Goal: Task Accomplishment & Management: Manage account settings

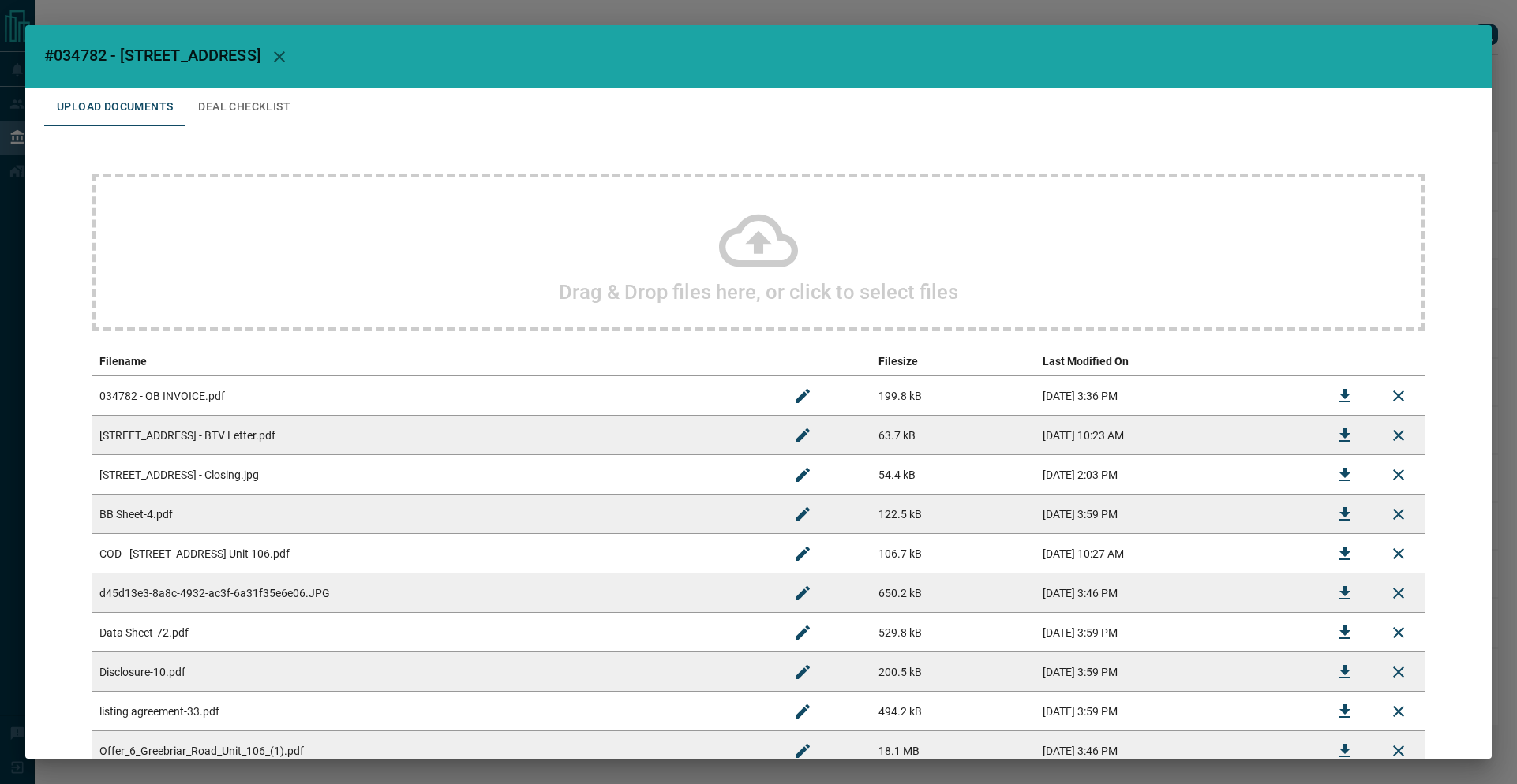
click at [390, 11] on div "#034782 - [STREET_ADDRESS] Upload Documents Deal Checklist Drag & Drop files he…" at bounding box center [758, 392] width 1517 height 784
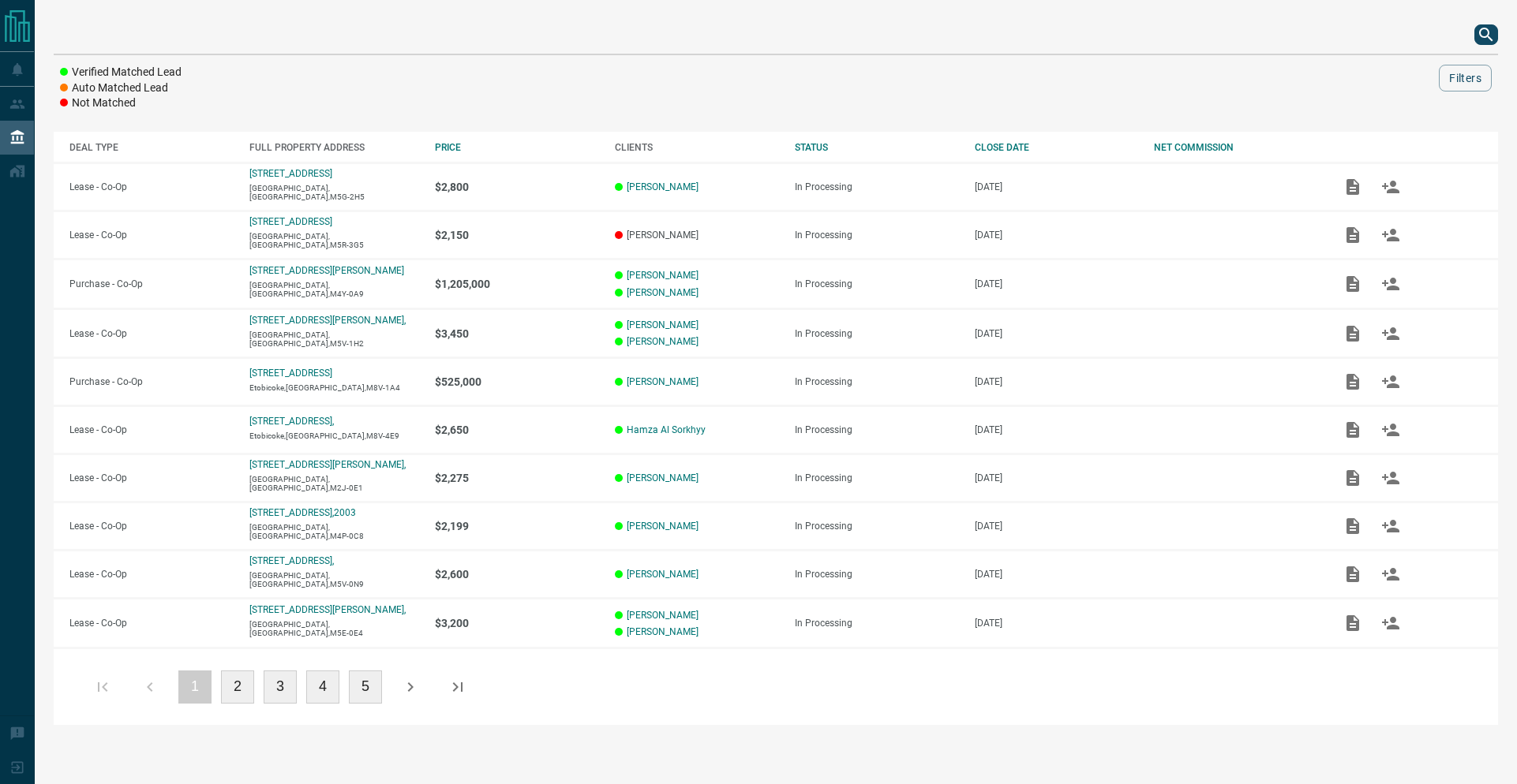
click at [391, 11] on div at bounding box center [758, 392] width 1517 height 784
click at [1484, 29] on icon "search button" at bounding box center [1486, 34] width 19 height 19
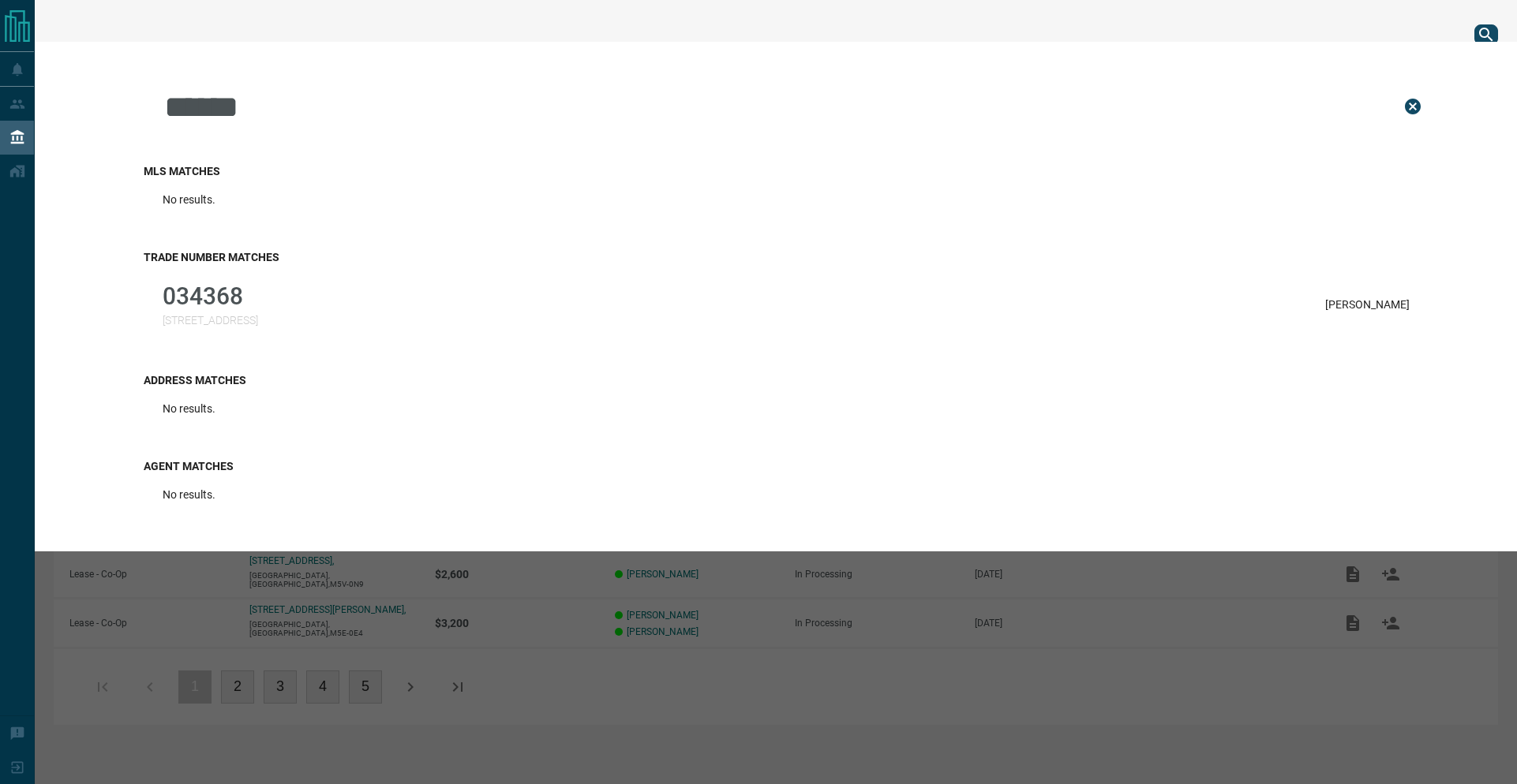
type input "******"
click at [228, 337] on div "Trade Number Matches 034368 [STREET_ADDRESS][GEOGRAPHIC_DATA]" at bounding box center [786, 292] width 1284 height 123
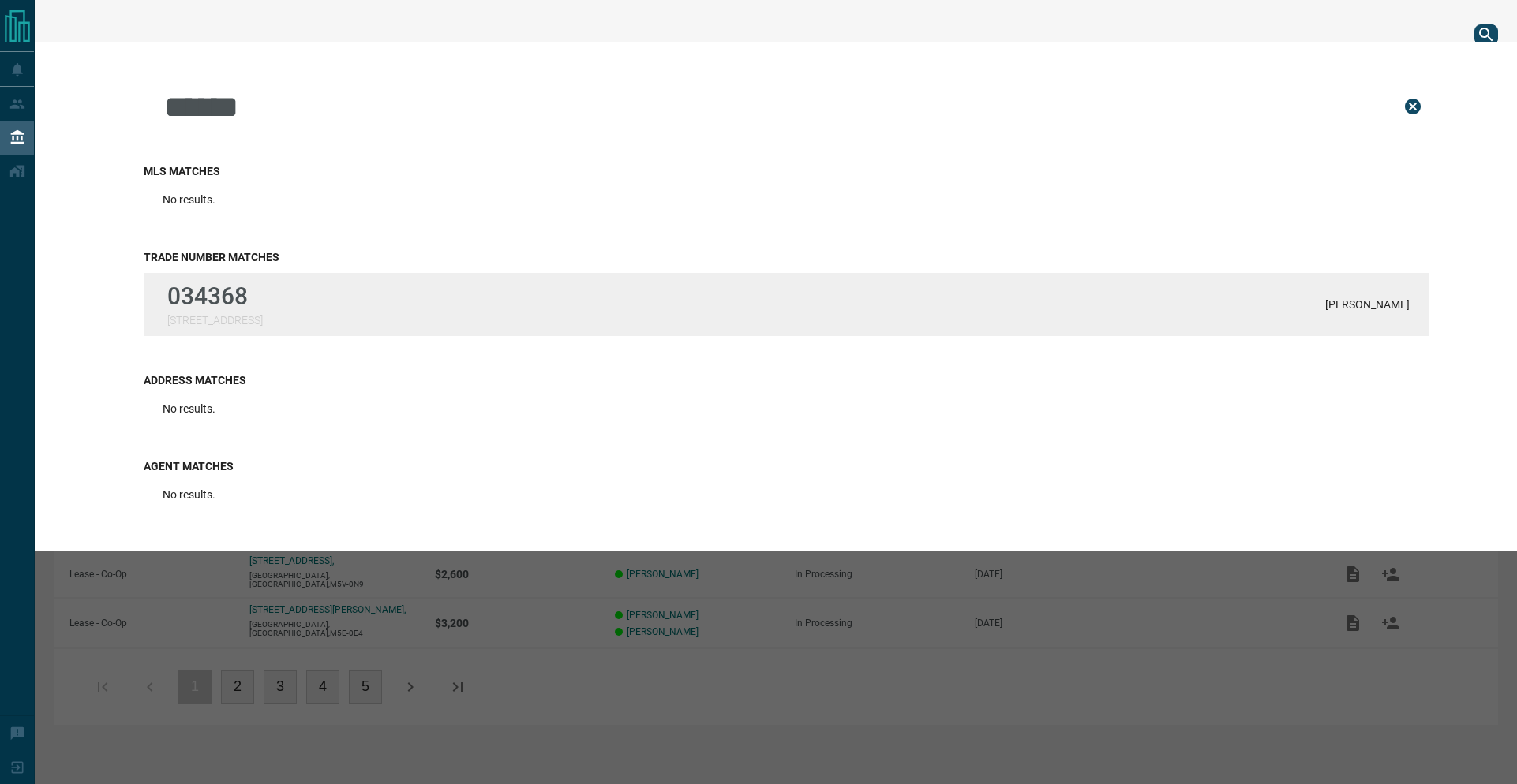
click at [236, 299] on p "034368" at bounding box center [215, 295] width 95 height 28
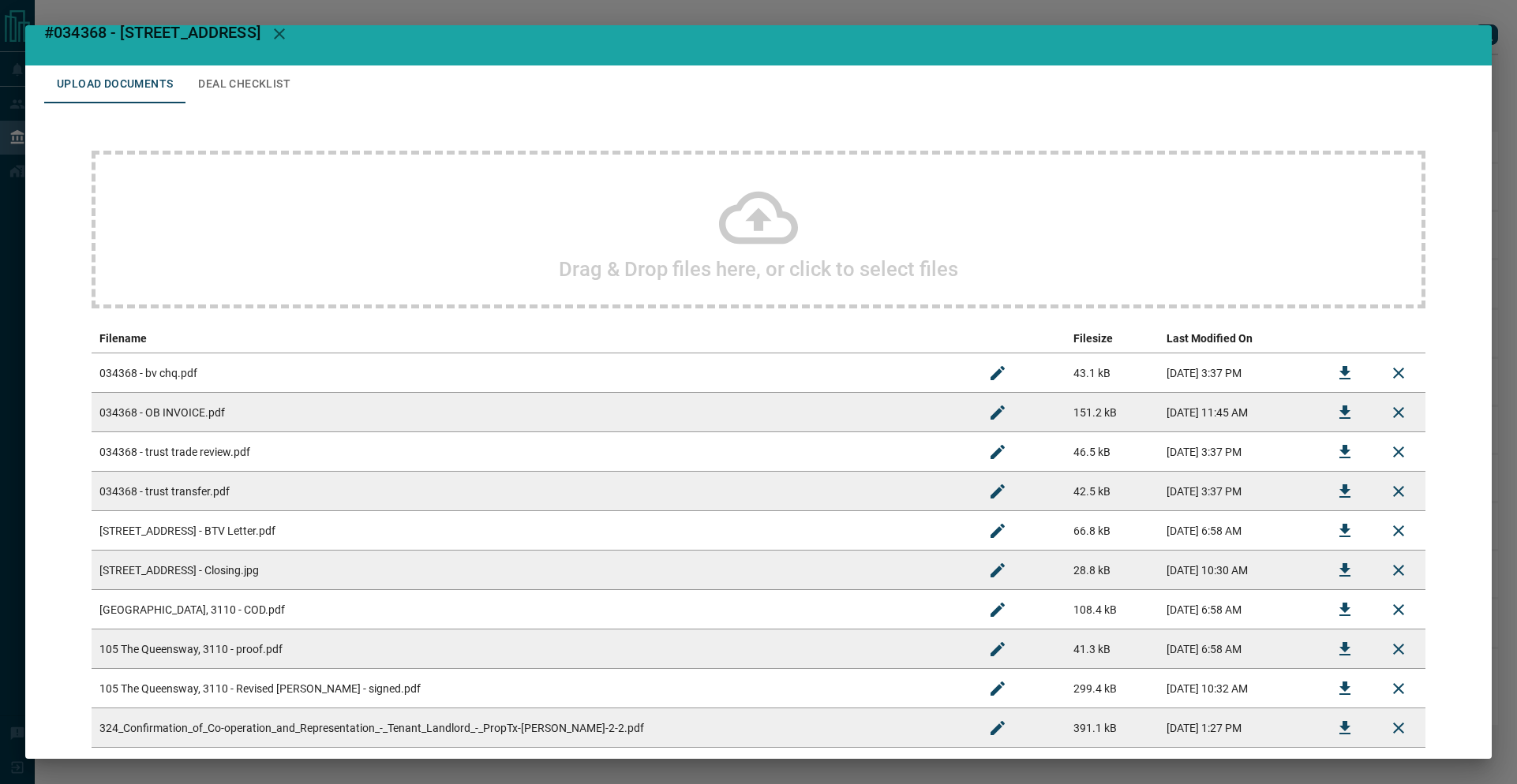
scroll to position [312, 0]
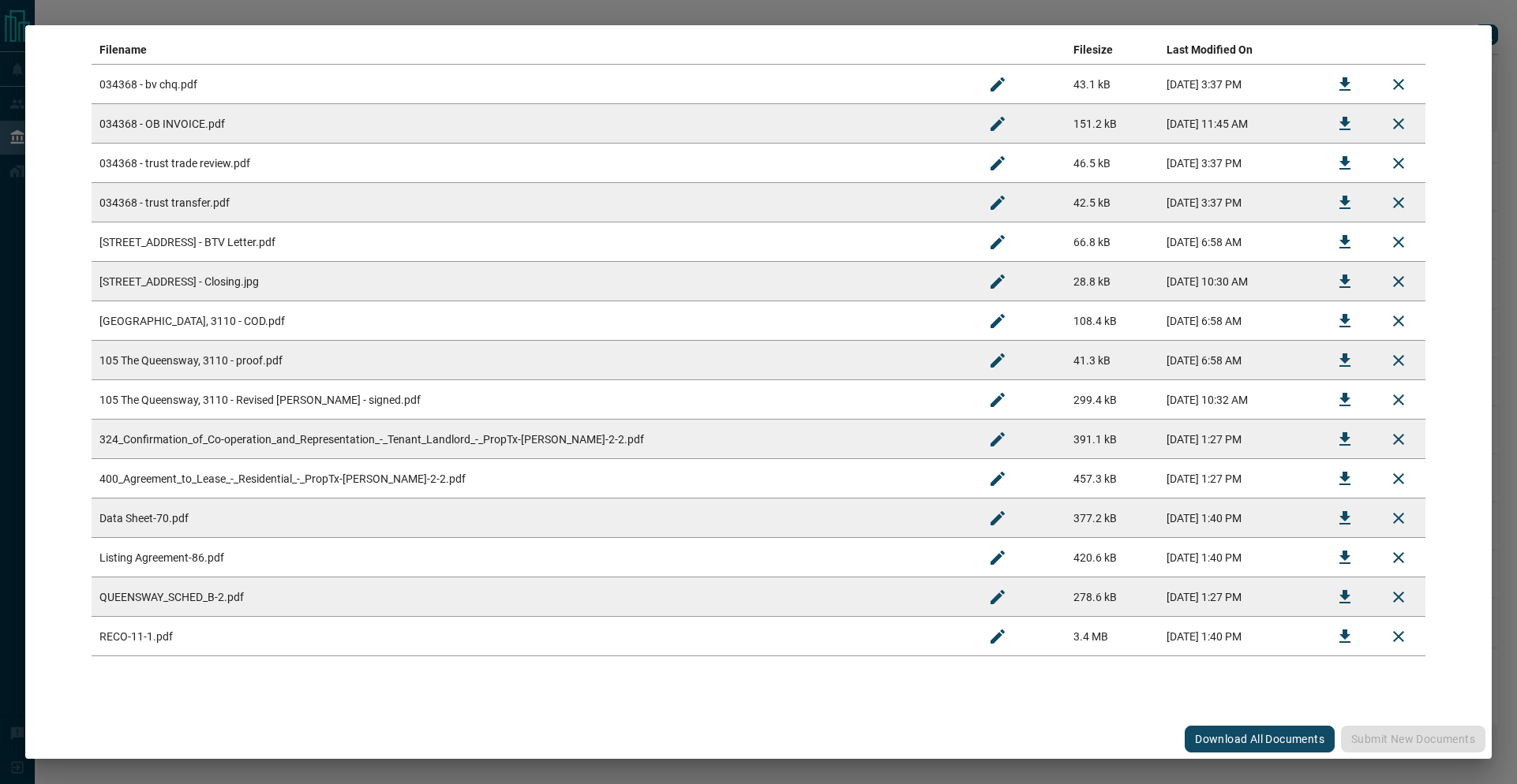
drag, startPoint x: 319, startPoint y: 115, endPoint x: 355, endPoint y: 112, distance: 36.1
click at [324, 114] on td "034368 - OB INVOICE.pdf" at bounding box center [531, 123] width 879 height 39
click at [1341, 121] on icon "Download" at bounding box center [1345, 124] width 19 height 19
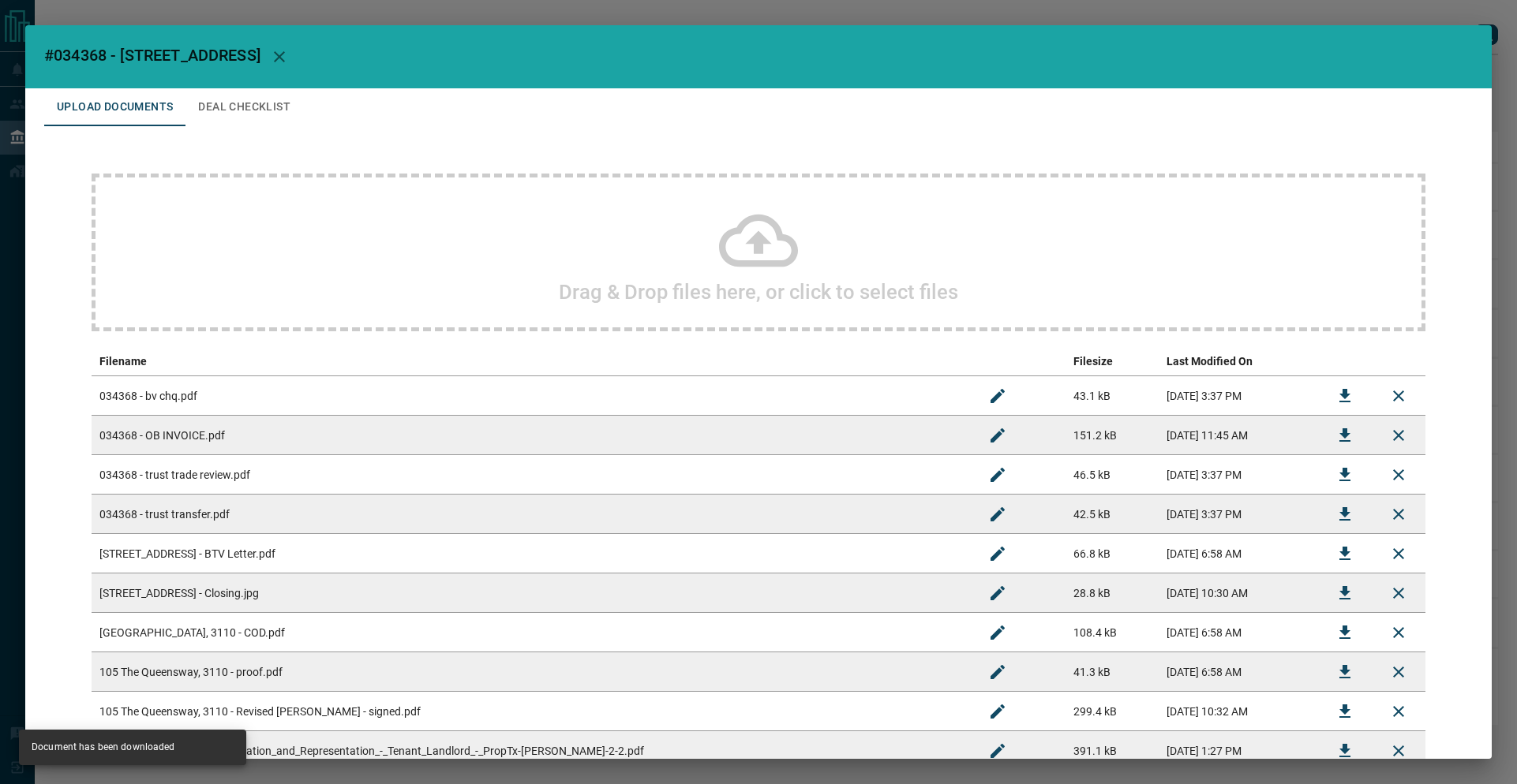
scroll to position [391, 0]
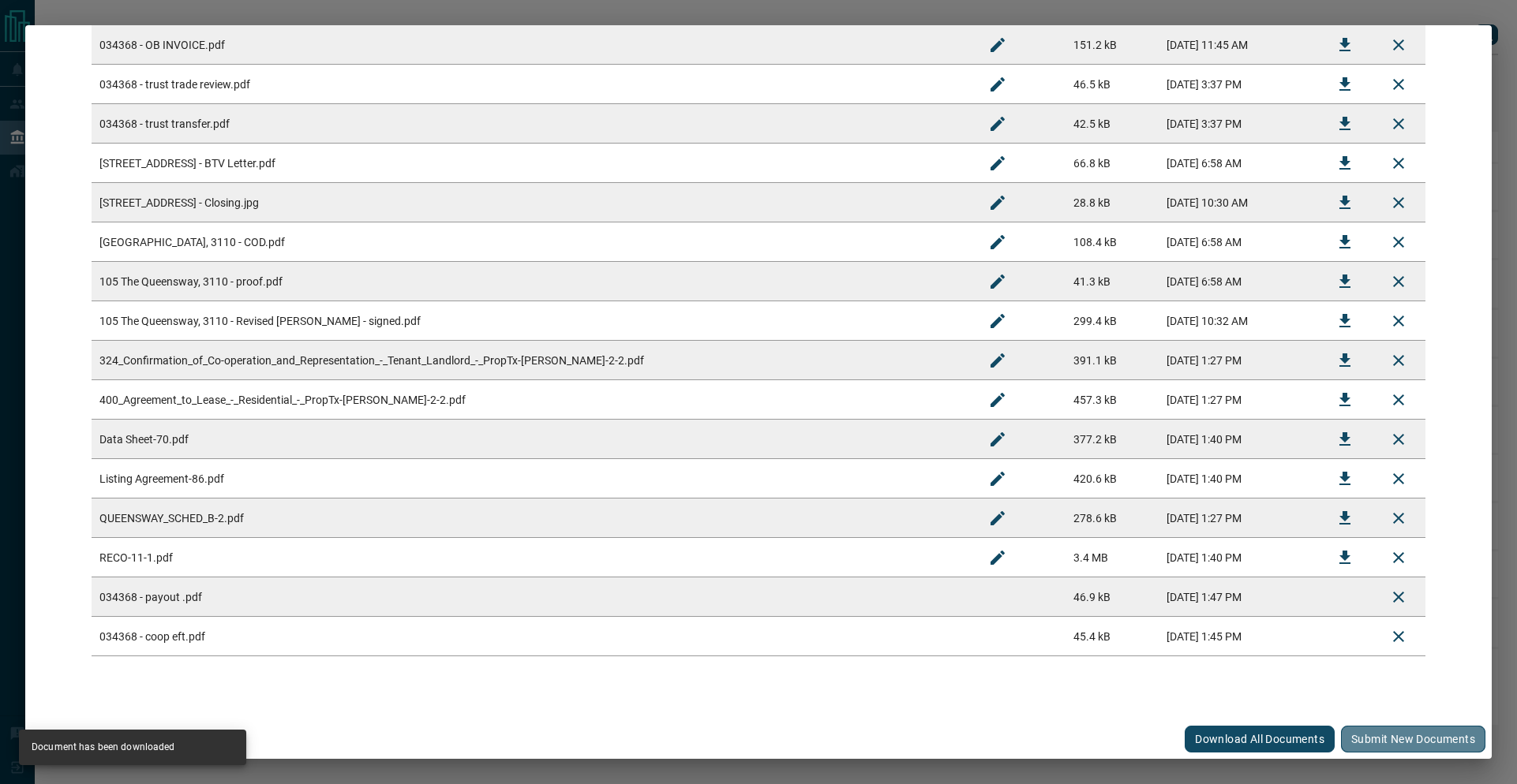
click at [1403, 727] on button "Submit new documents" at bounding box center [1413, 739] width 145 height 27
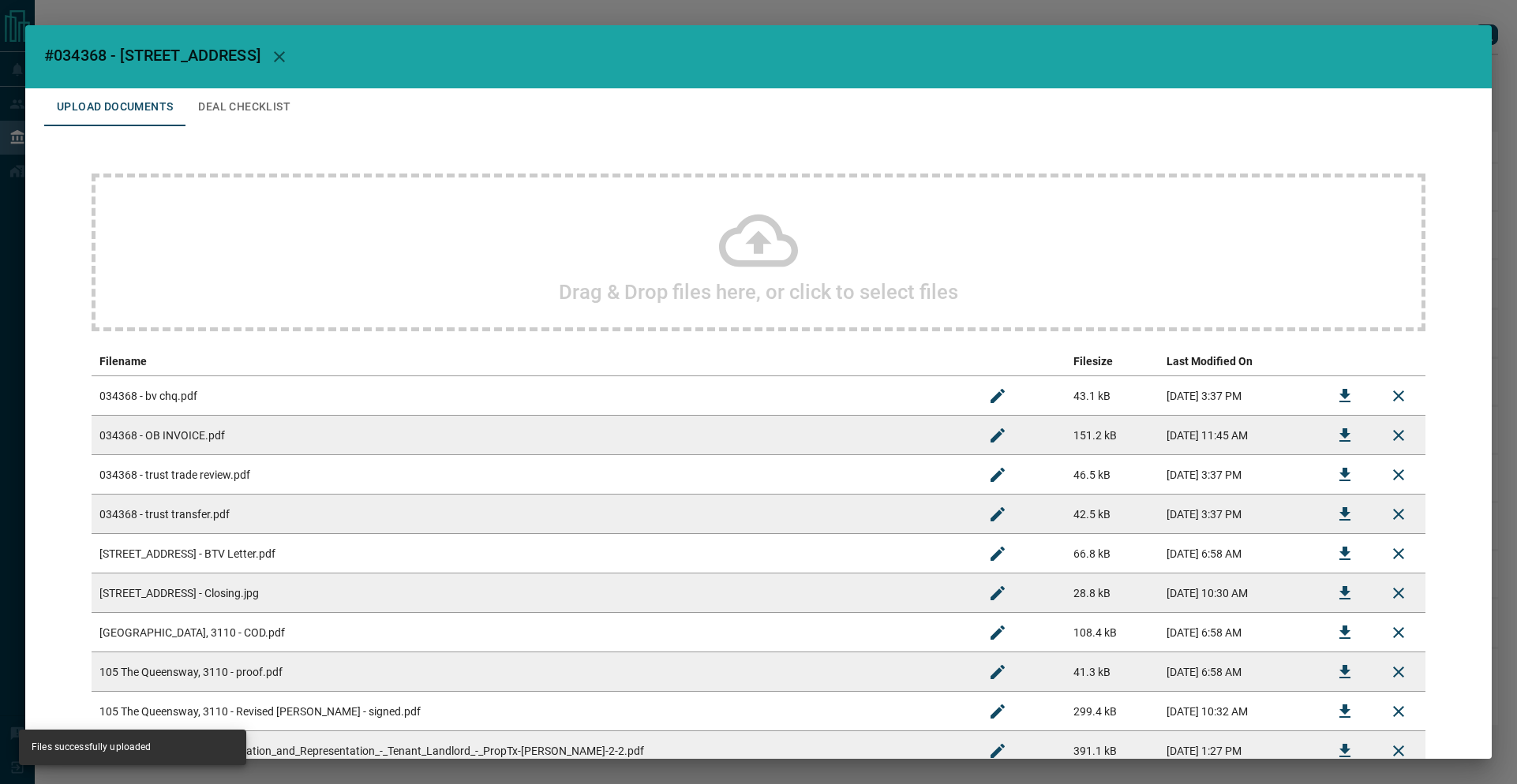
click at [236, 108] on button "Deal Checklist" at bounding box center [244, 108] width 117 height 38
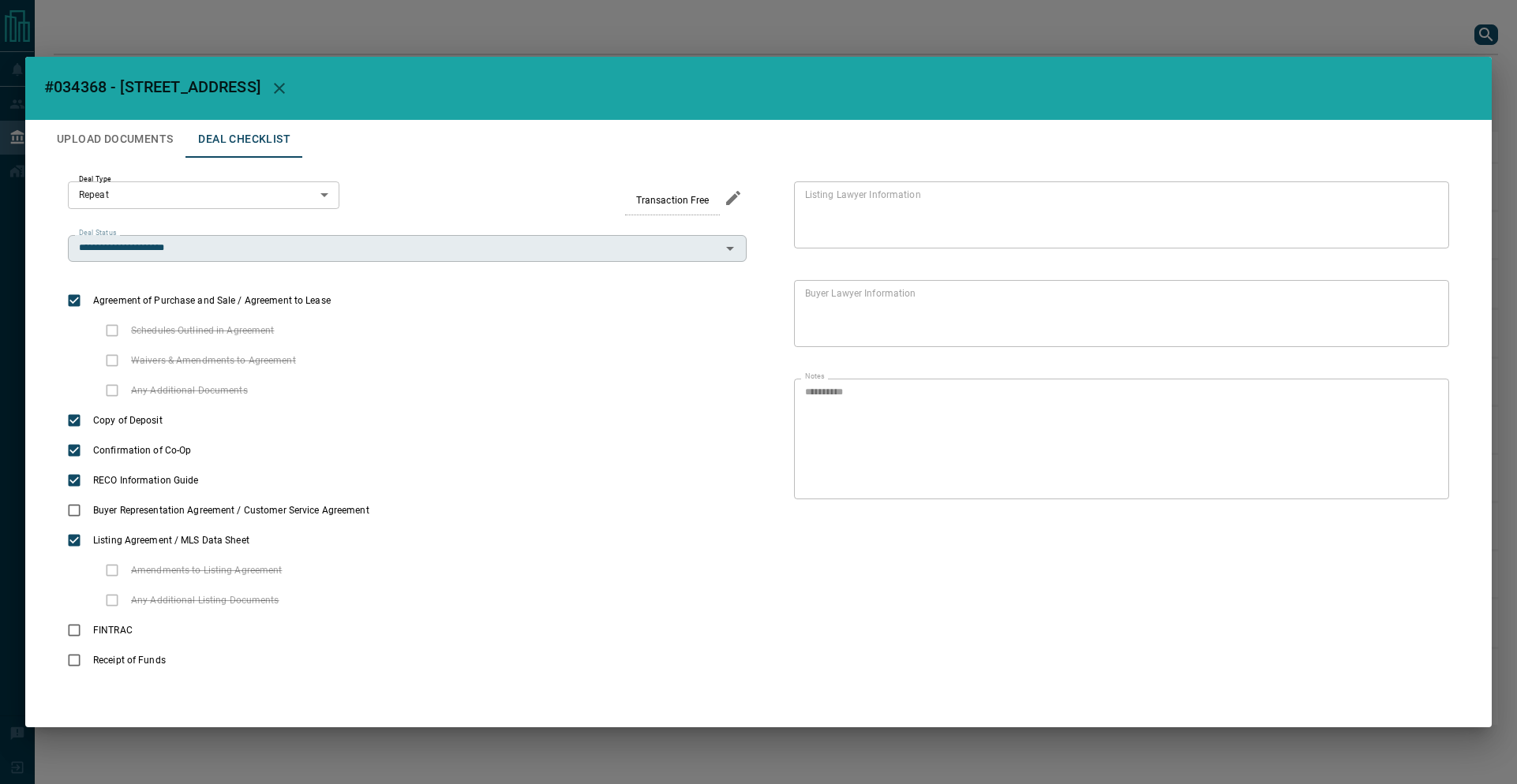
click at [289, 249] on input "**********" at bounding box center [394, 249] width 643 height 17
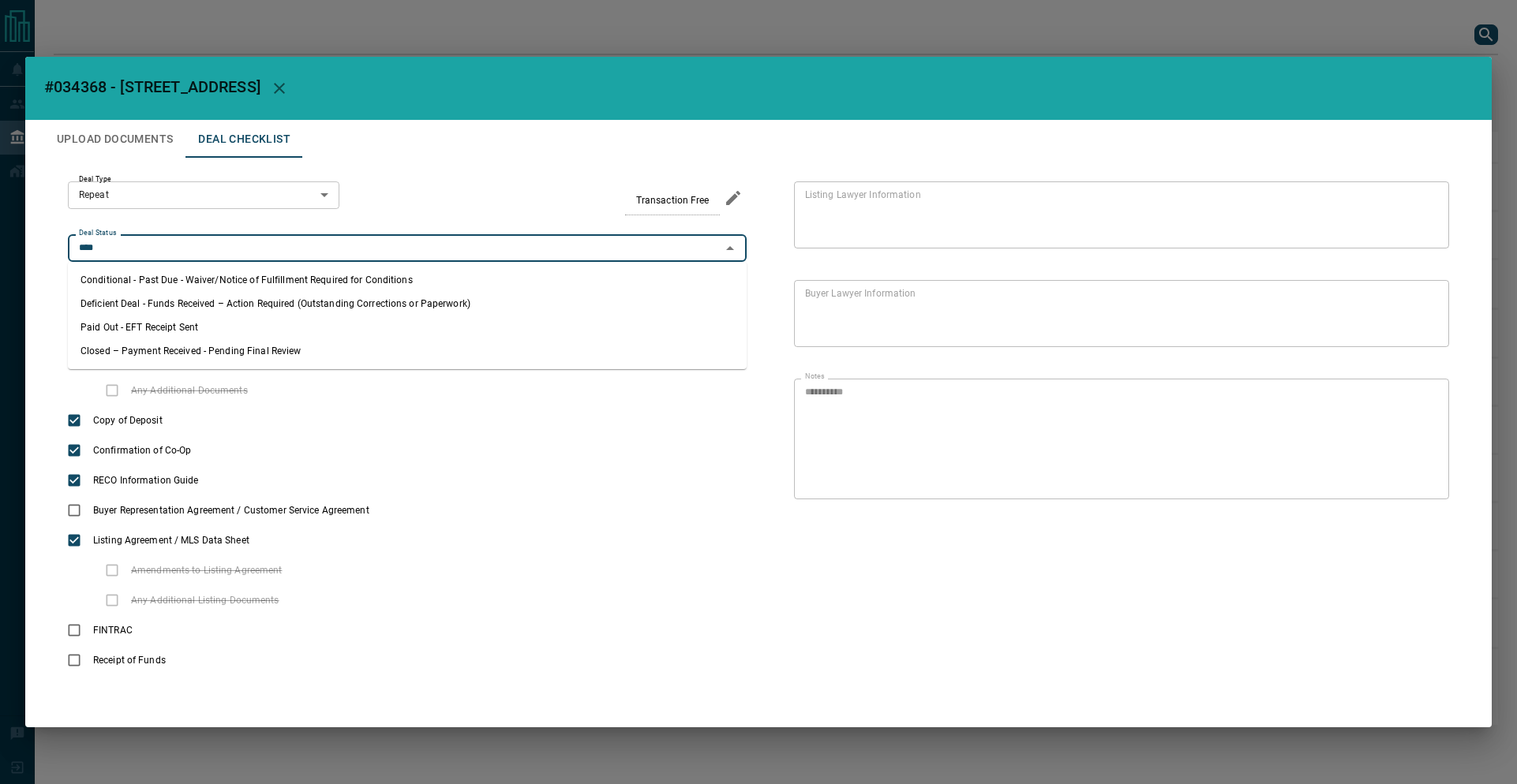
type input "**********"
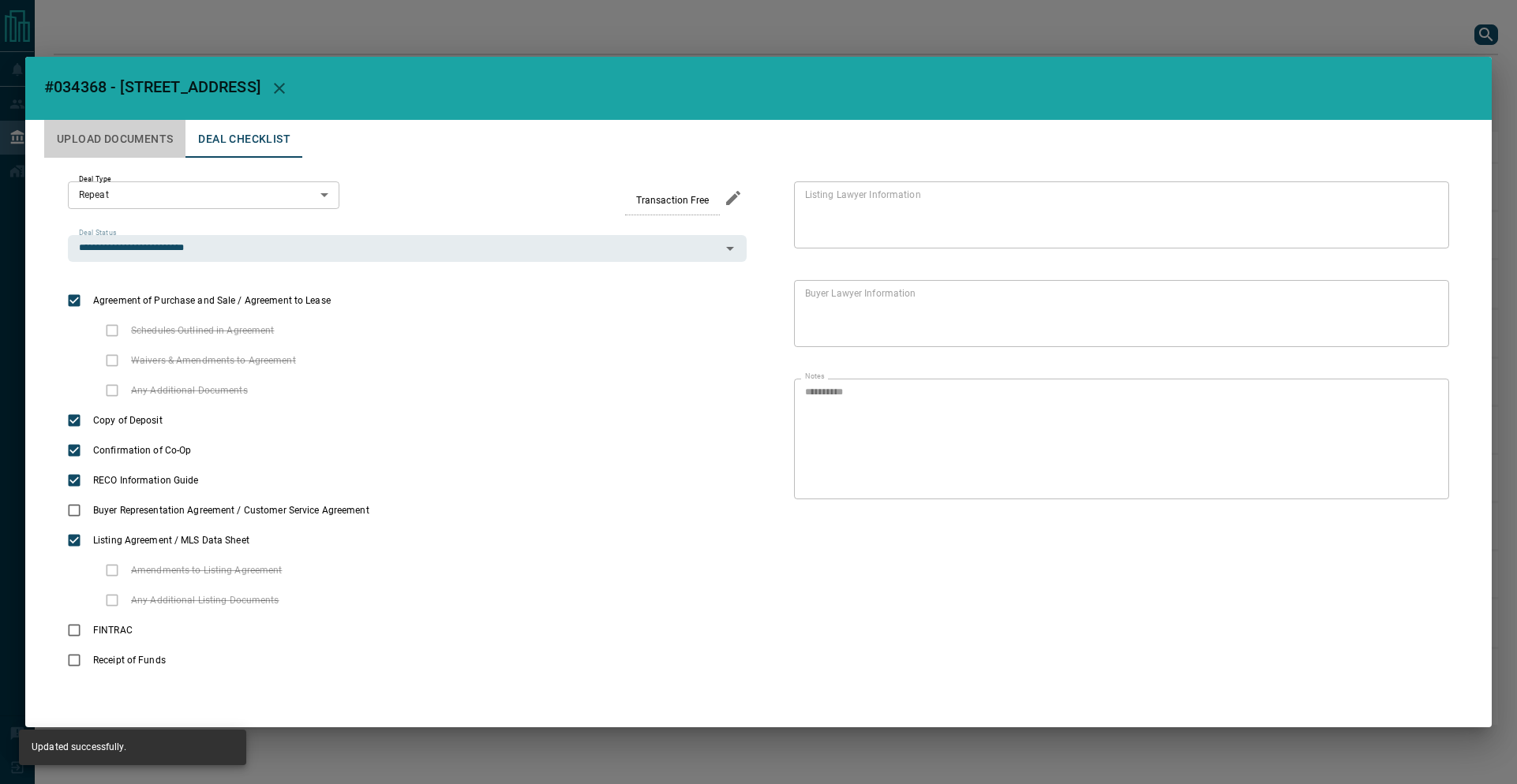
click at [144, 142] on button "Upload Documents" at bounding box center [114, 139] width 141 height 38
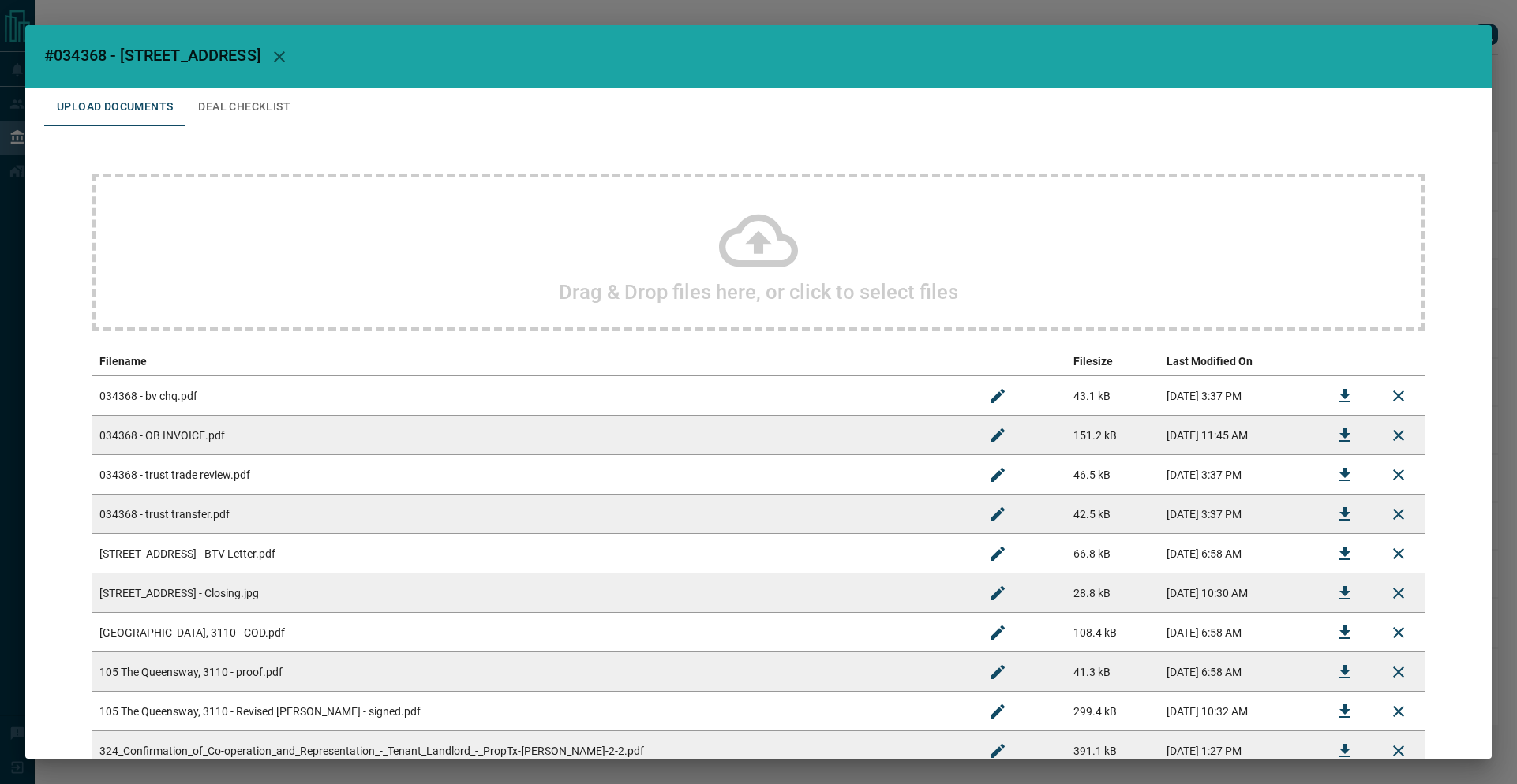
scroll to position [391, 0]
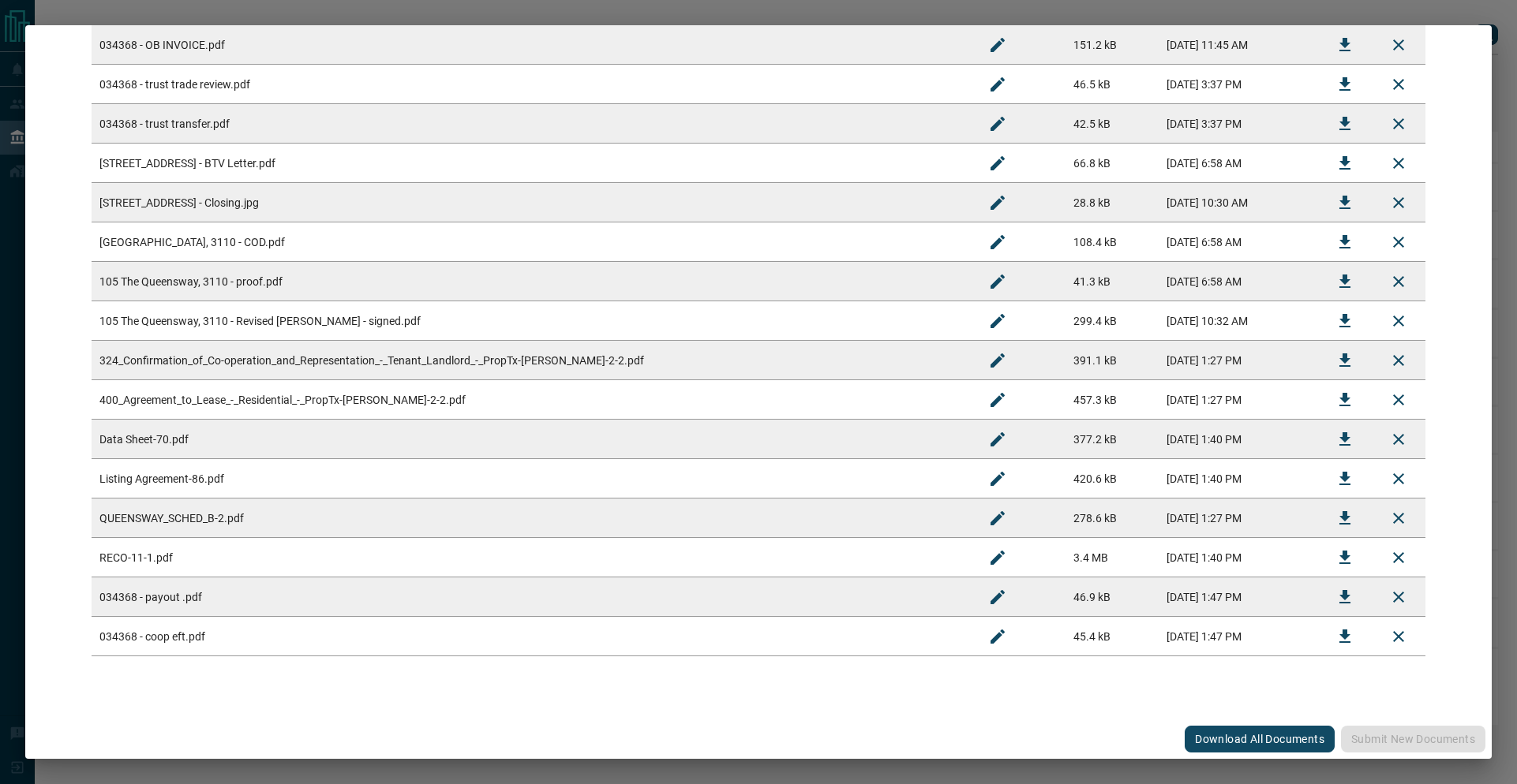
click at [91, 12] on div "#034368 - 105 The Queensway,3110 Upload Documents Deal Checklist Drag & Drop fi…" at bounding box center [758, 392] width 1517 height 784
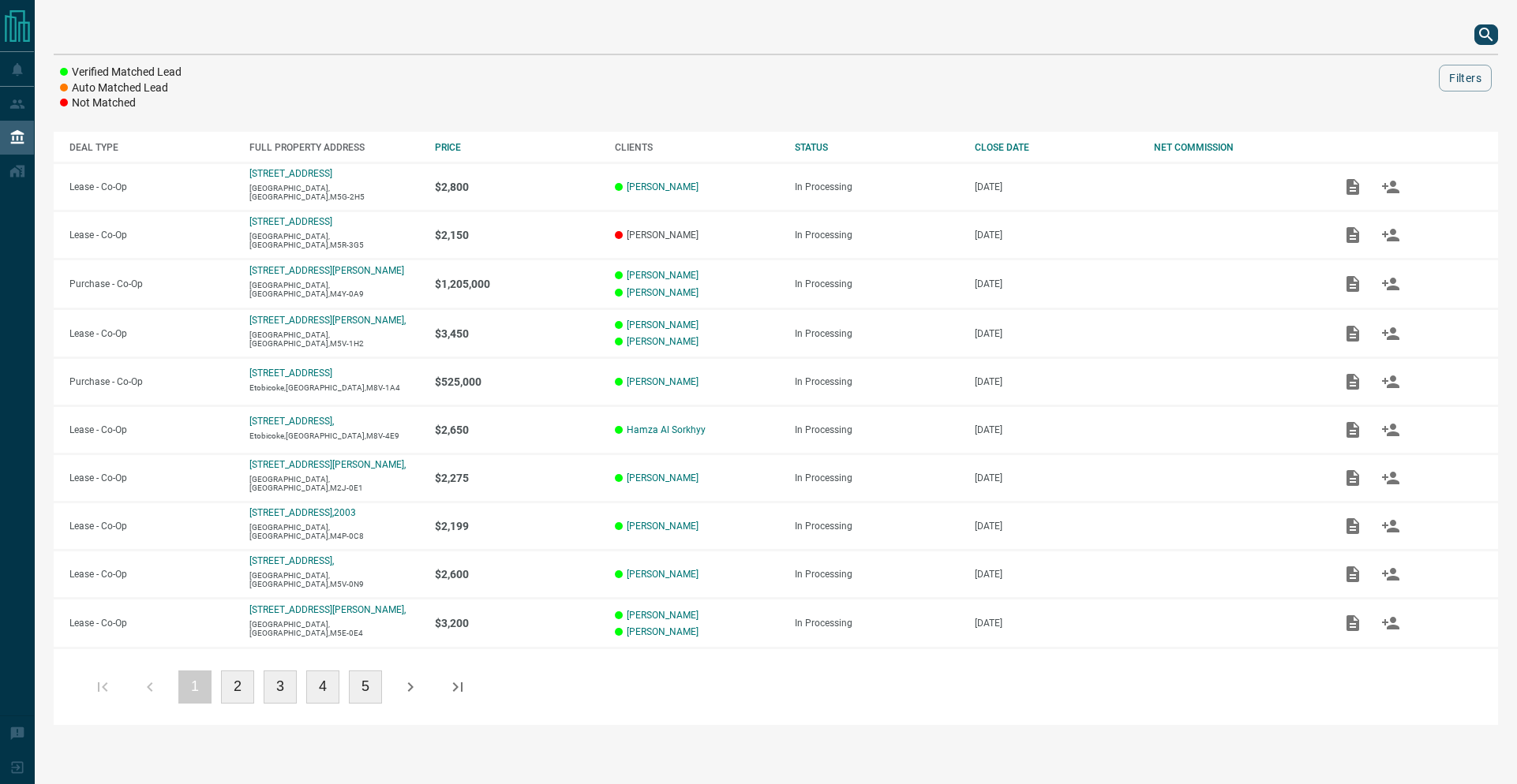
click at [1482, 39] on icon "search button" at bounding box center [1486, 34] width 19 height 19
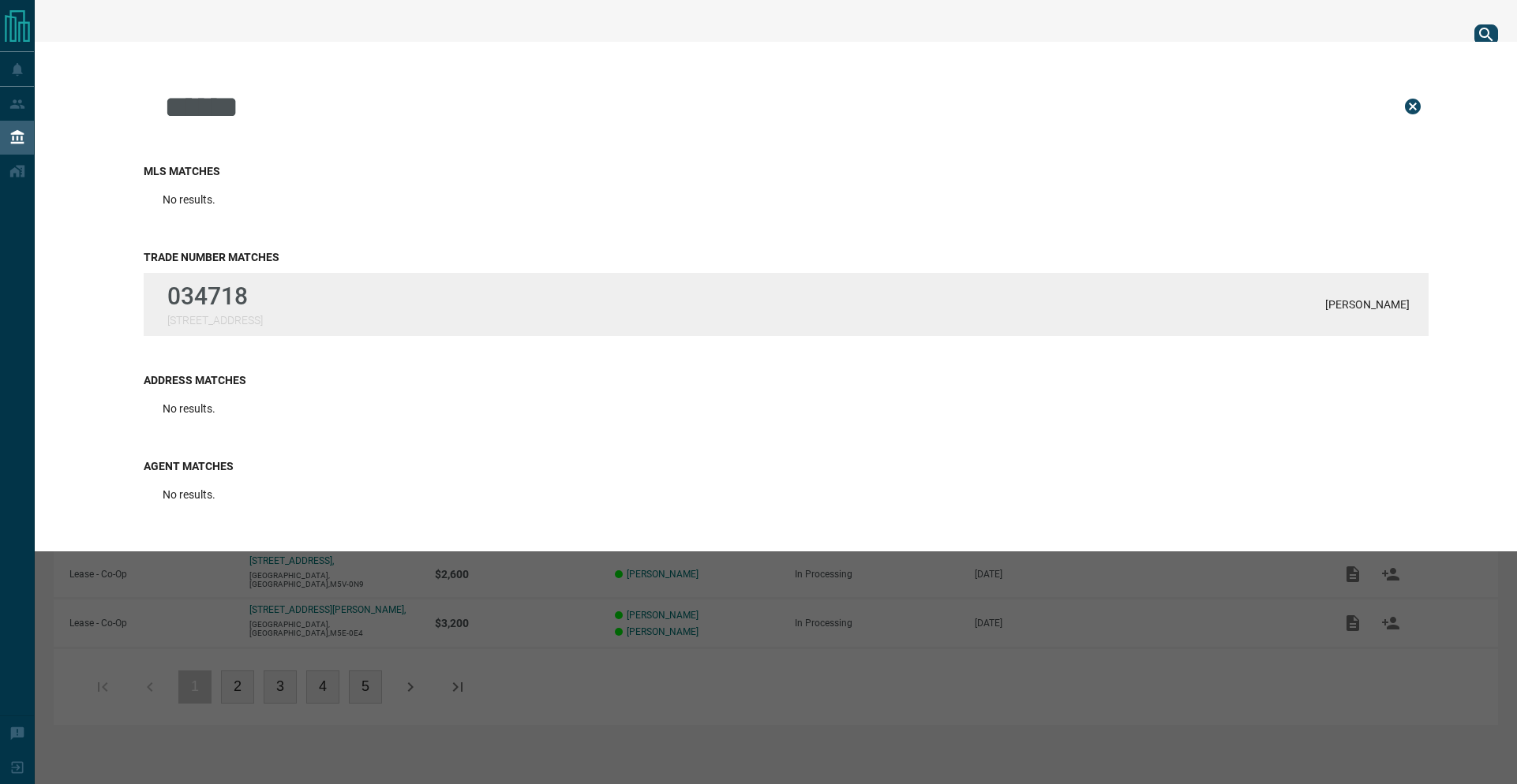
type input "******"
click at [999, 302] on div "034718 [STREET_ADDRESS] Lam" at bounding box center [786, 305] width 1284 height 63
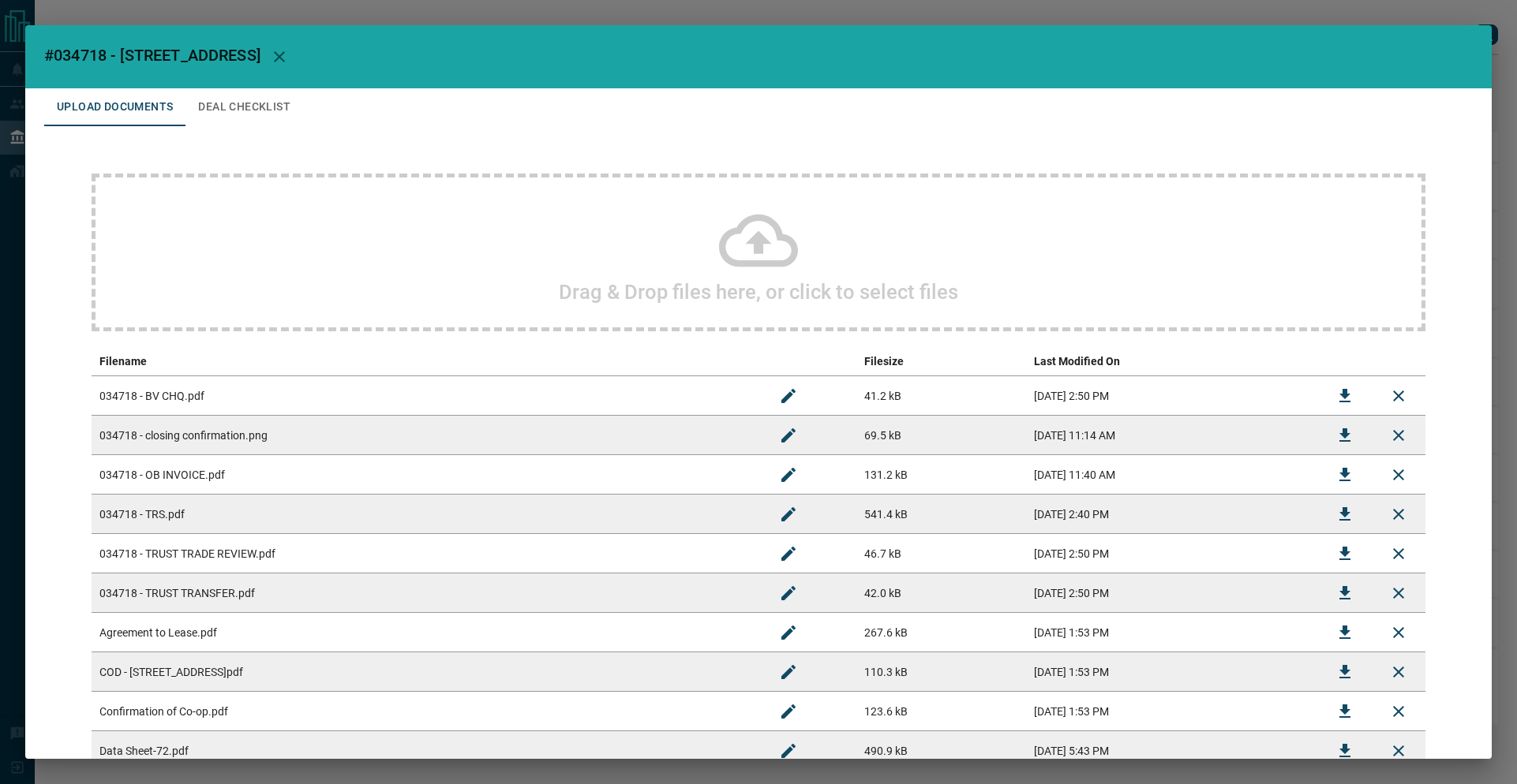
scroll to position [118, 0]
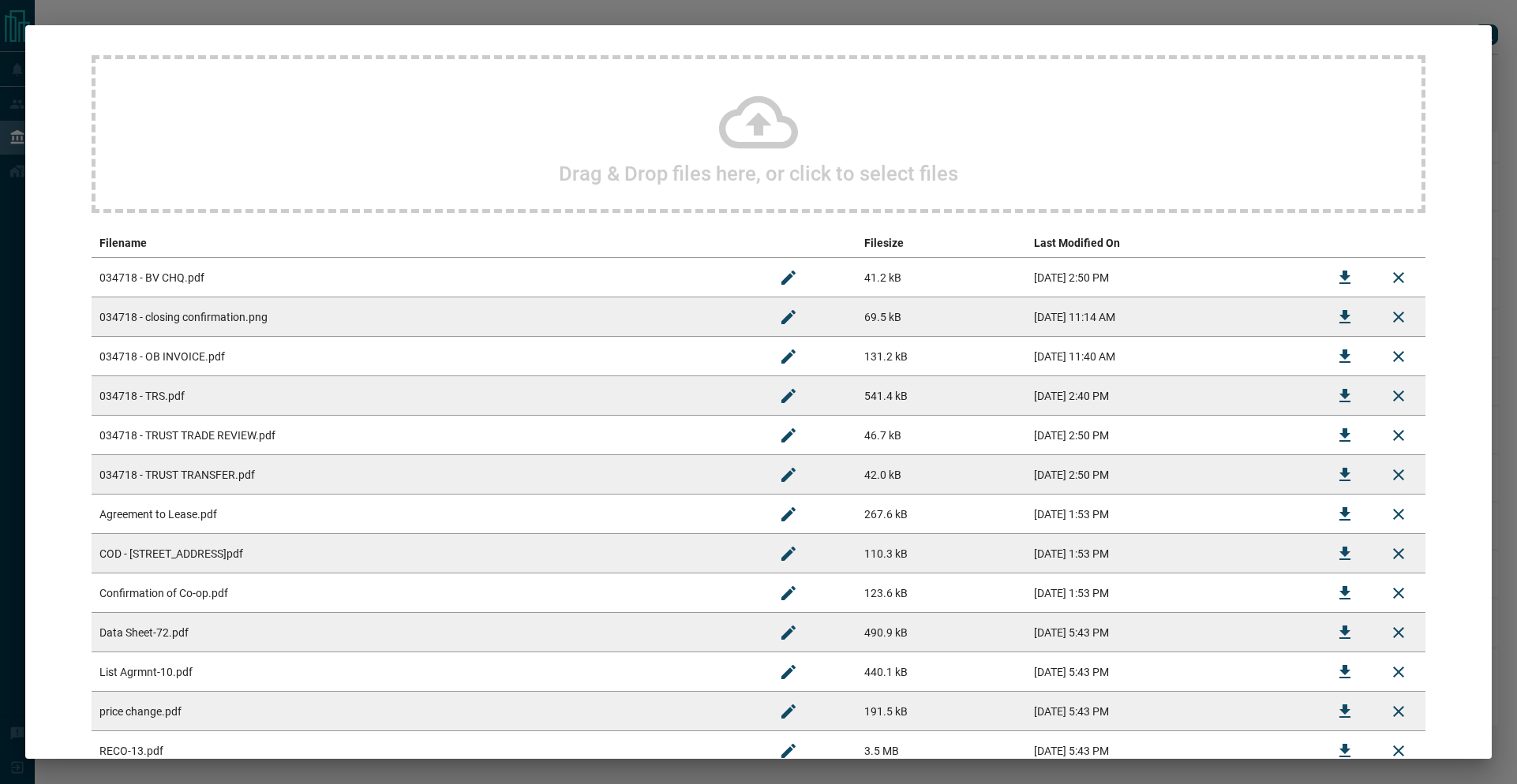
drag, startPoint x: 1159, startPoint y: 366, endPoint x: 1200, endPoint y: 355, distance: 42.4
click at [1160, 365] on td "[DATE] 11:40 AM" at bounding box center [1172, 356] width 292 height 39
click at [1335, 347] on icon "Download" at bounding box center [1345, 356] width 19 height 19
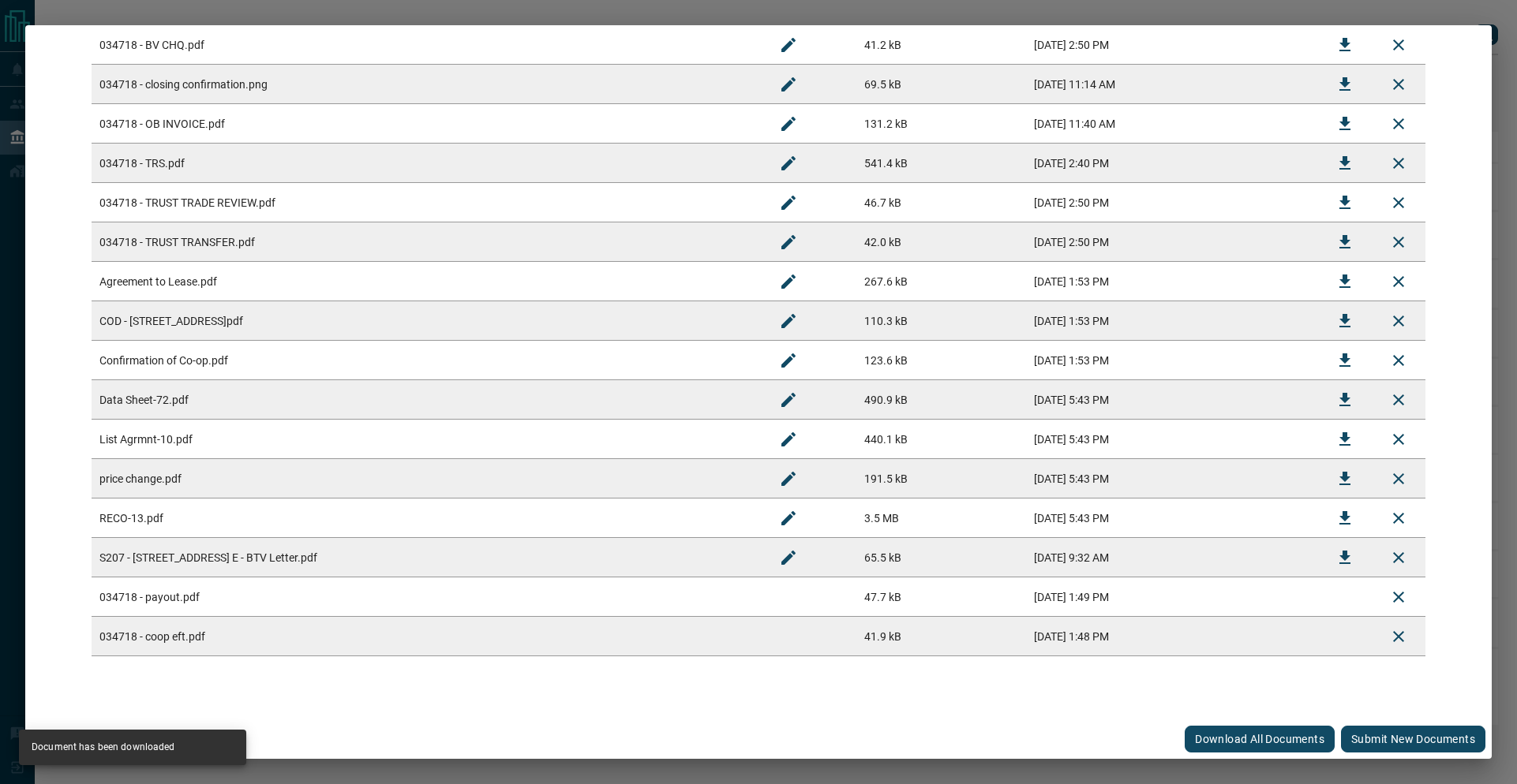
click at [1375, 737] on button "Submit new documents" at bounding box center [1413, 739] width 145 height 27
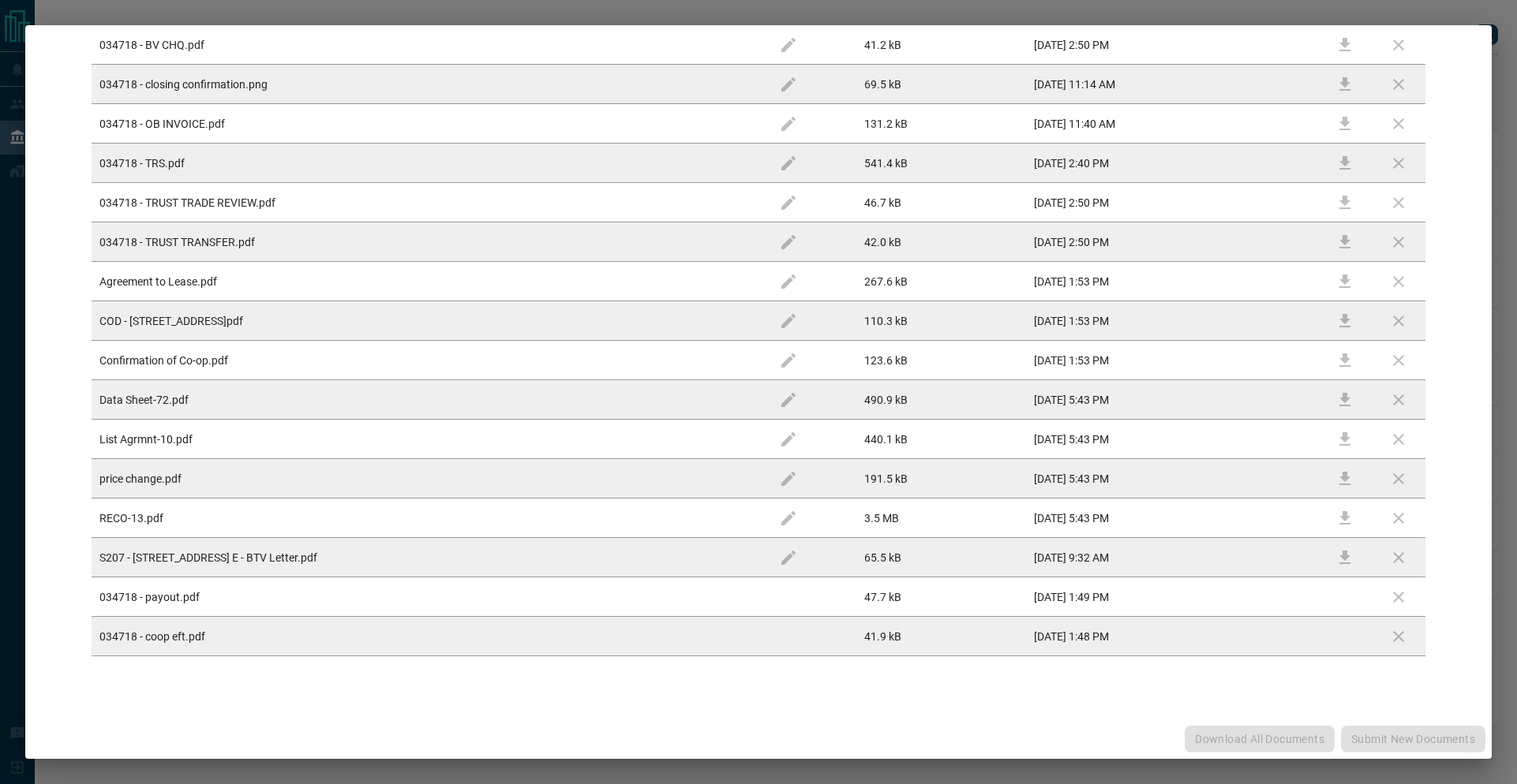
drag, startPoint x: 1478, startPoint y: 266, endPoint x: 1375, endPoint y: 737, distance: 482.1
click at [1375, 737] on div "Download All Documents Submit new documents" at bounding box center [758, 738] width 1466 height 39
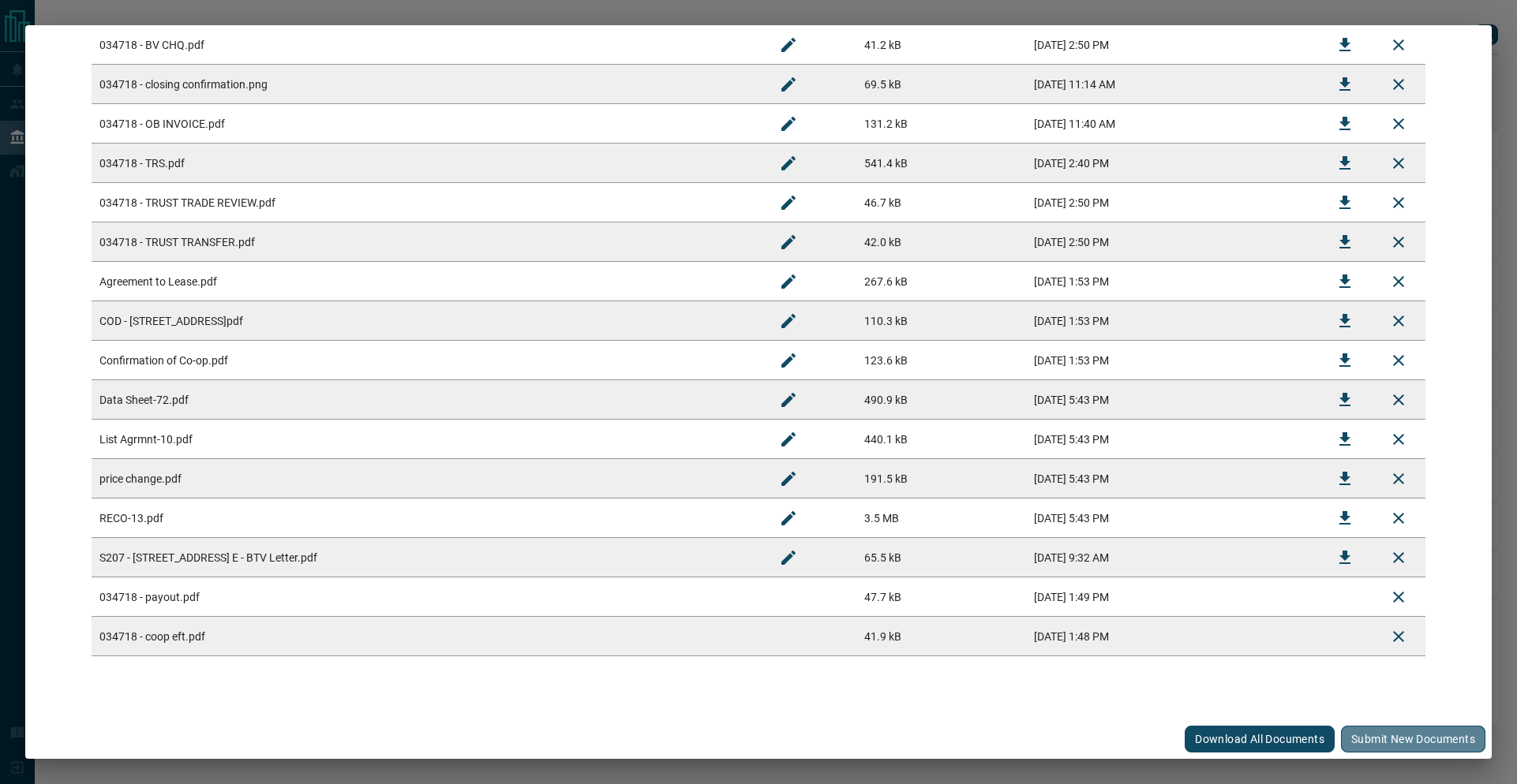
click at [1362, 745] on button "Submit new documents" at bounding box center [1413, 739] width 145 height 27
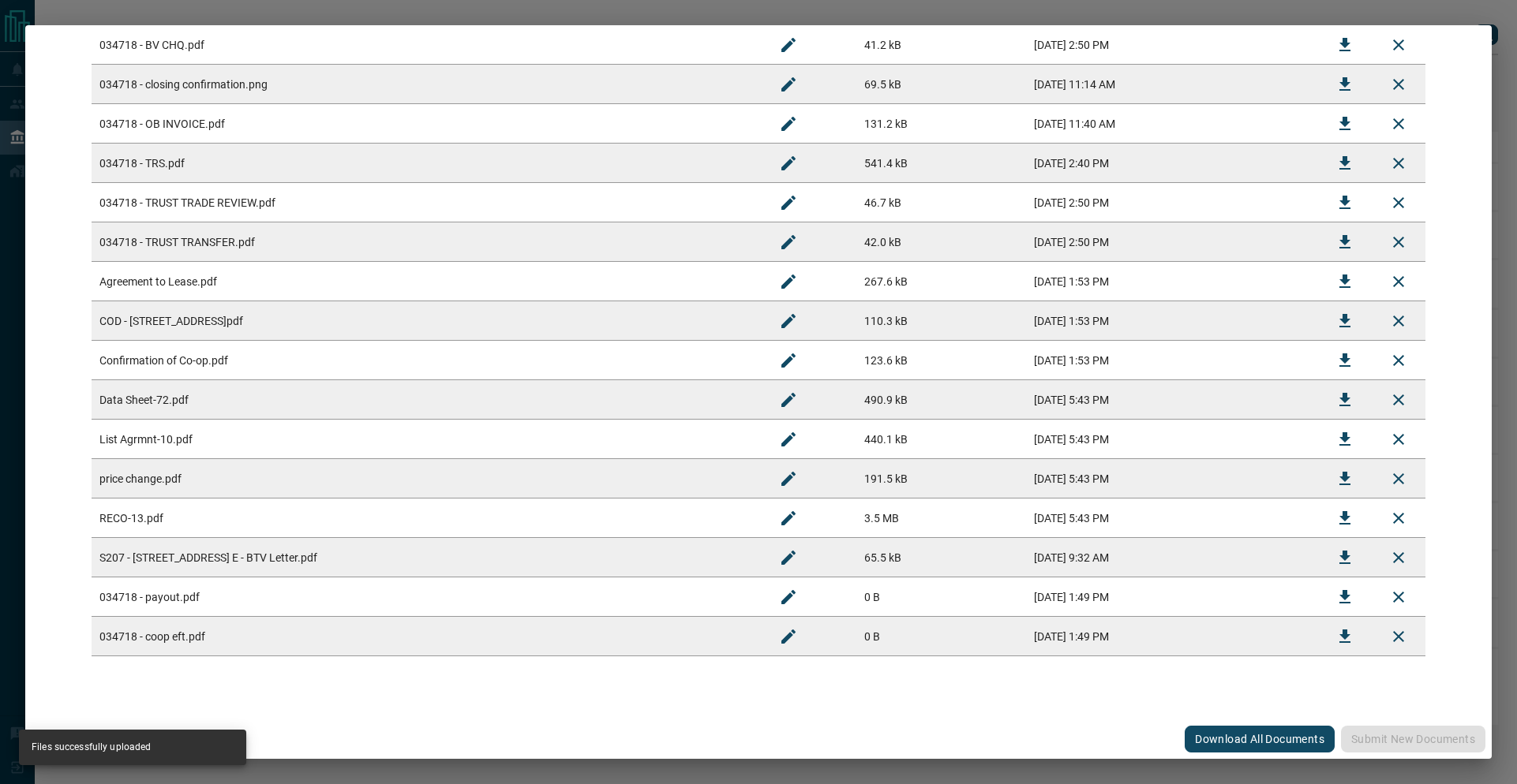
scroll to position [0, 0]
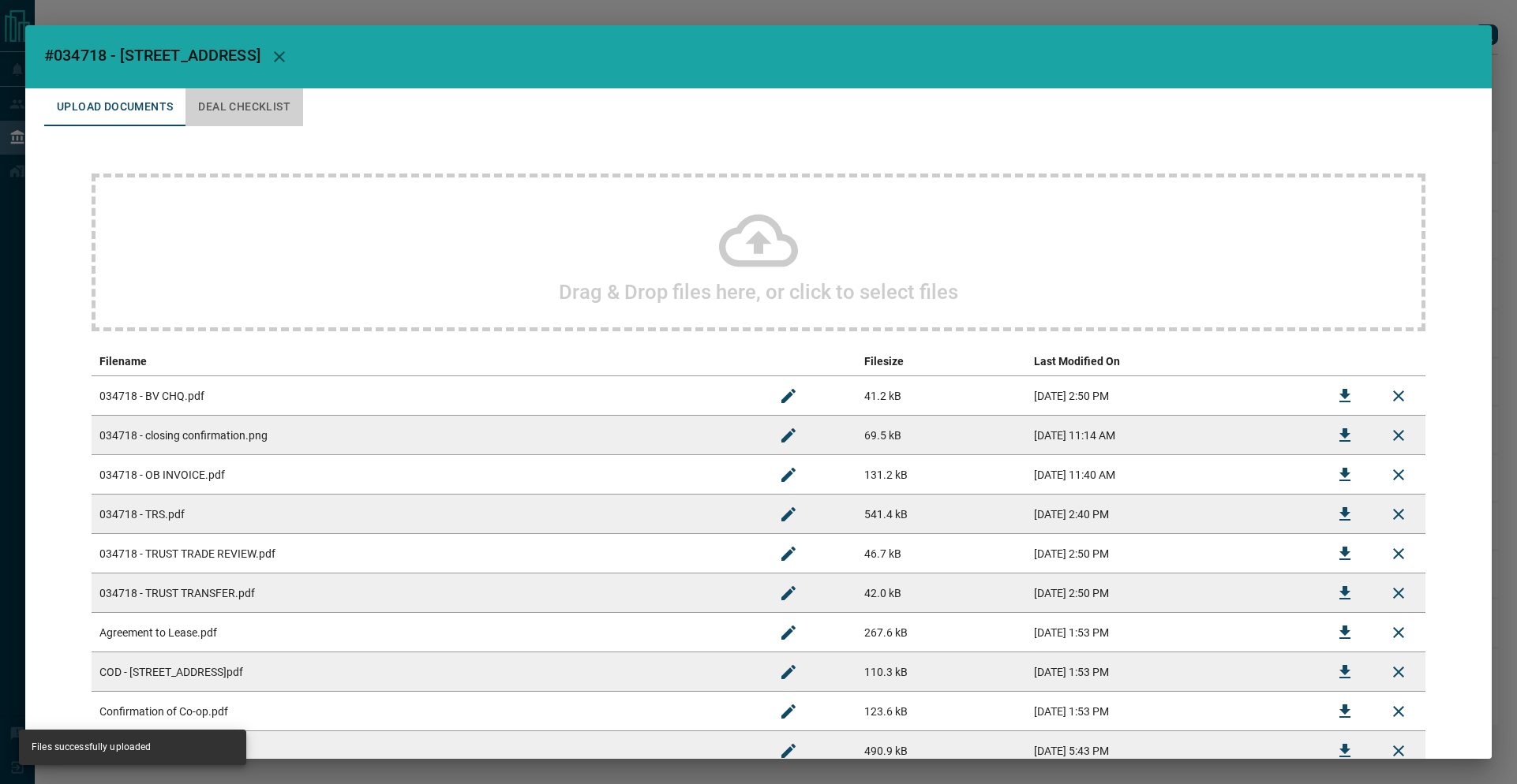
click at [220, 100] on button "Deal Checklist" at bounding box center [244, 108] width 117 height 38
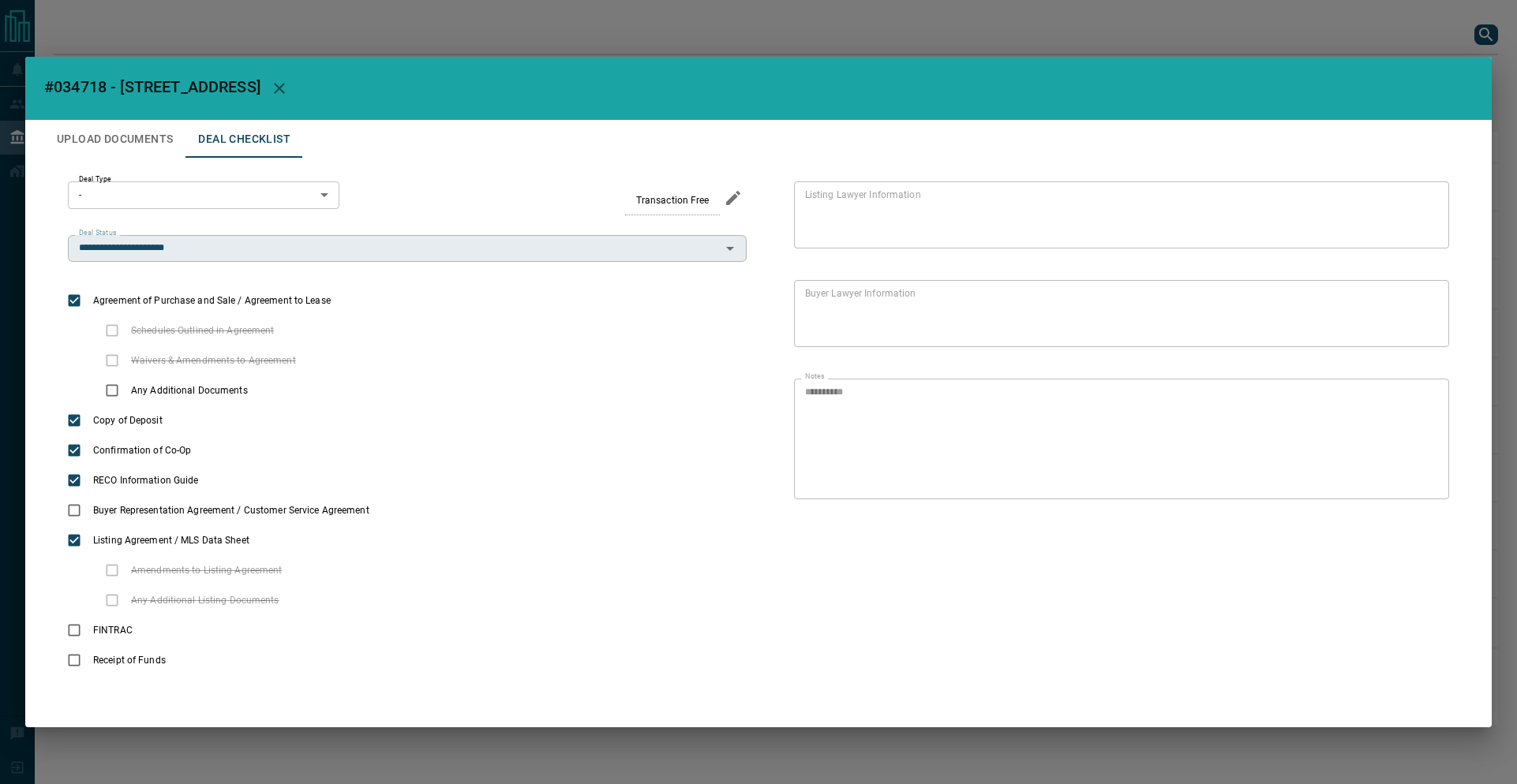
click at [261, 251] on input "**********" at bounding box center [394, 249] width 643 height 17
type input "**********"
click at [398, 145] on div "Upload Documents Deal Checklist" at bounding box center [758, 139] width 1428 height 38
click at [91, 117] on h2 "#034718 - [STREET_ADDRESS]" at bounding box center [758, 89] width 1466 height 63
drag, startPoint x: 144, startPoint y: 163, endPoint x: 141, endPoint y: 150, distance: 13.3
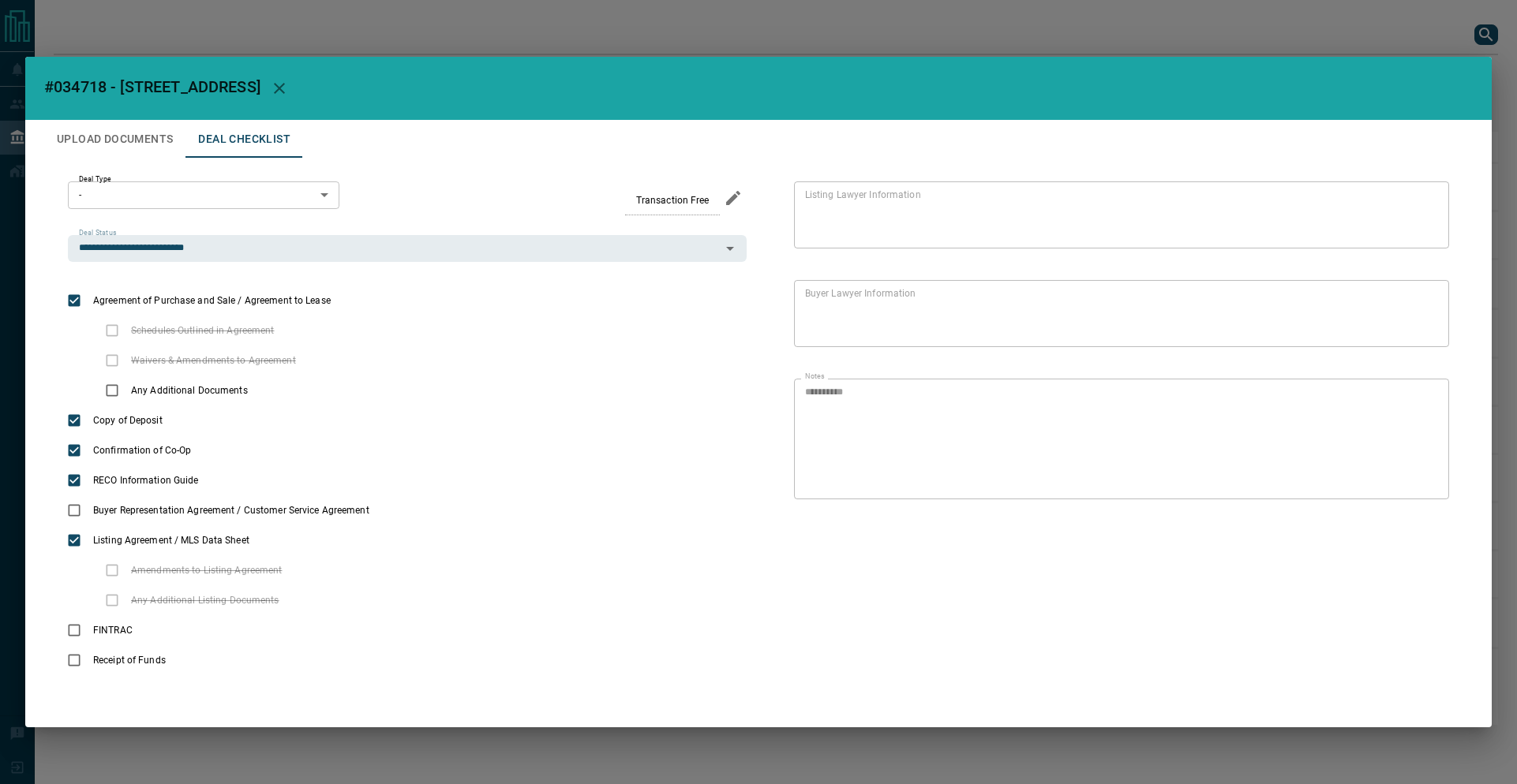
click at [143, 163] on div "**********" at bounding box center [758, 429] width 1428 height 541
click at [137, 139] on button "Upload Documents" at bounding box center [114, 139] width 141 height 38
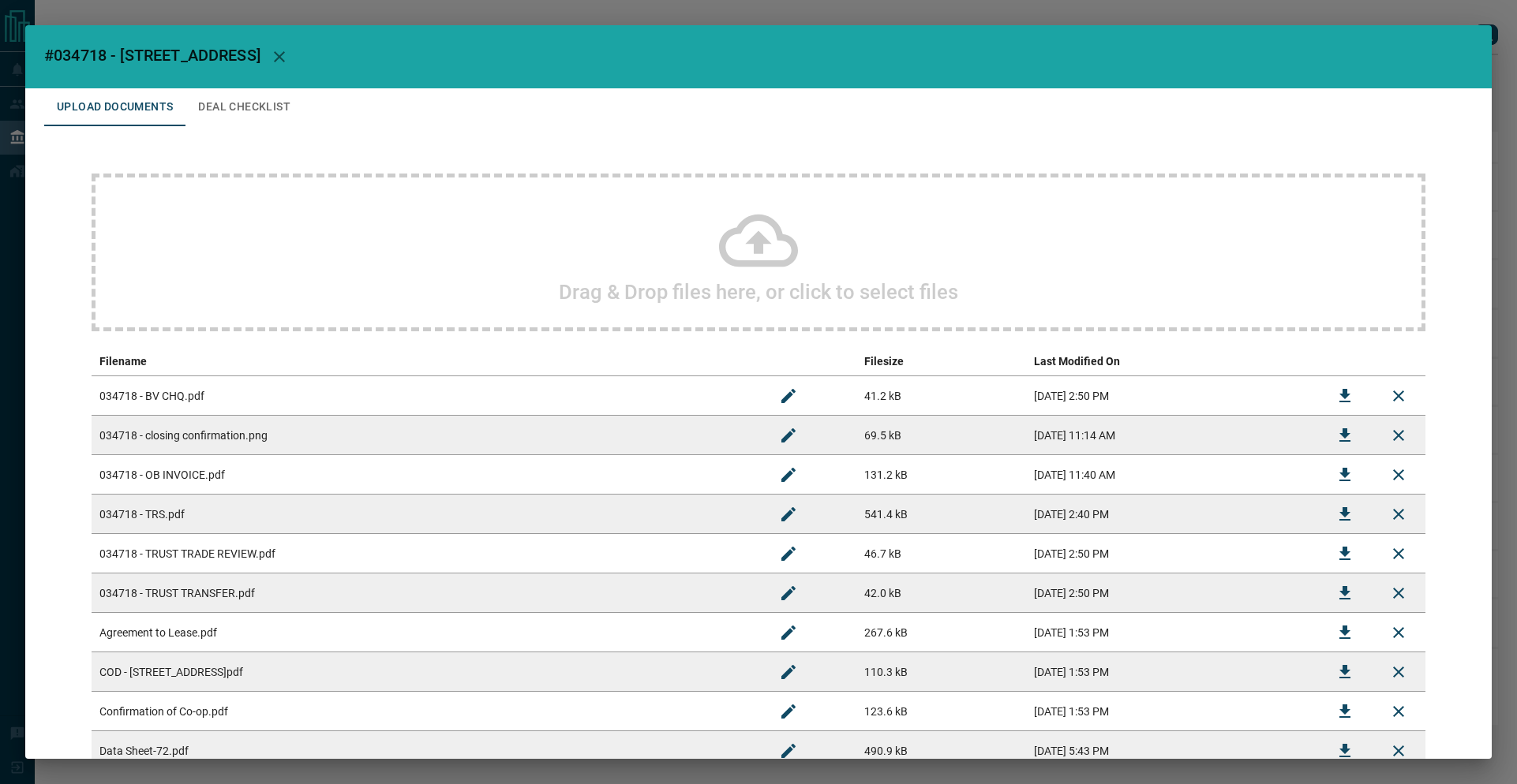
scroll to position [351, 0]
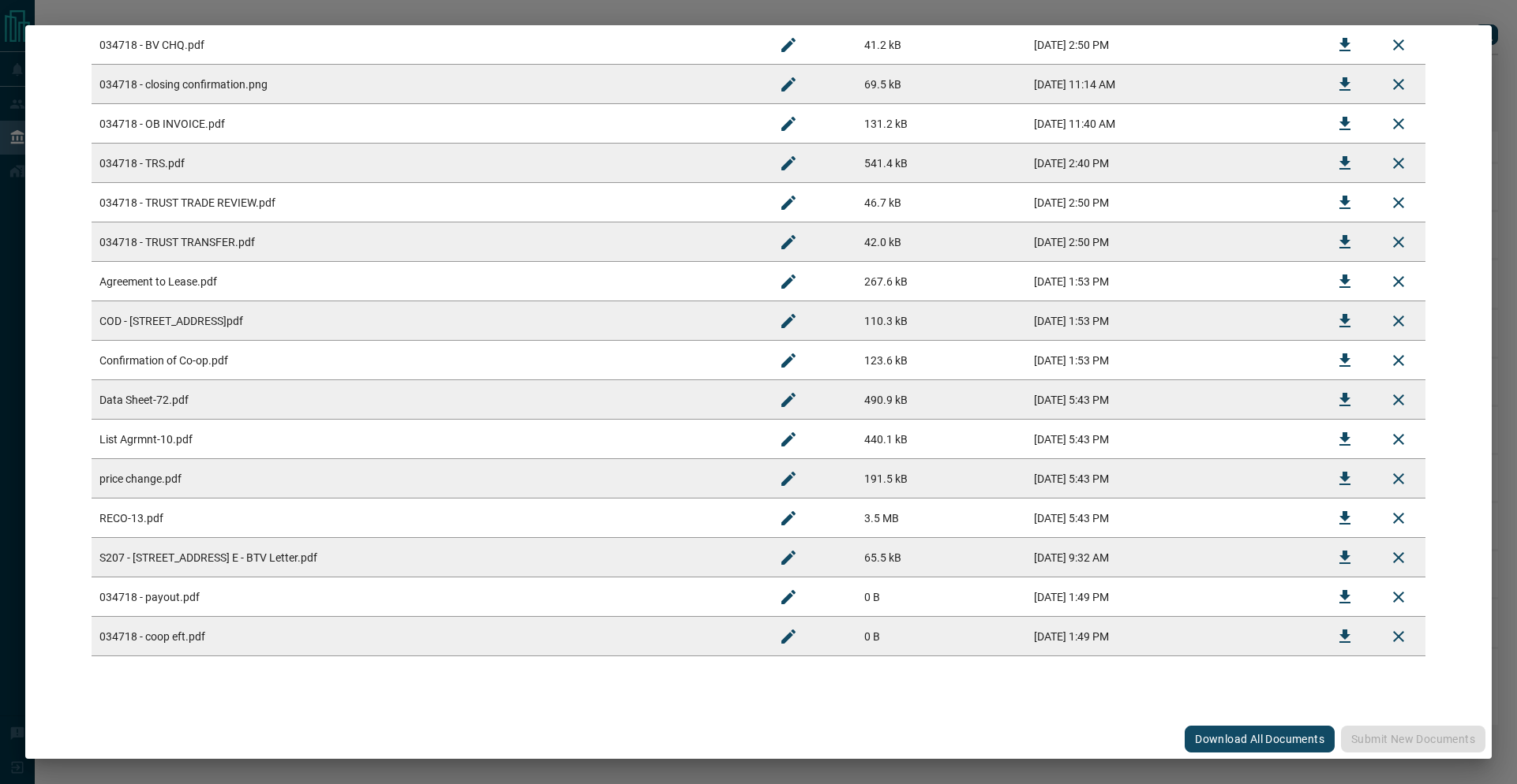
click at [489, 18] on div "#034718 - [STREET_ADDRESS] Upload Documents Deal Checklist Drag & Drop files he…" at bounding box center [758, 392] width 1517 height 784
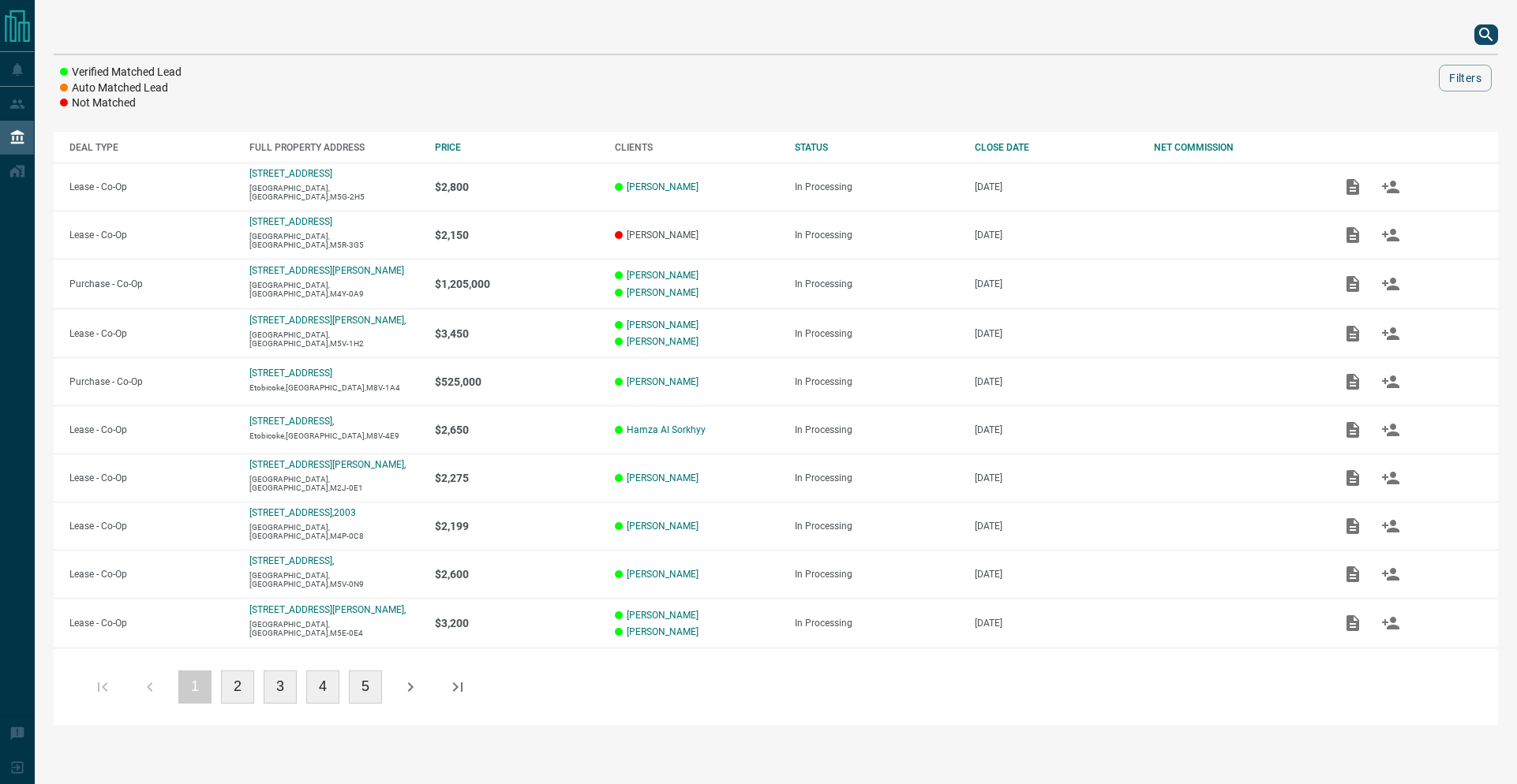
scroll to position [0, 0]
click at [1493, 42] on icon "search button" at bounding box center [1486, 34] width 19 height 19
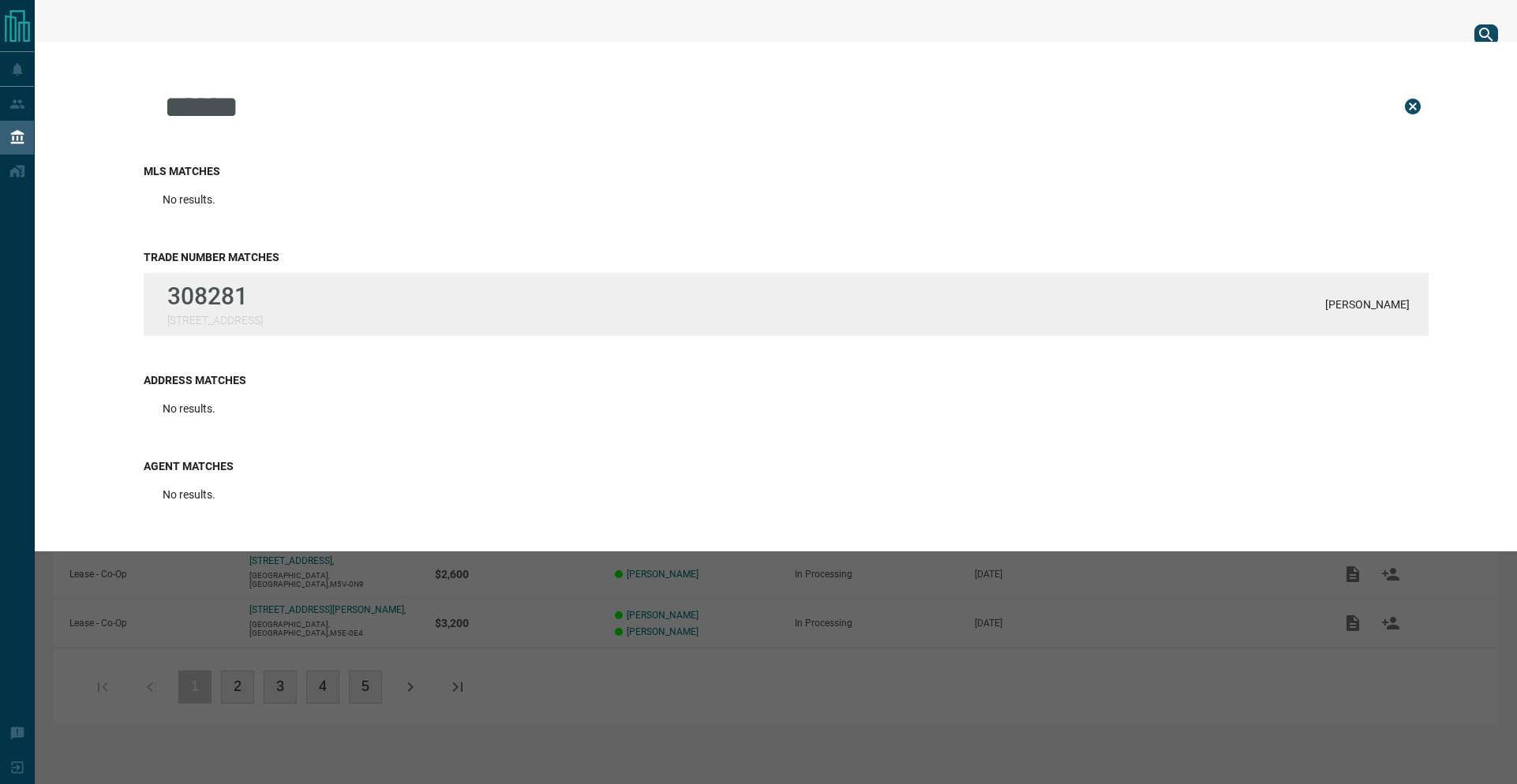
type input "******"
click at [241, 318] on p "[STREET_ADDRESS]" at bounding box center [215, 320] width 95 height 12
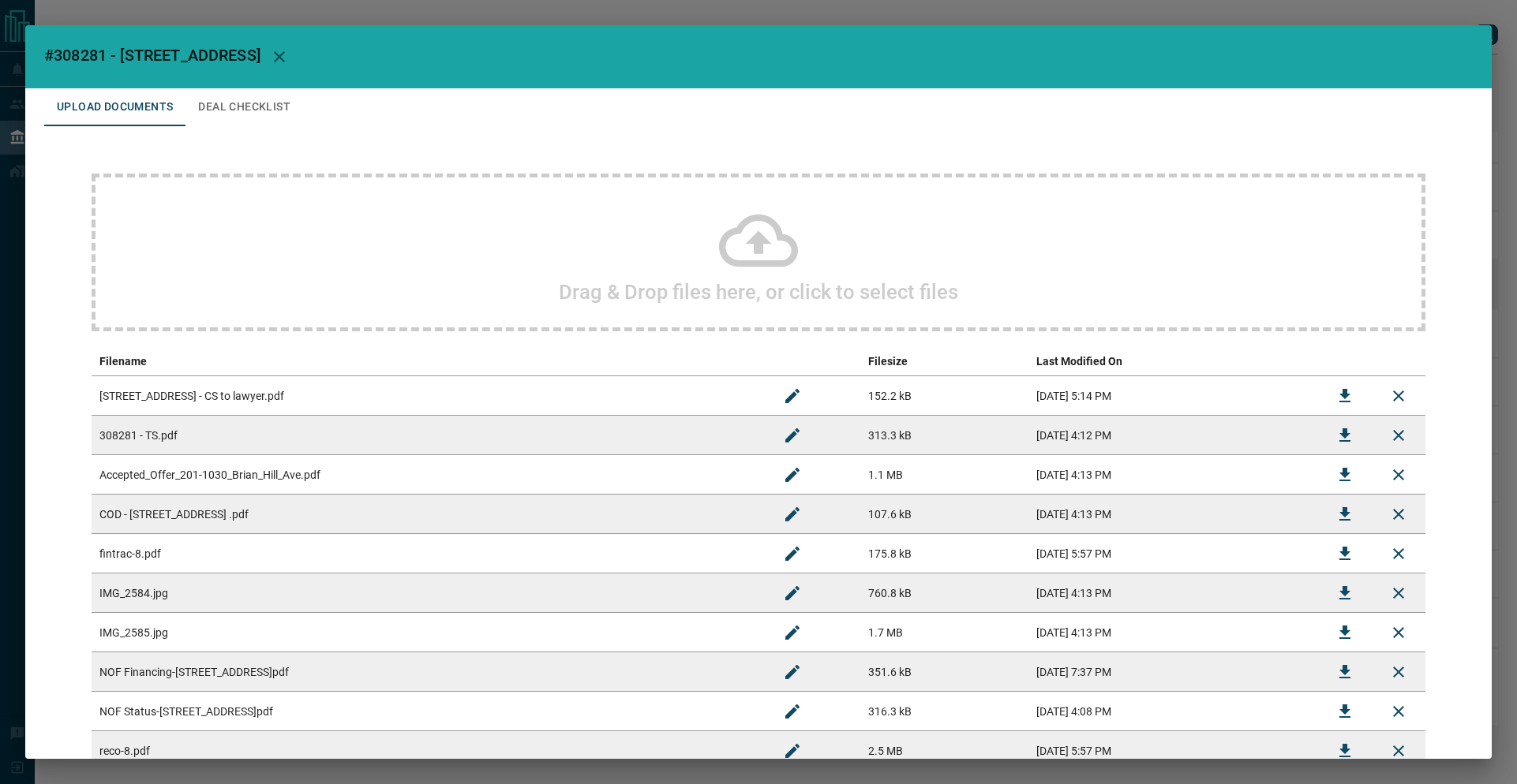
scroll to position [127, 0]
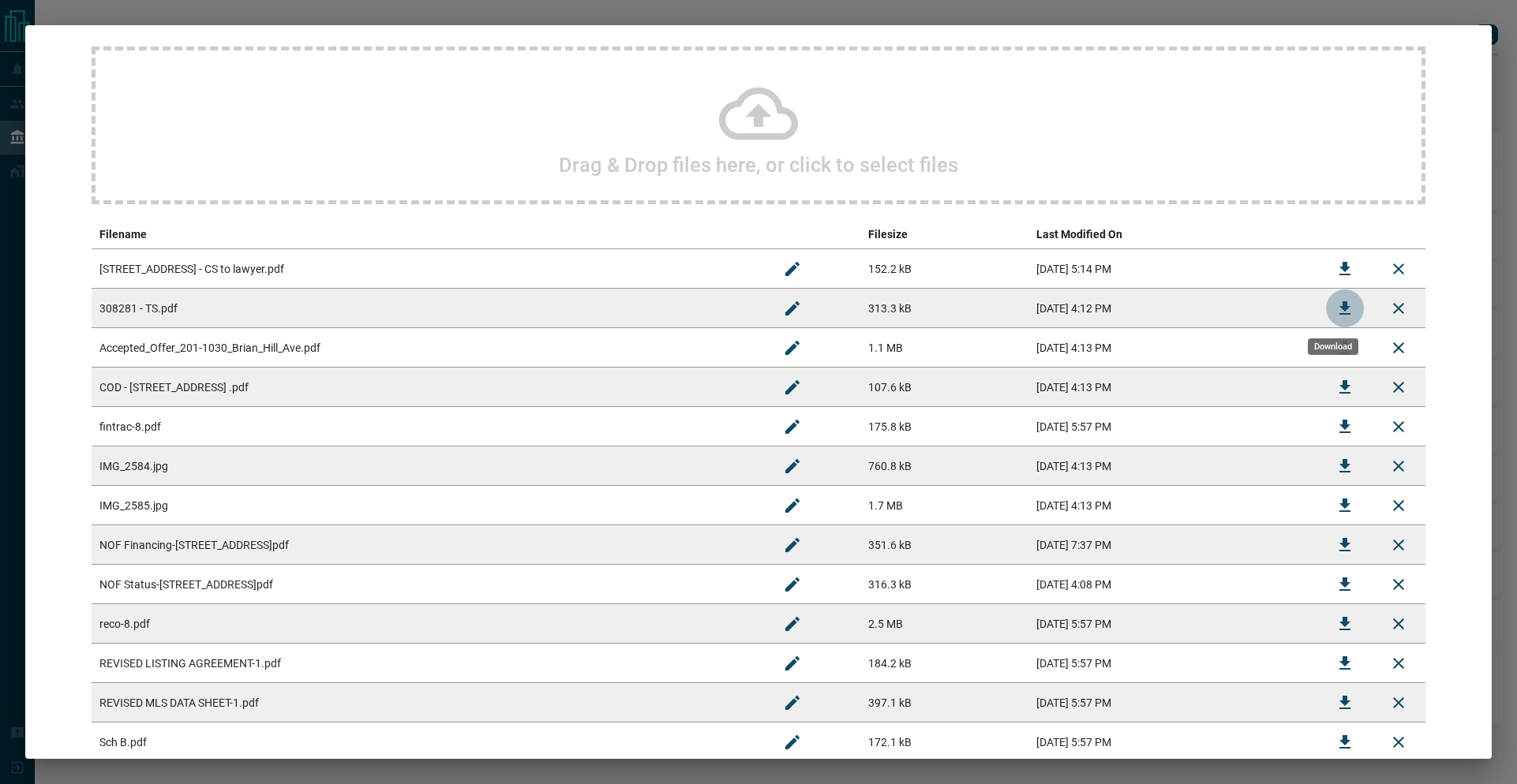
click at [1339, 307] on icon "Download" at bounding box center [1345, 308] width 11 height 13
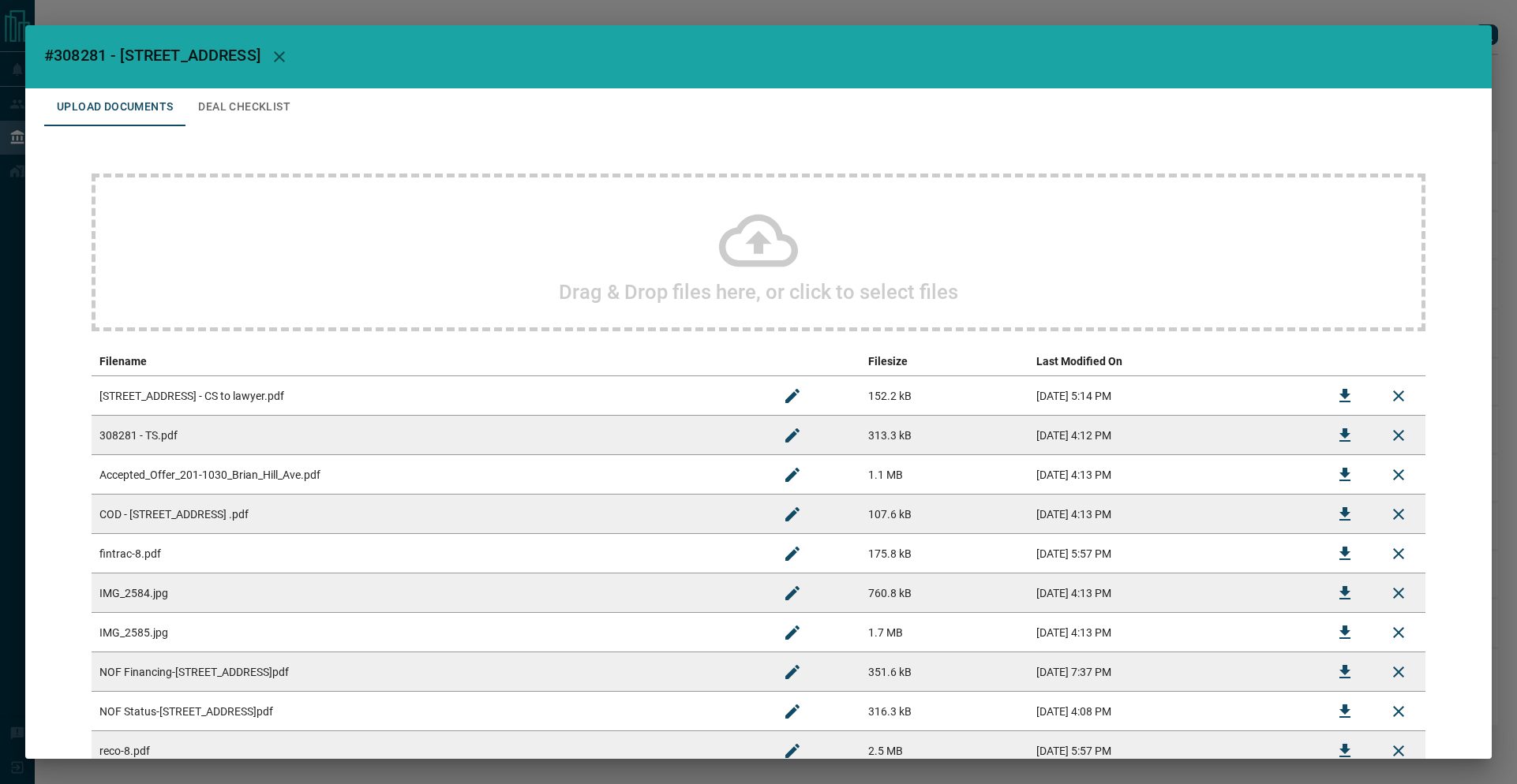
scroll to position [351, 0]
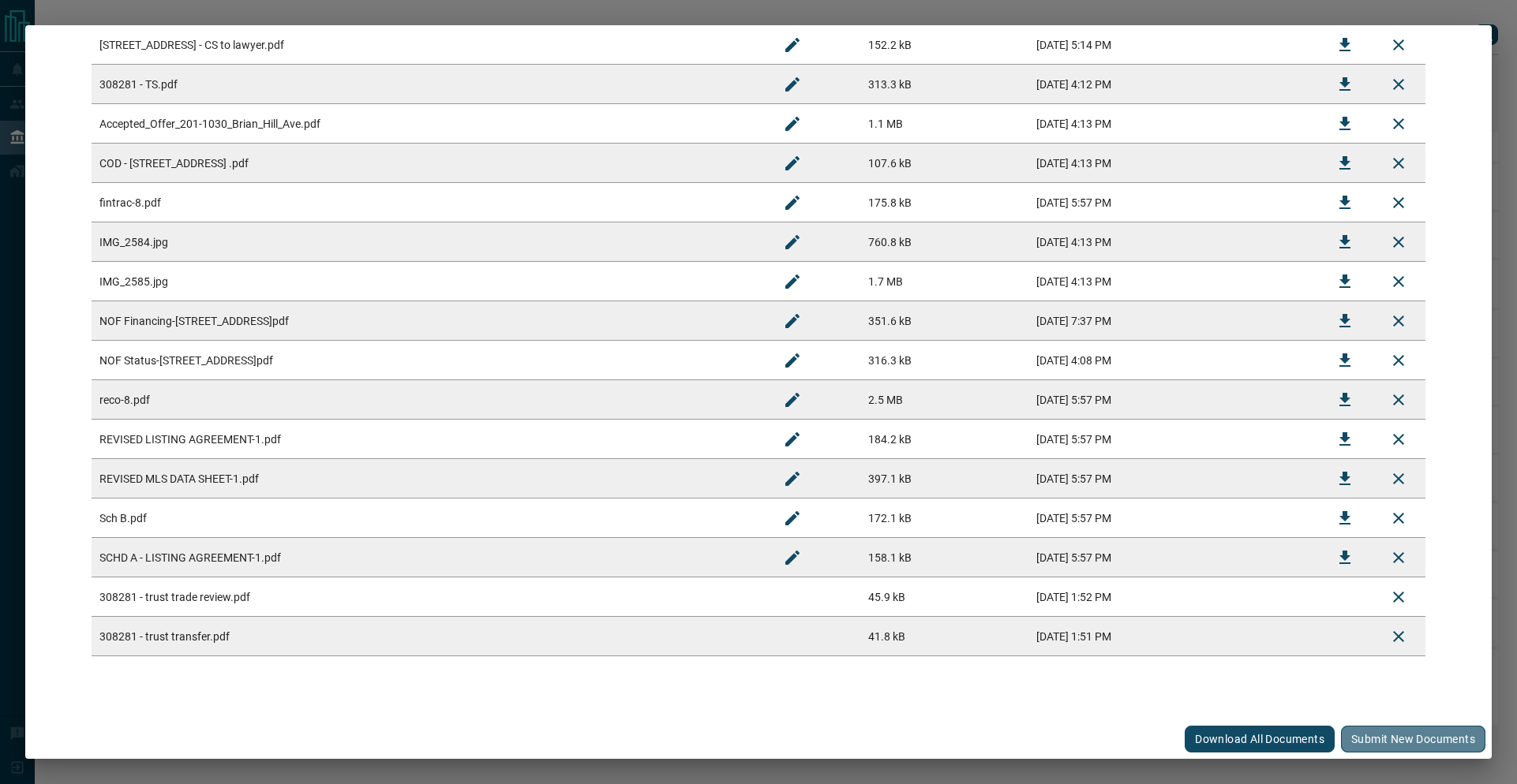
click at [1384, 747] on button "Submit new documents" at bounding box center [1413, 739] width 145 height 27
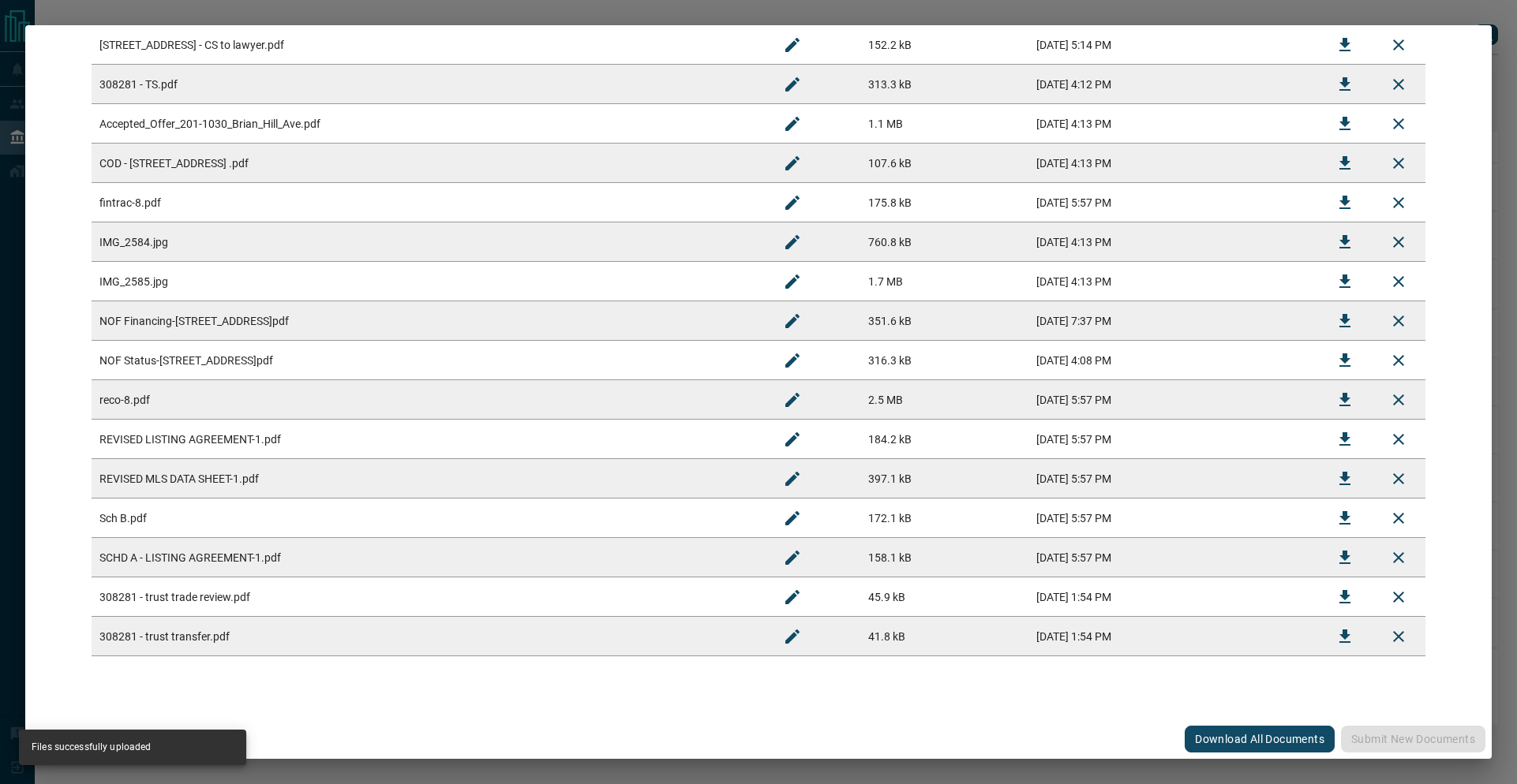
scroll to position [0, 0]
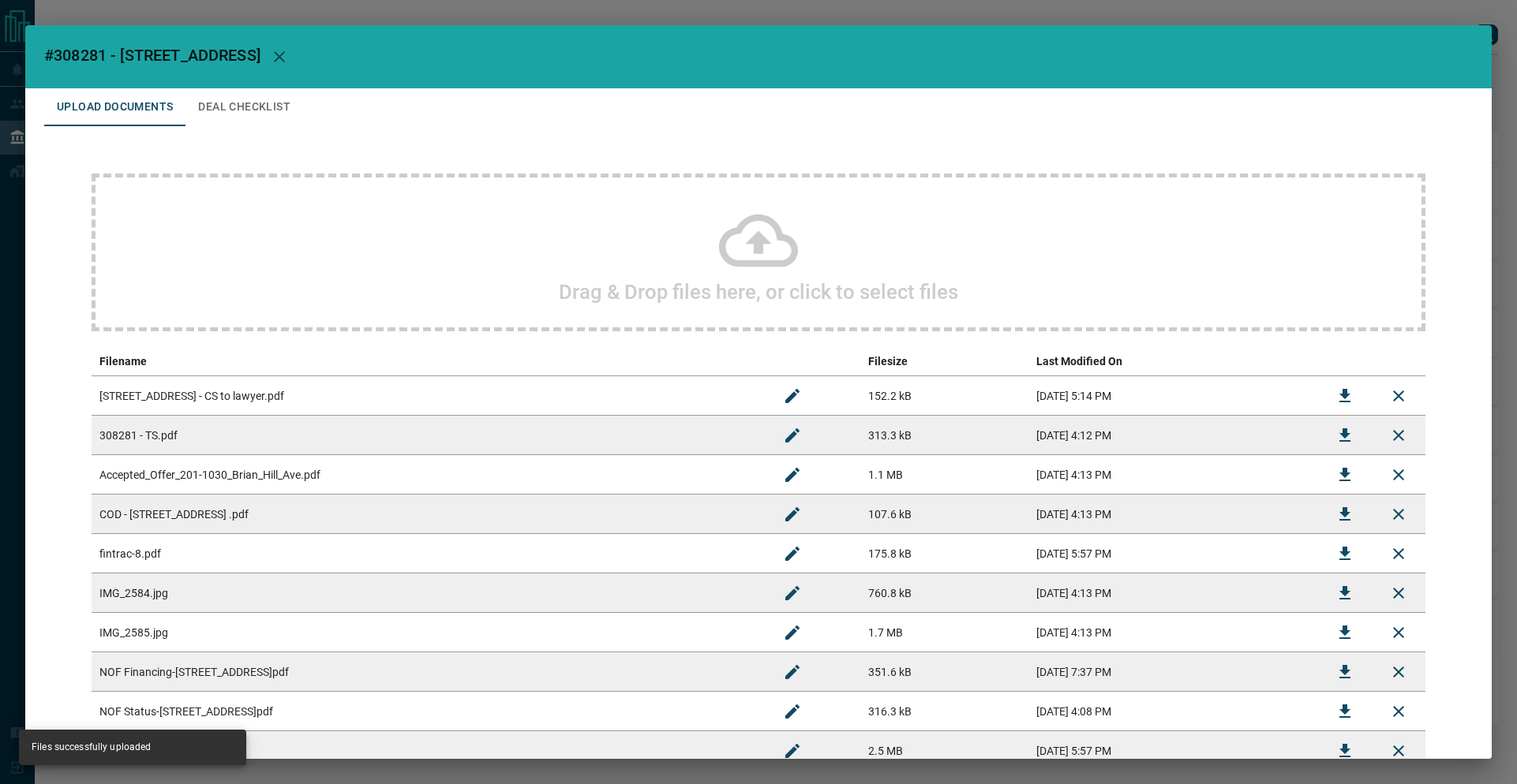
click at [254, 105] on button "Deal Checklist" at bounding box center [244, 108] width 117 height 38
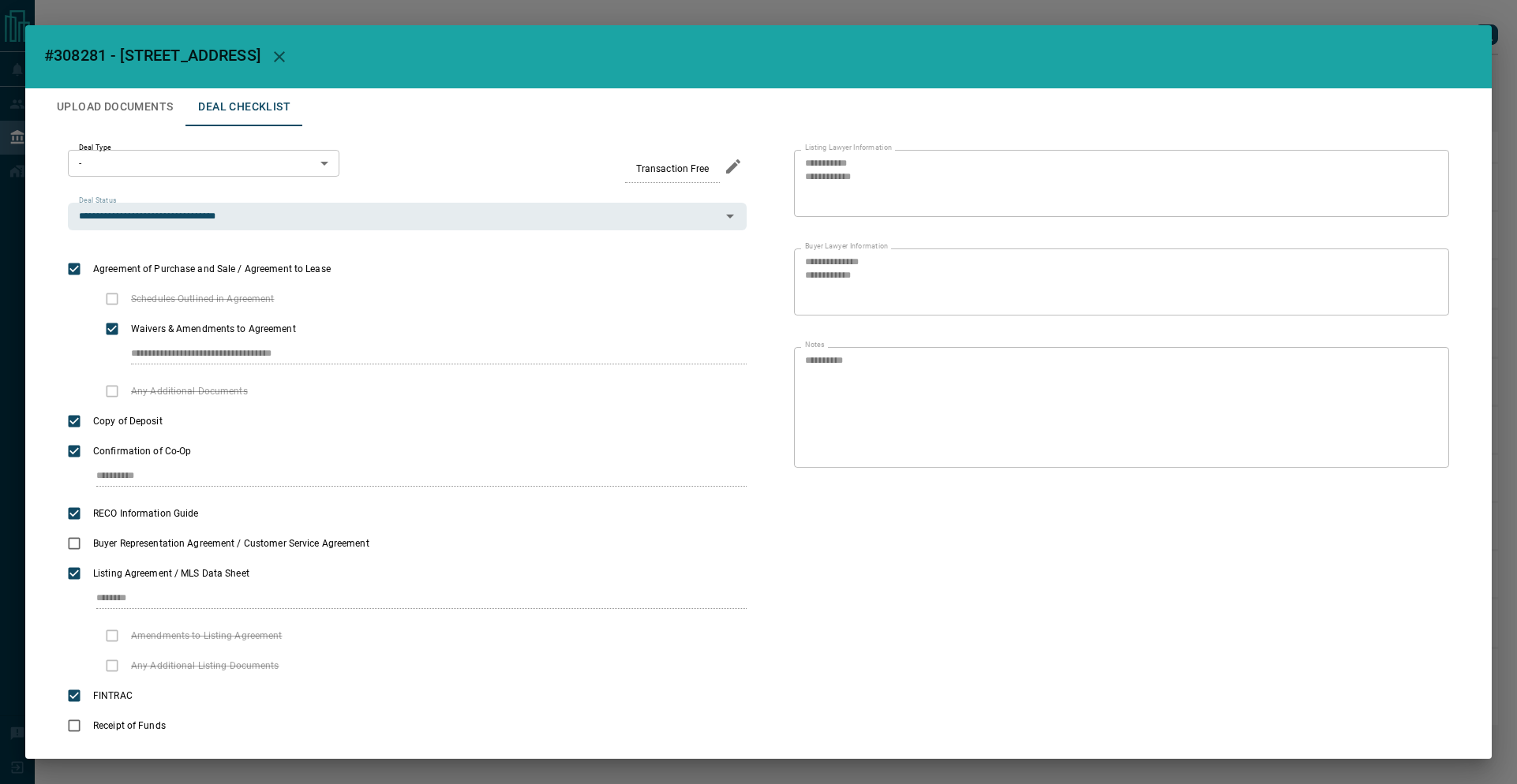
click at [267, 17] on div "**********" at bounding box center [758, 392] width 1517 height 784
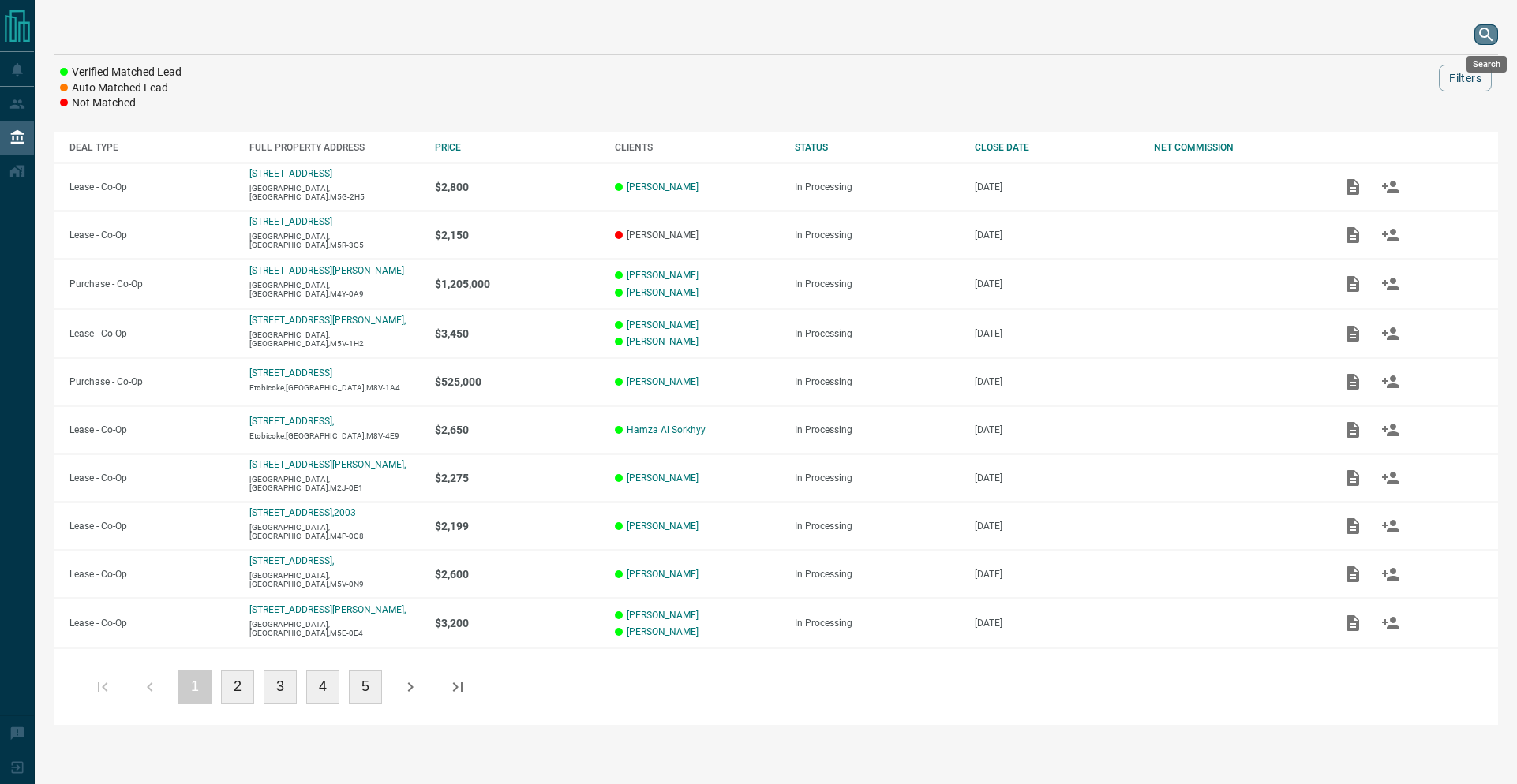
click at [1489, 34] on icon "search button" at bounding box center [1486, 34] width 19 height 19
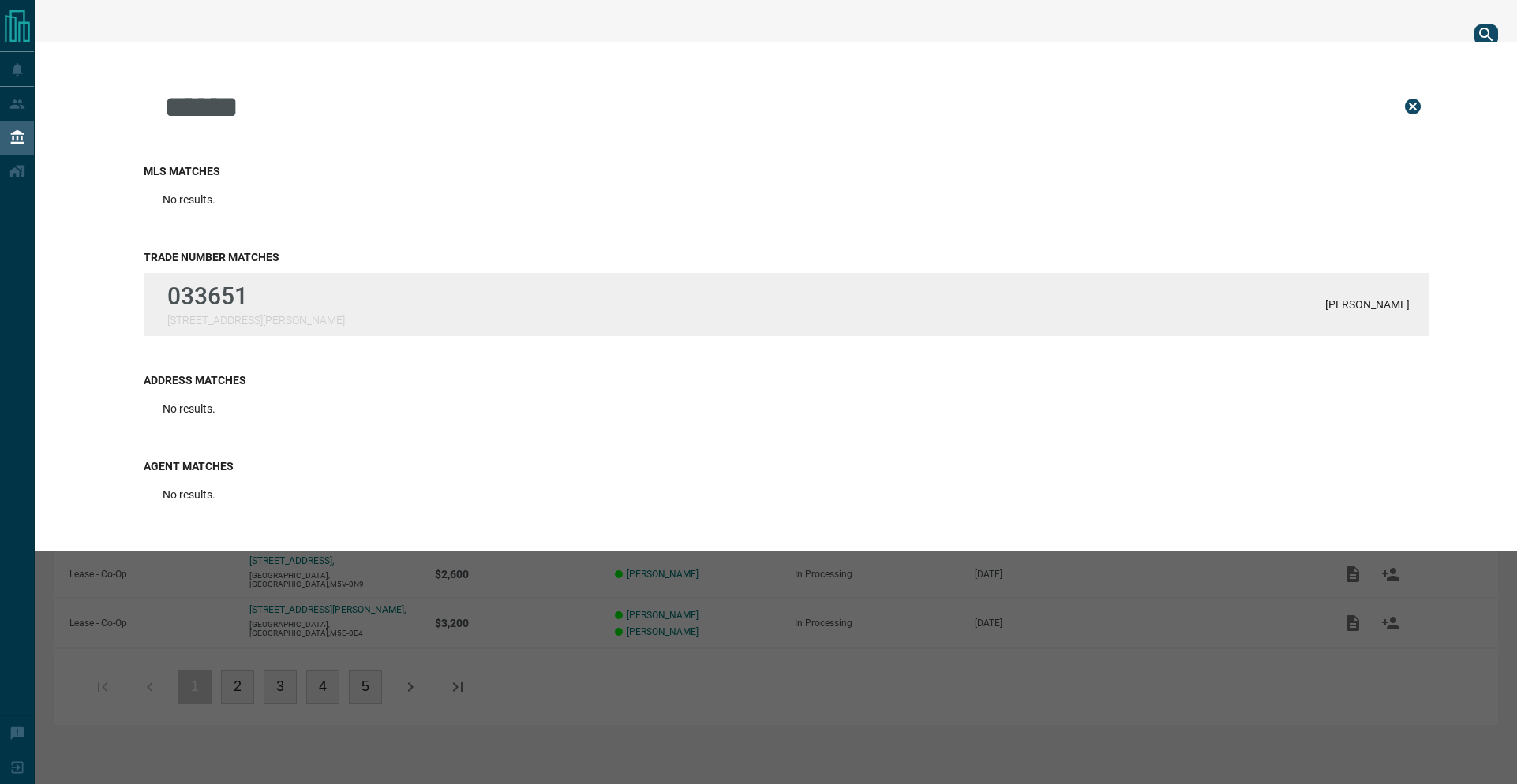
type input "******"
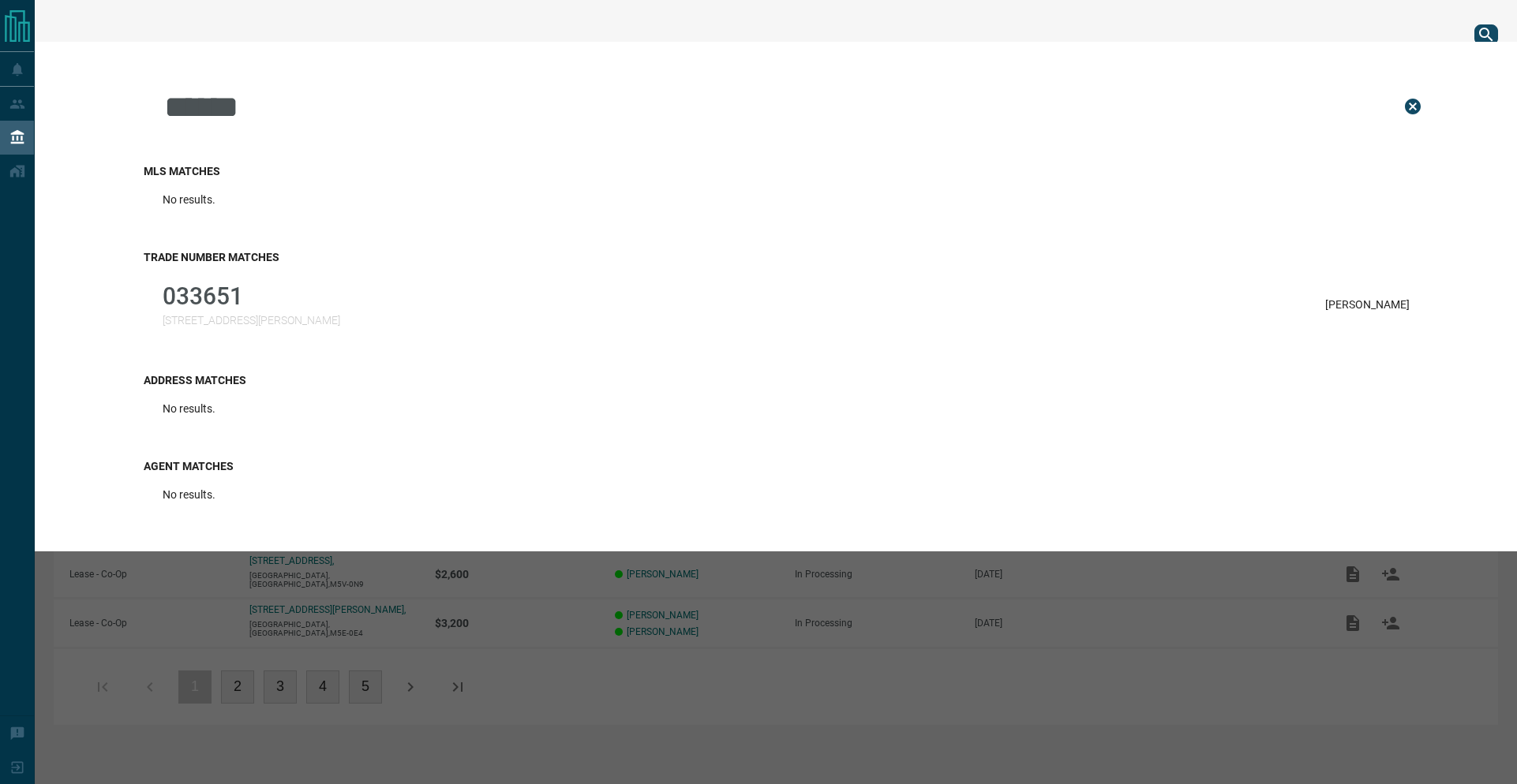
drag, startPoint x: 278, startPoint y: 305, endPoint x: 302, endPoint y: 302, distance: 24.2
click at [278, 305] on p "033651" at bounding box center [252, 295] width 177 height 28
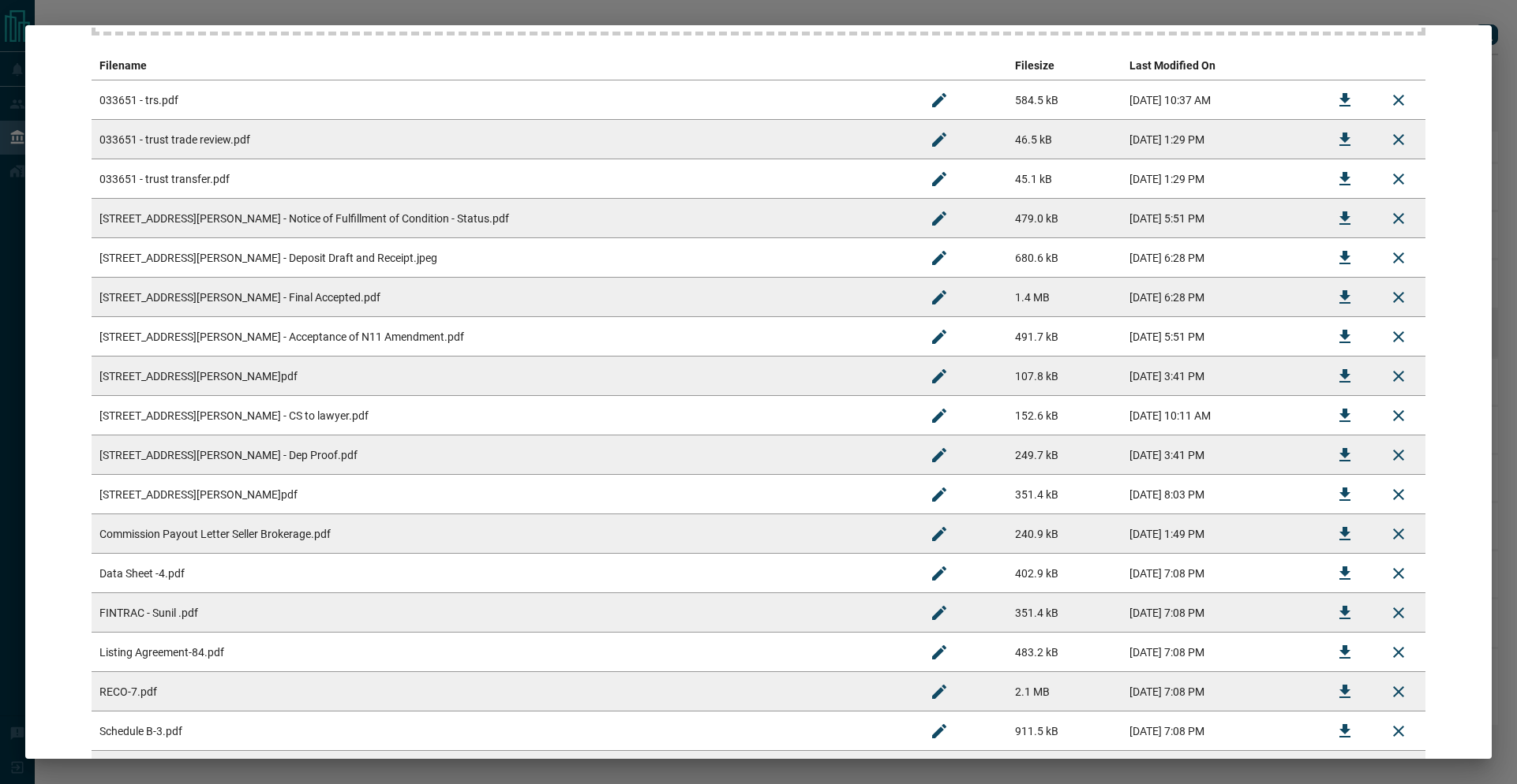
scroll to position [430, 0]
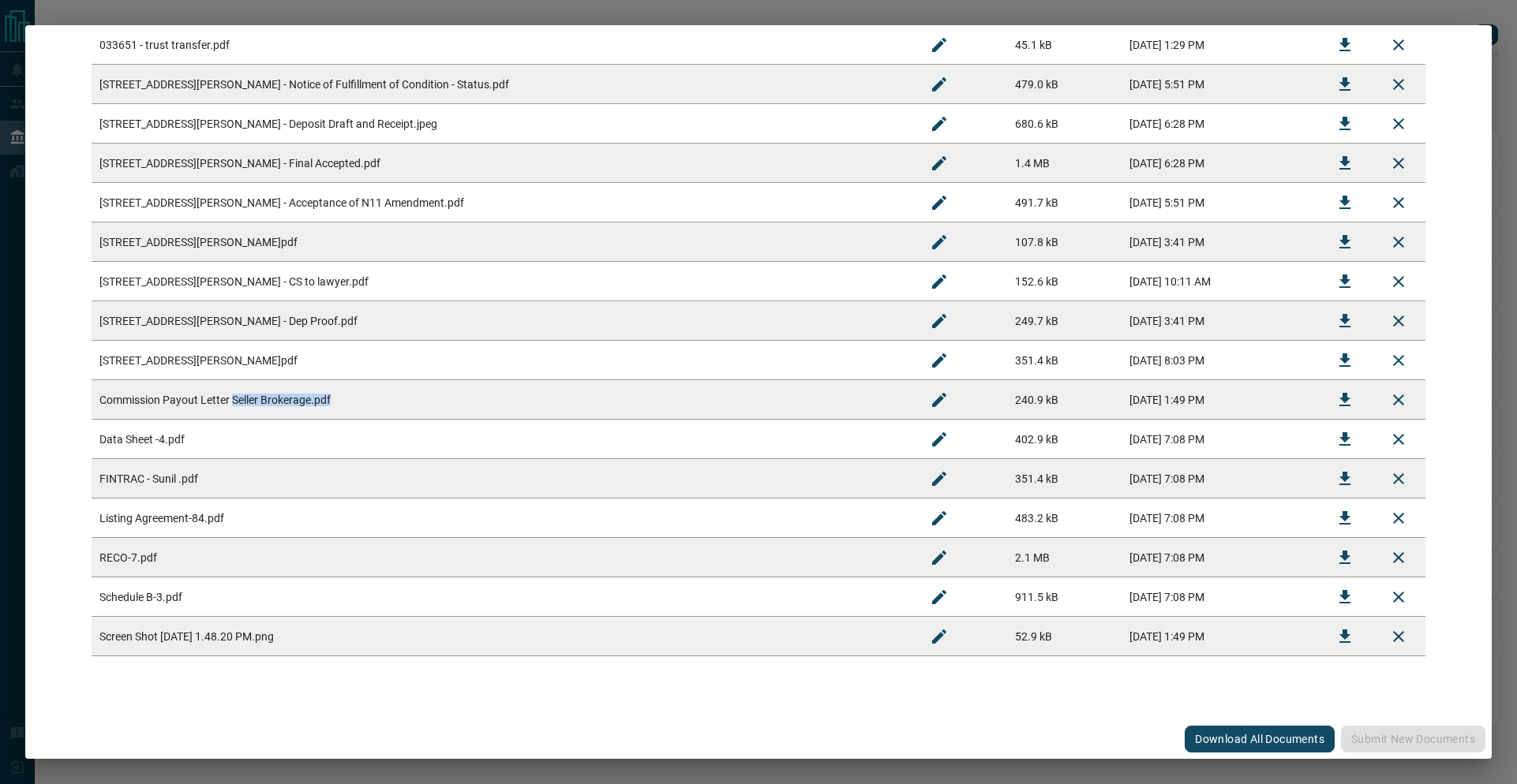
drag, startPoint x: 234, startPoint y: 406, endPoint x: 455, endPoint y: 395, distance: 221.3
click at [455, 395] on td "Commission Payout Letter Seller Brokerage.pdf" at bounding box center [501, 399] width 820 height 39
drag, startPoint x: 1350, startPoint y: 395, endPoint x: 1325, endPoint y: 397, distance: 25.1
click at [1341, 396] on button "Download" at bounding box center [1345, 400] width 38 height 38
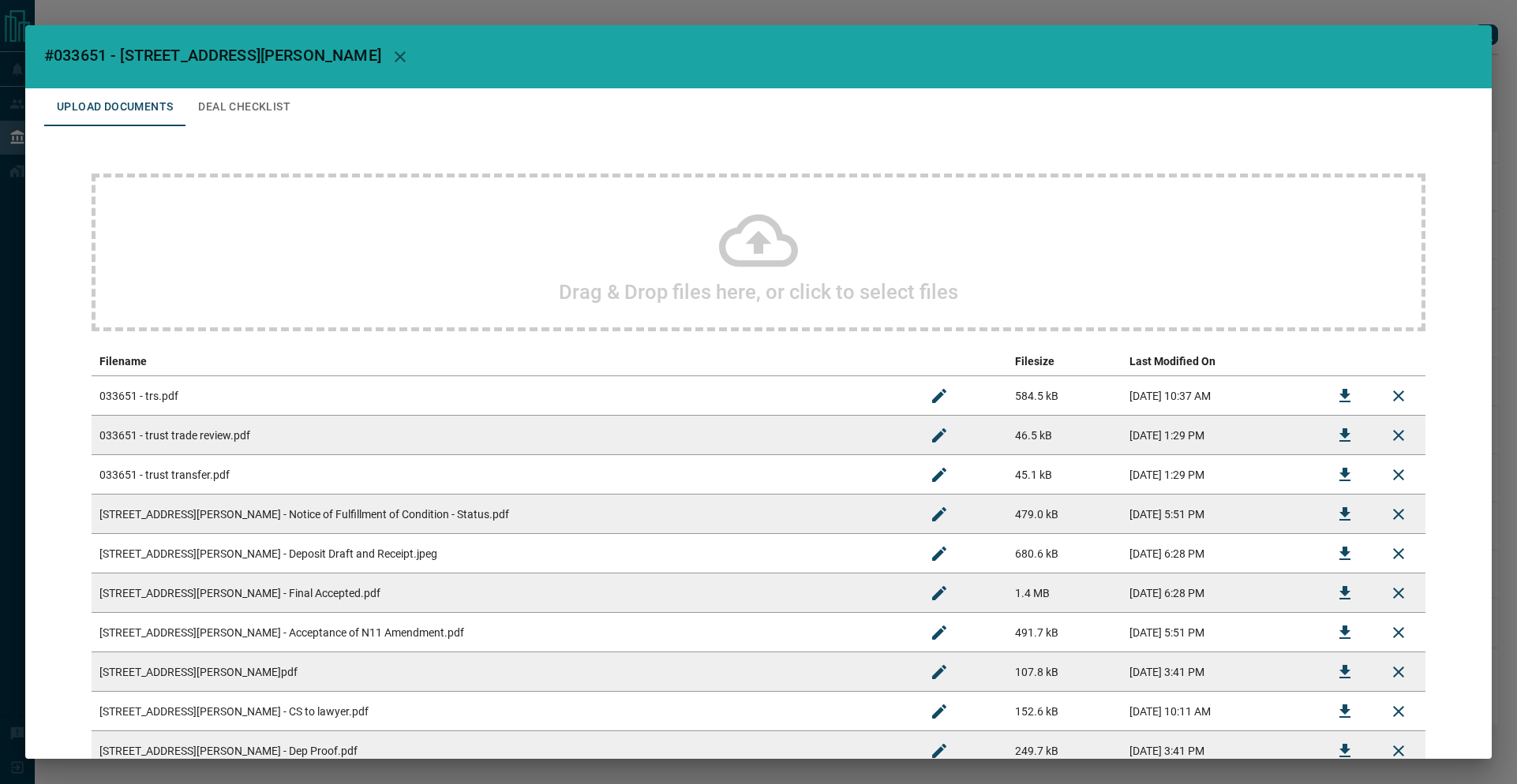
scroll to position [470, 0]
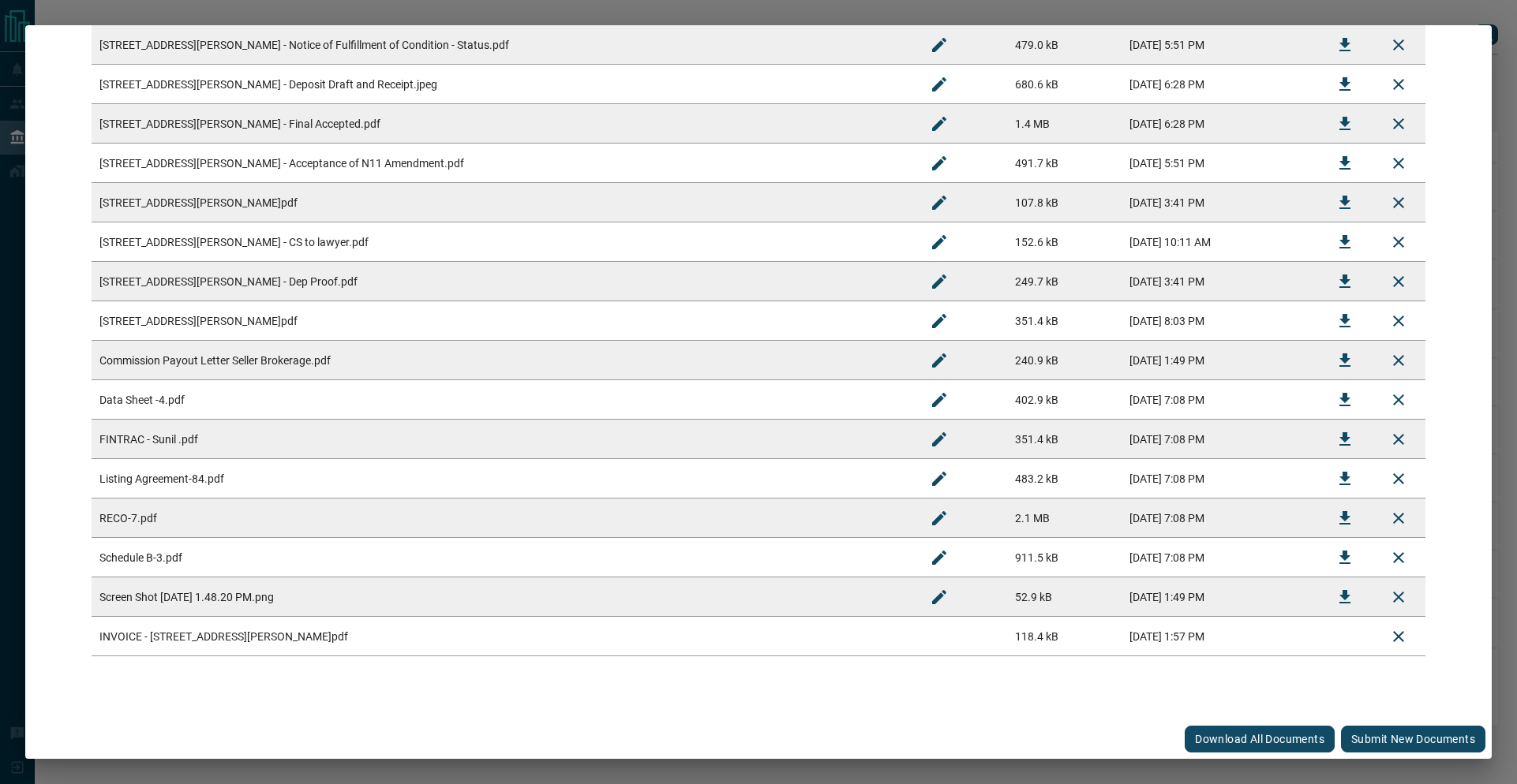
click at [1393, 732] on button "Submit new documents" at bounding box center [1413, 739] width 145 height 27
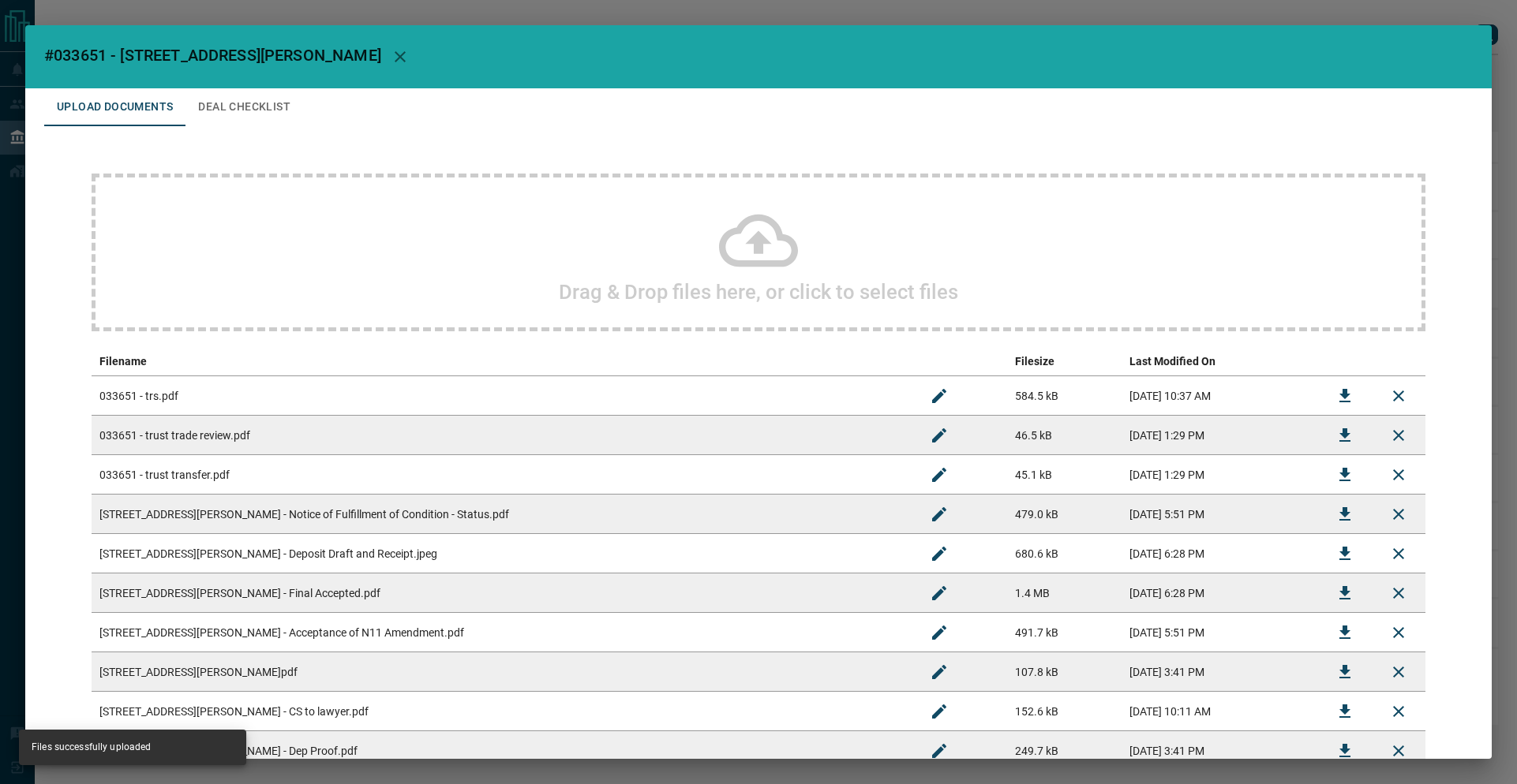
scroll to position [549, 0]
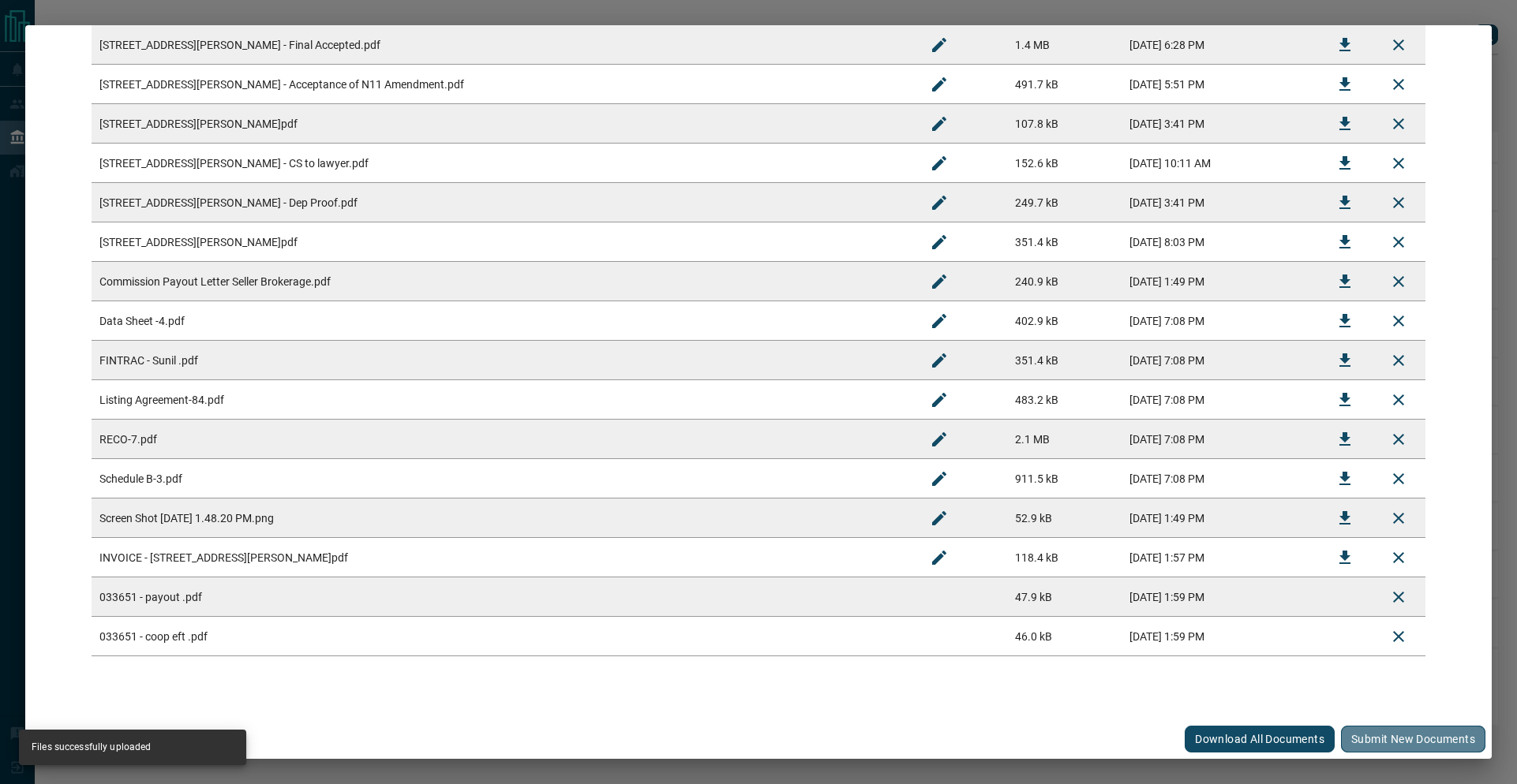
drag, startPoint x: 1388, startPoint y: 745, endPoint x: 1186, endPoint y: 569, distance: 267.9
click at [1387, 745] on button "Submit new documents" at bounding box center [1413, 739] width 145 height 27
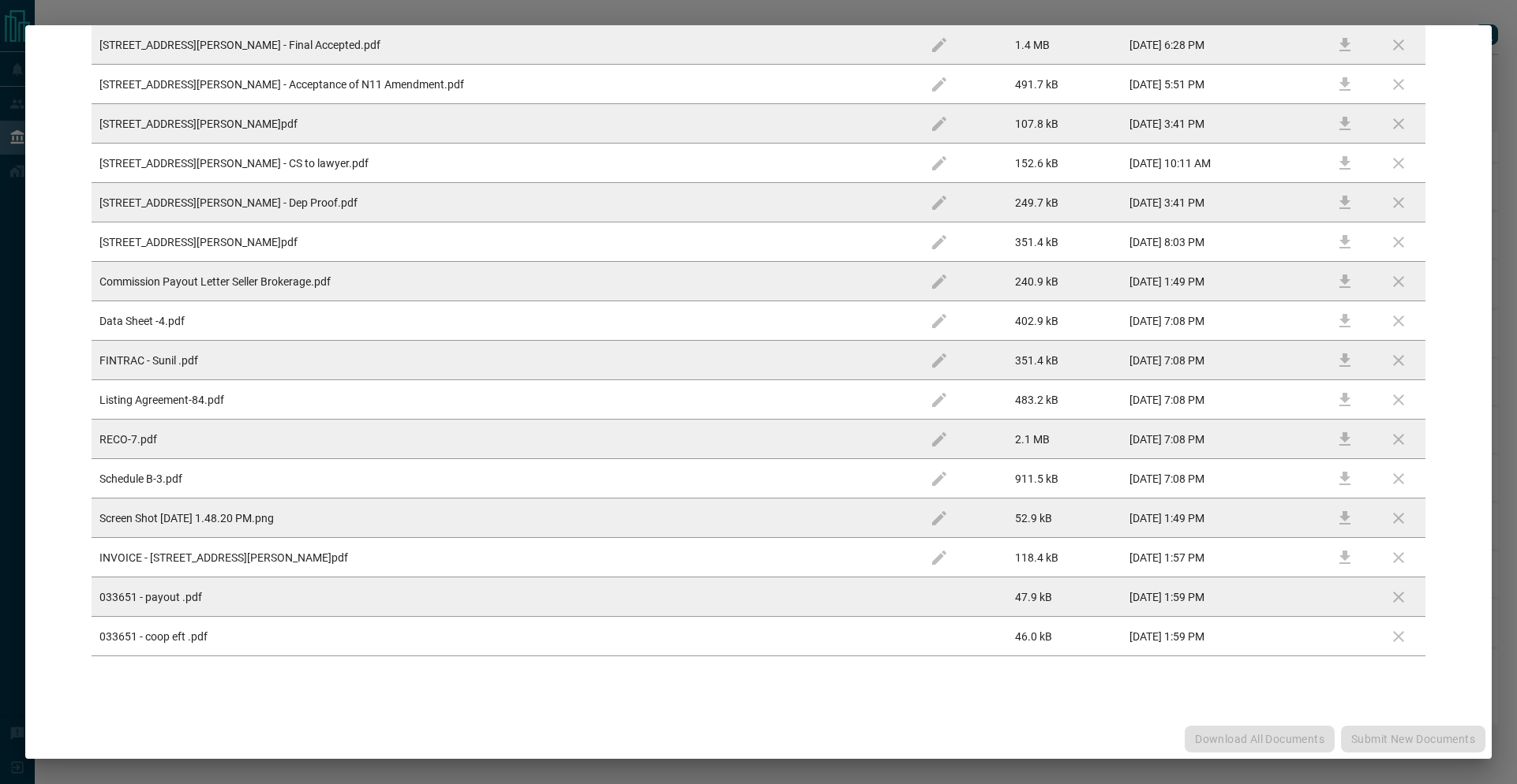
scroll to position [0, 0]
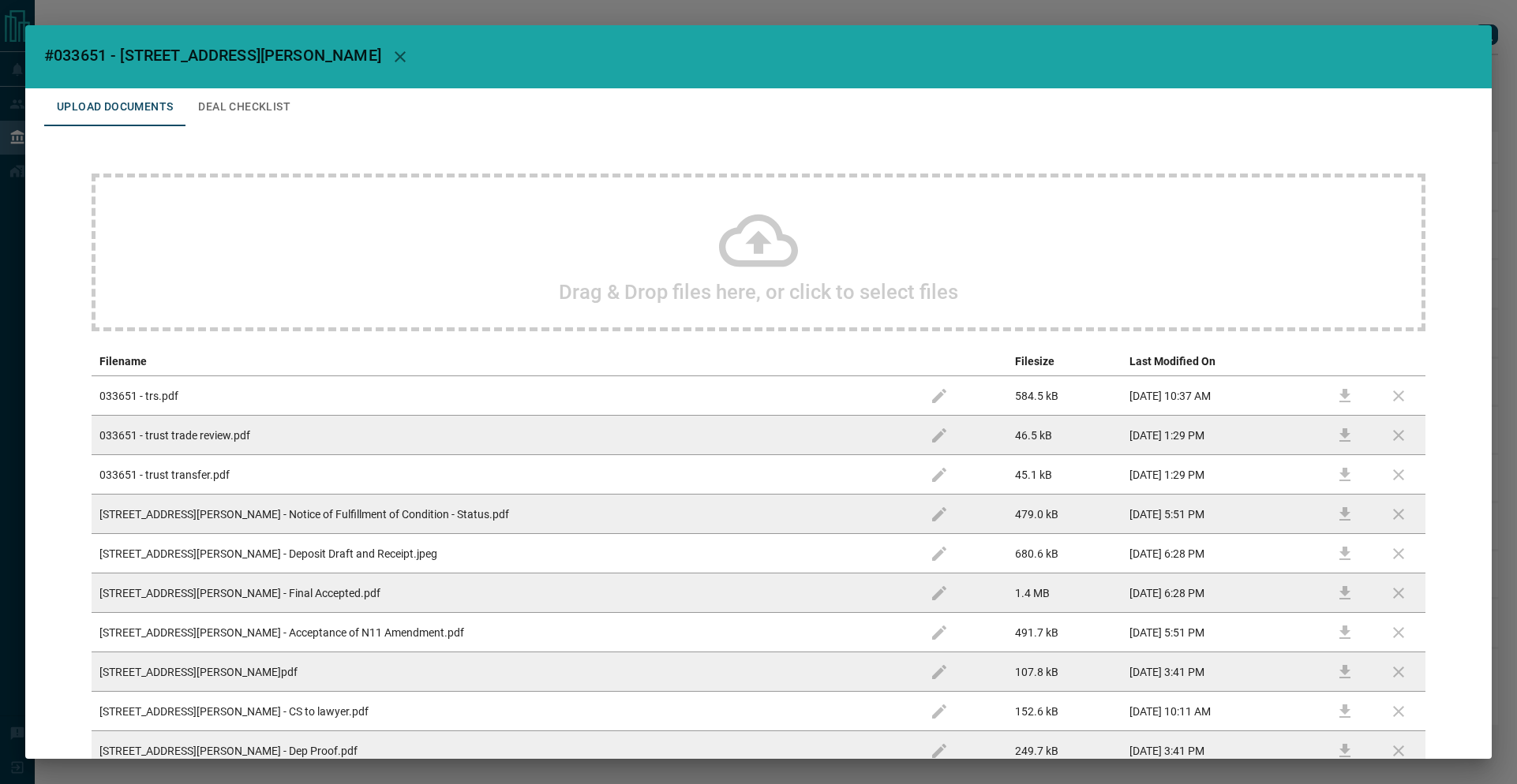
click at [217, 108] on button "Deal Checklist" at bounding box center [244, 108] width 117 height 38
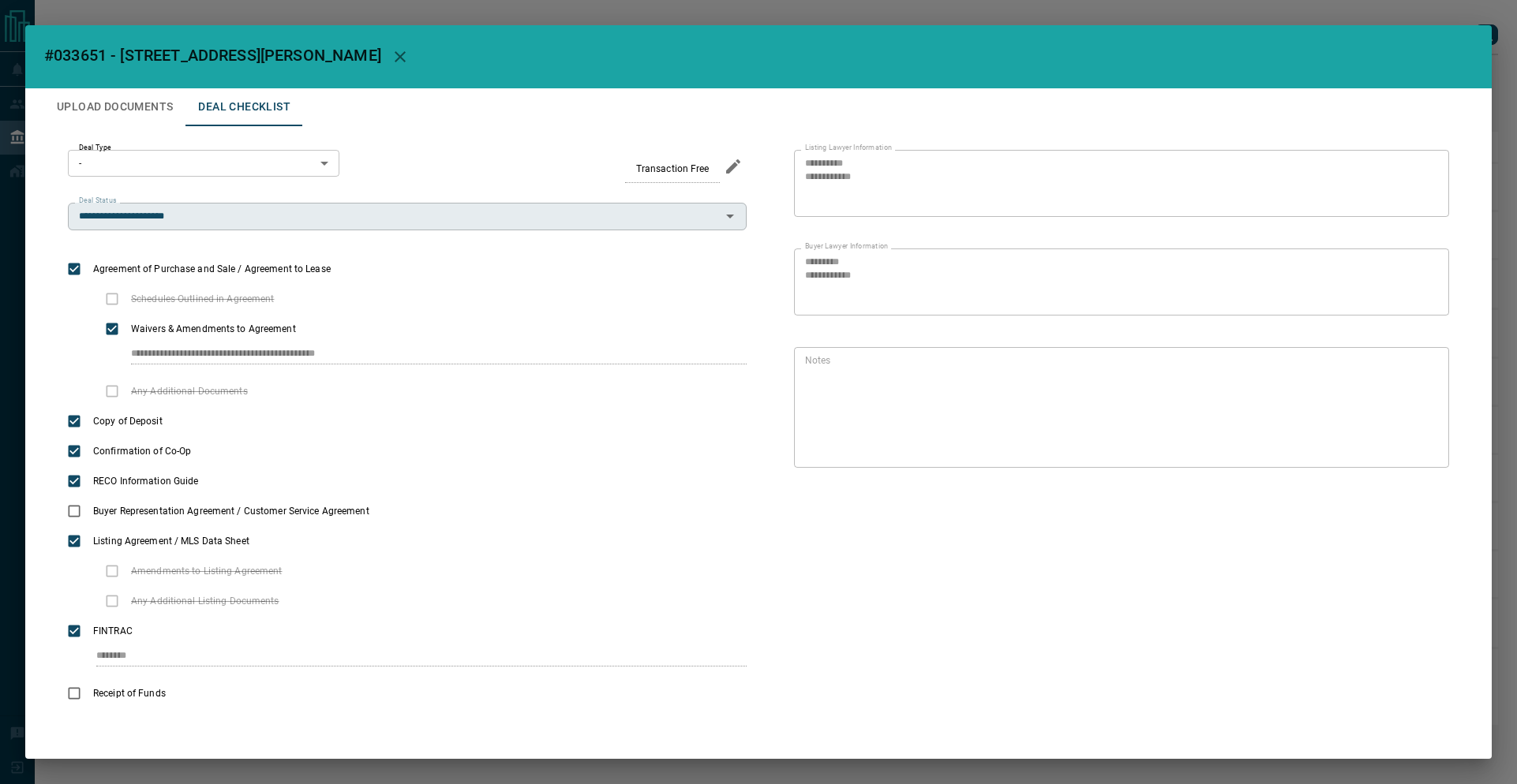
click at [254, 227] on div "**********" at bounding box center [407, 216] width 678 height 27
type input "**********"
click at [548, 16] on div "**********" at bounding box center [758, 392] width 1517 height 784
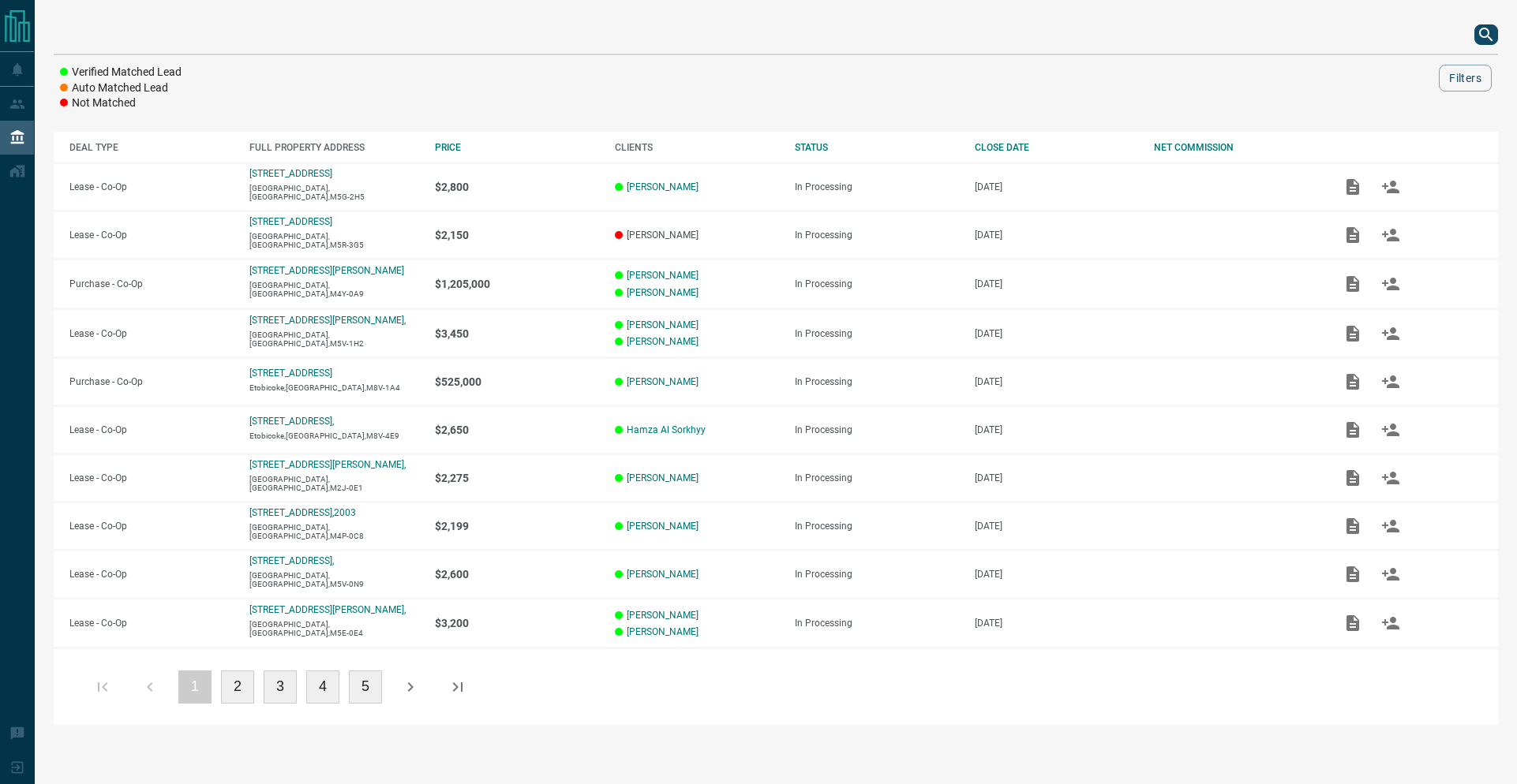
click at [1480, 38] on icon "search button" at bounding box center [1486, 34] width 19 height 19
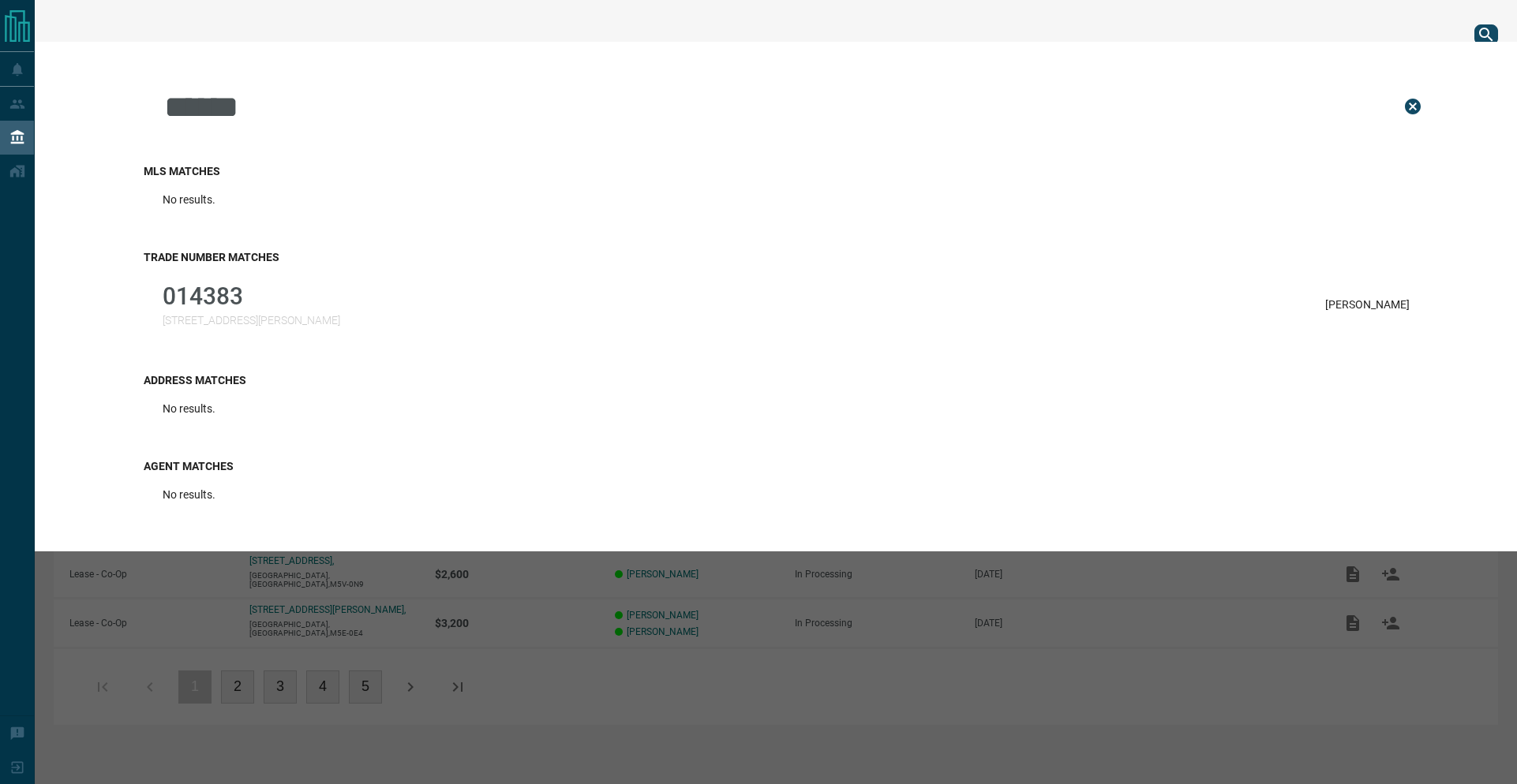
type input "******"
click at [258, 305] on p "014383" at bounding box center [252, 295] width 177 height 28
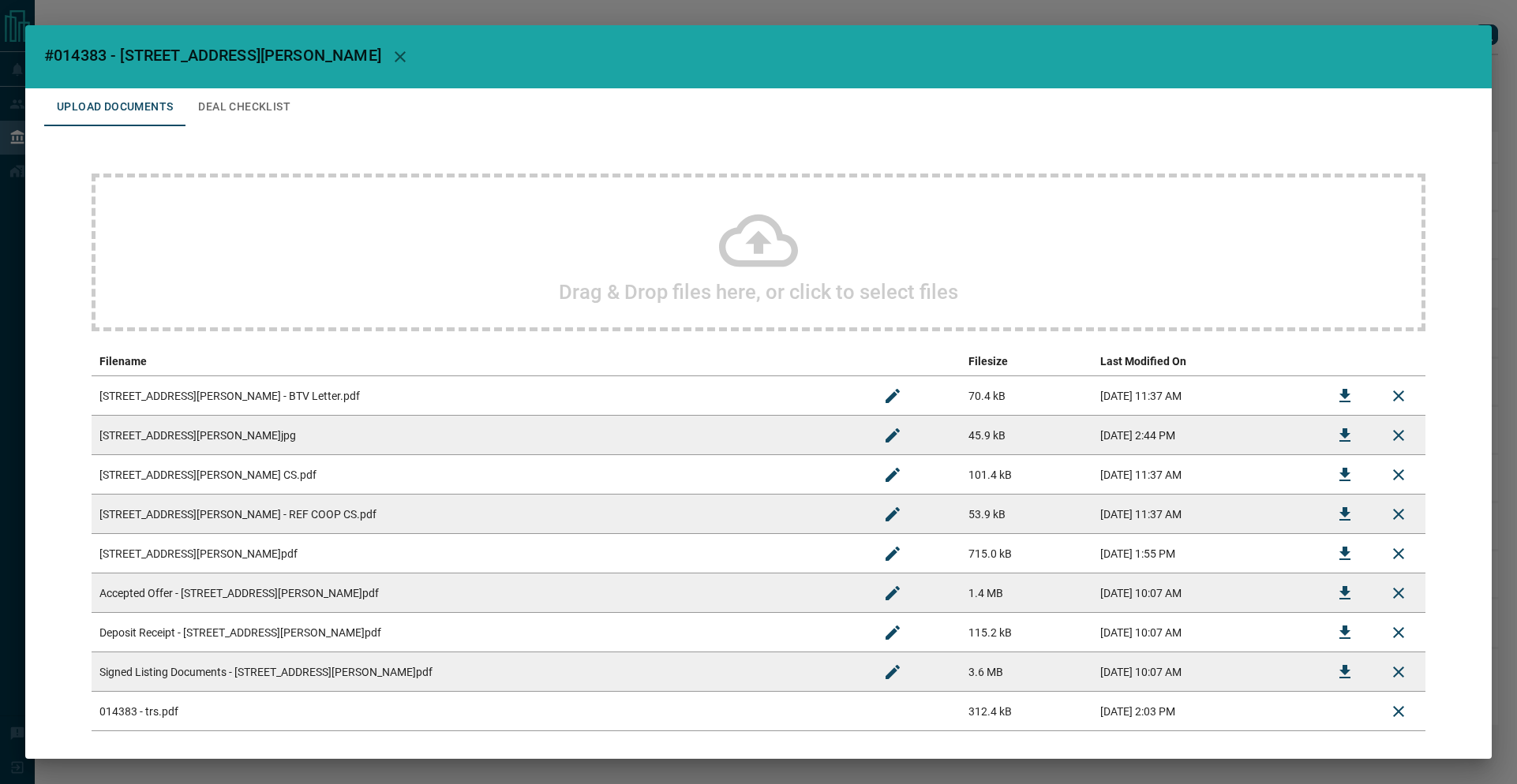
scroll to position [75, 0]
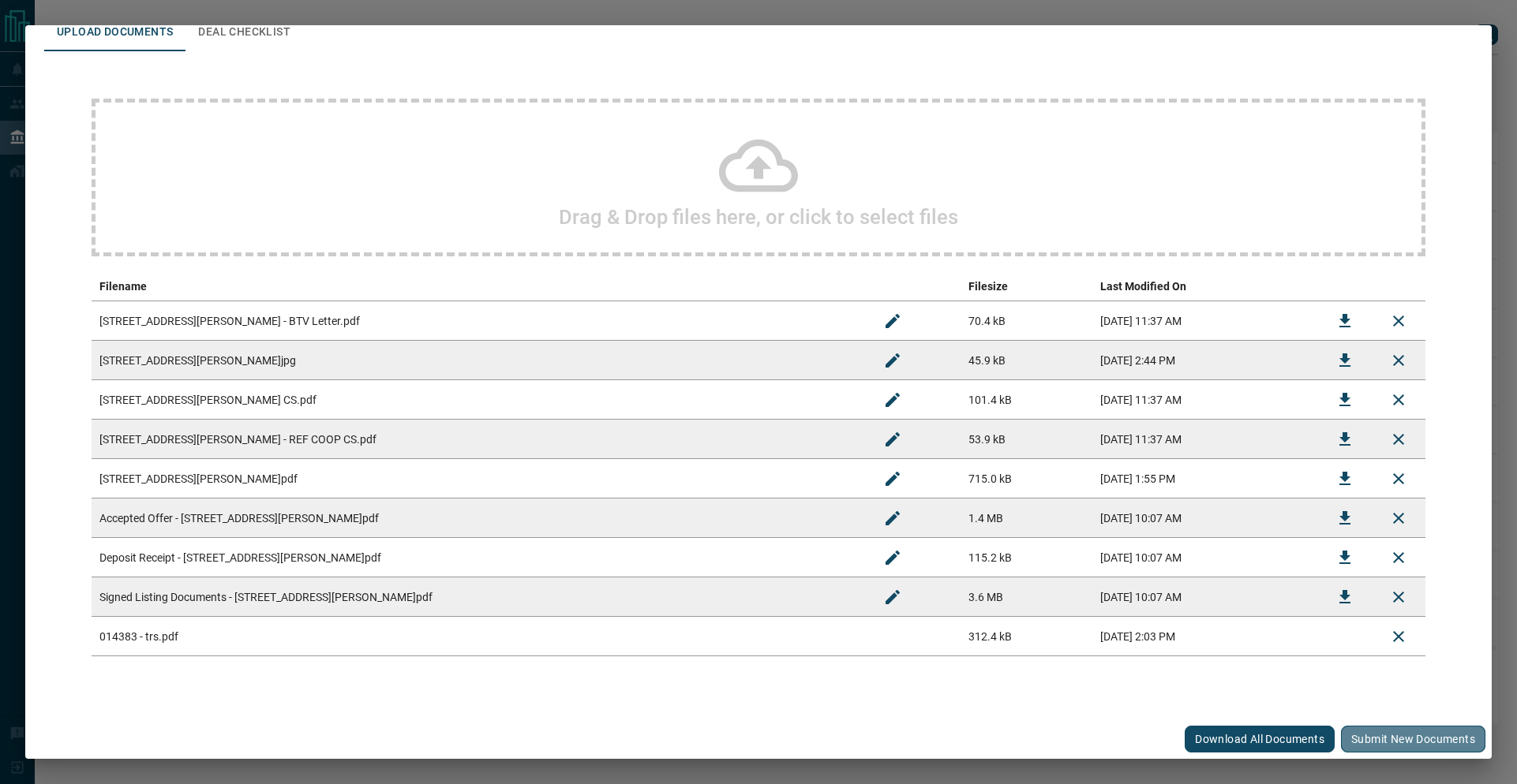
click at [1396, 733] on button "Submit new documents" at bounding box center [1413, 739] width 145 height 27
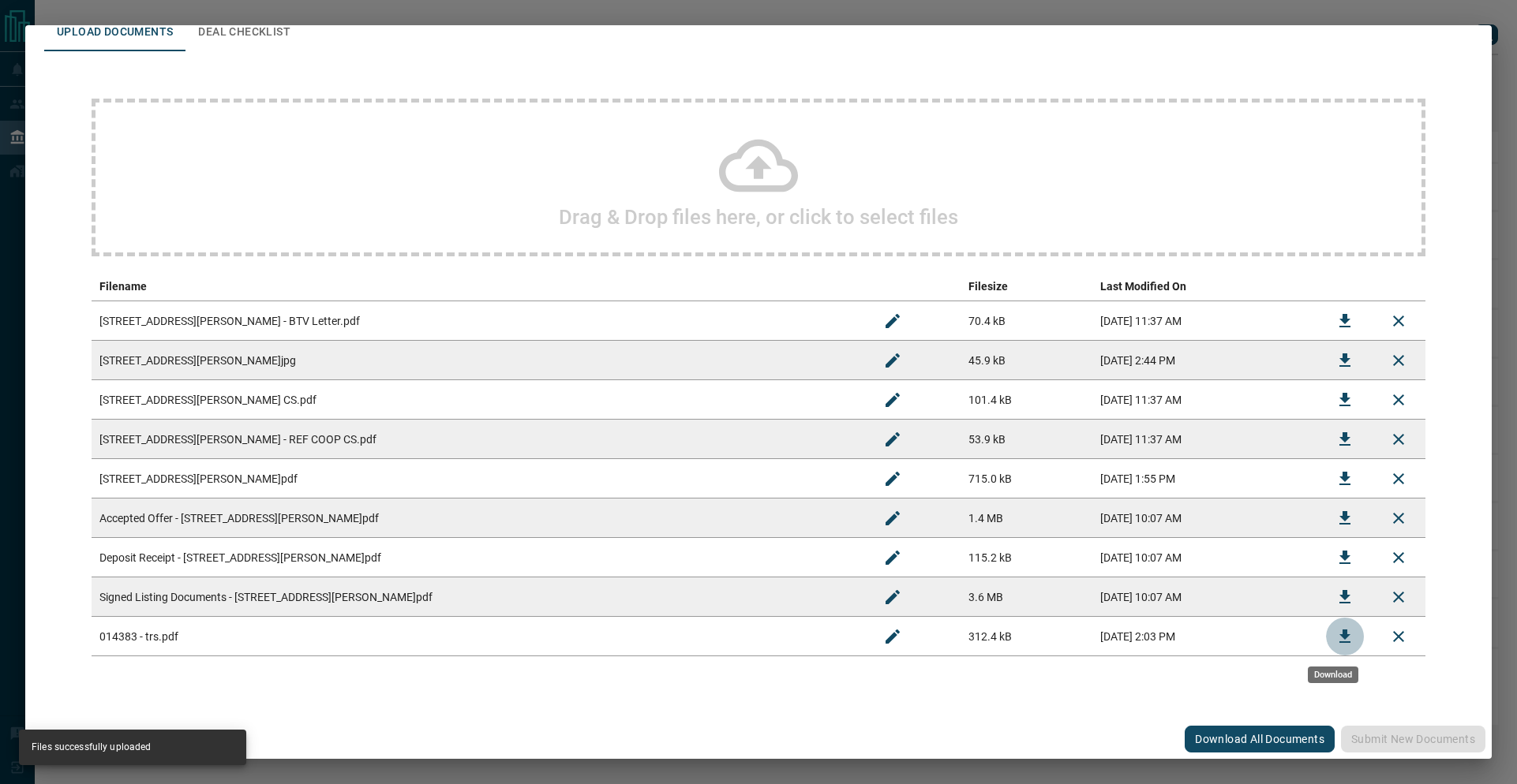
click at [1335, 637] on icon "Download" at bounding box center [1345, 636] width 19 height 19
click at [1339, 397] on icon "Download" at bounding box center [1345, 399] width 11 height 13
click at [1335, 471] on icon "Download" at bounding box center [1345, 479] width 19 height 19
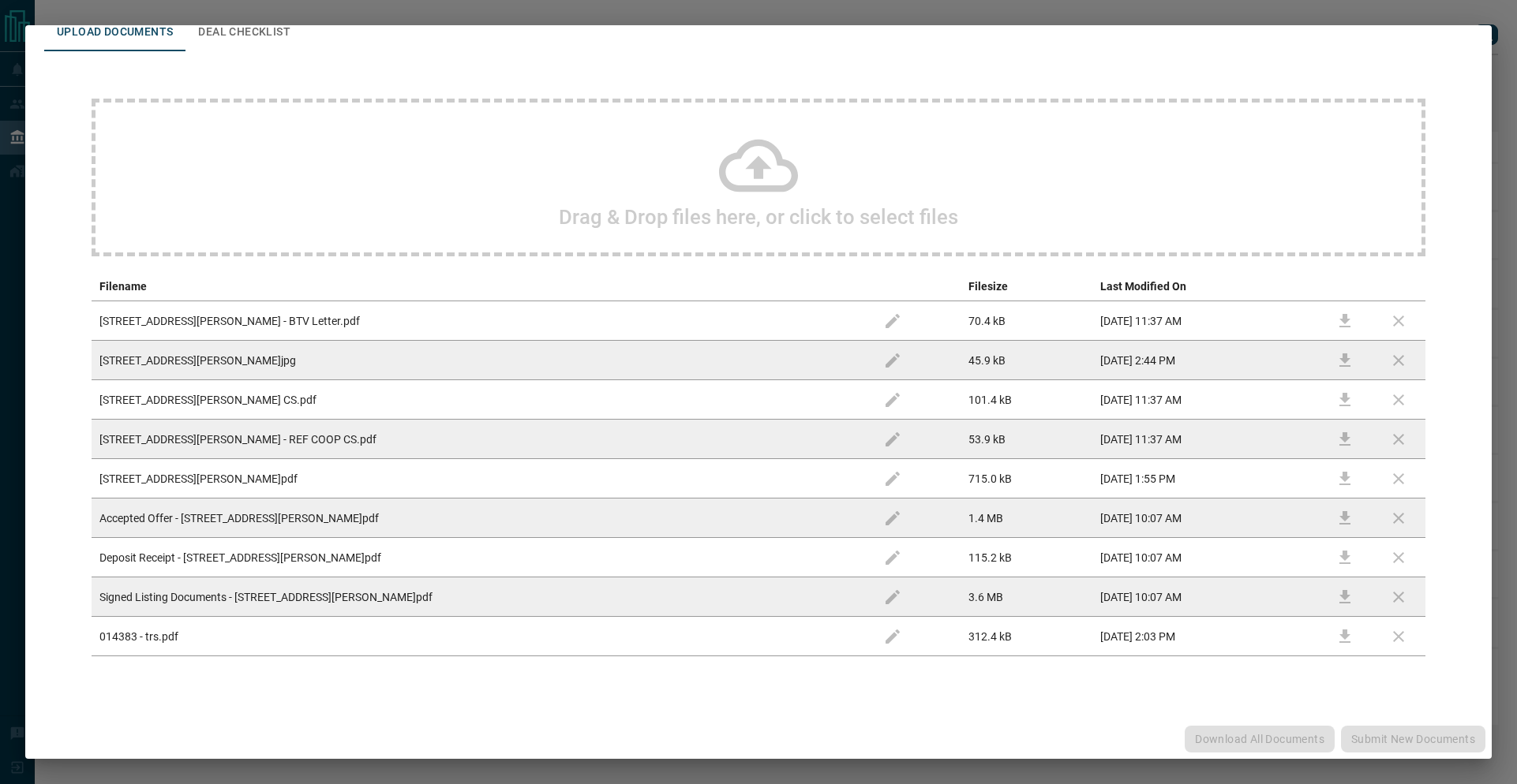
click at [1330, 433] on td at bounding box center [1345, 439] width 53 height 39
click at [1329, 433] on td at bounding box center [1345, 439] width 53 height 39
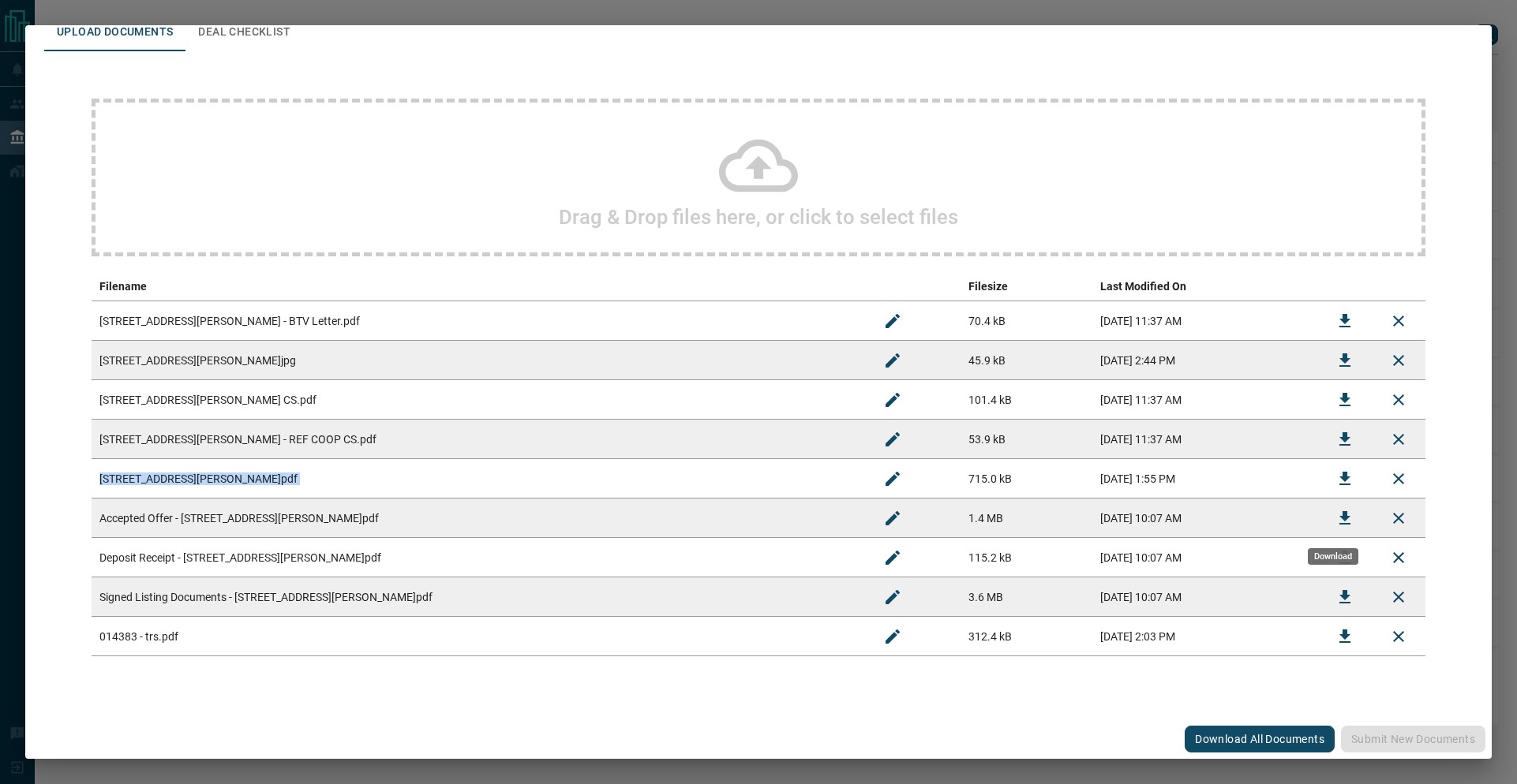
click at [1335, 513] on icon "Download" at bounding box center [1345, 518] width 19 height 19
click at [1092, 427] on td "[DATE] 11:37 AM" at bounding box center [1204, 439] width 226 height 39
click at [1344, 432] on button "Download" at bounding box center [1345, 439] width 38 height 38
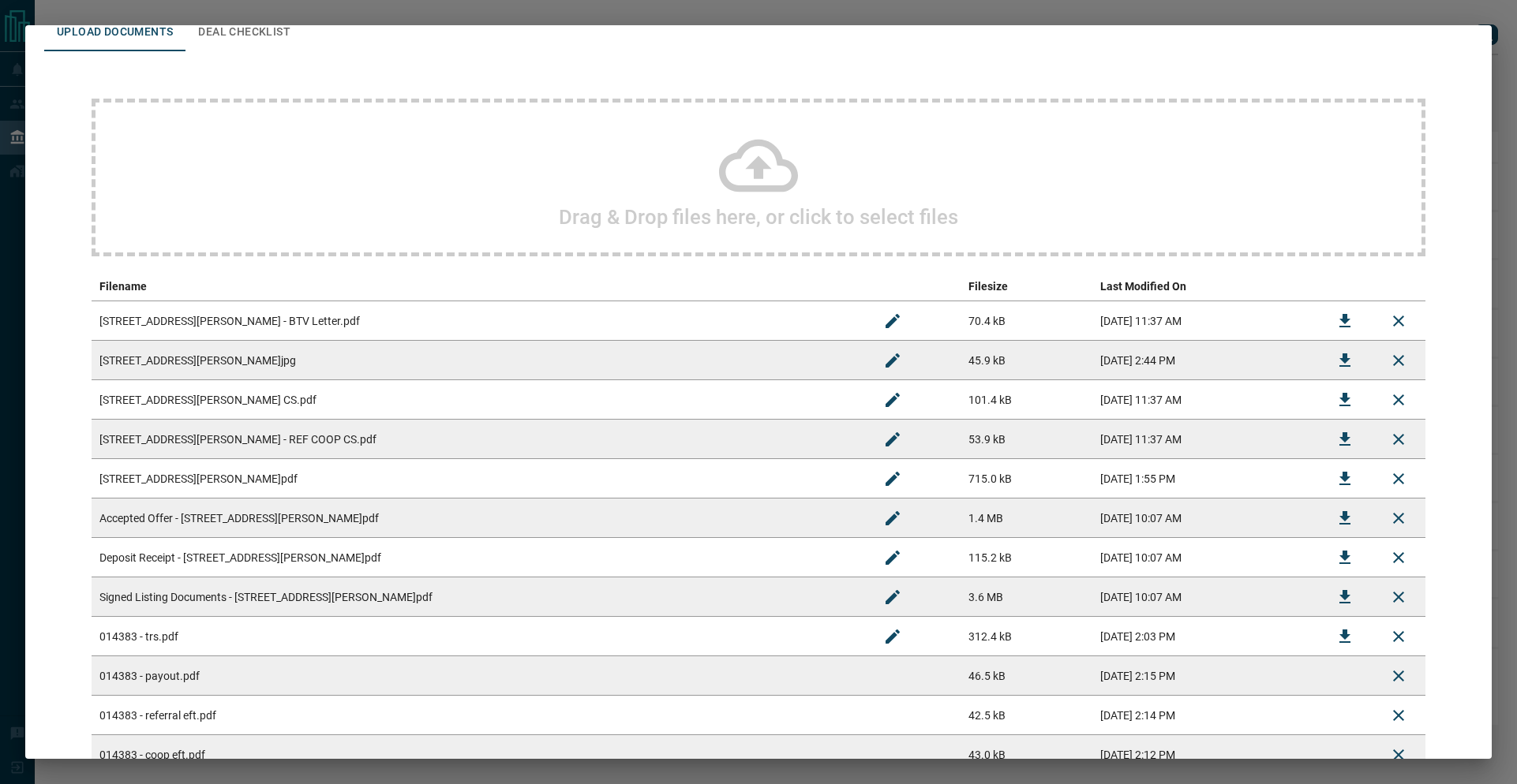
scroll to position [312, 0]
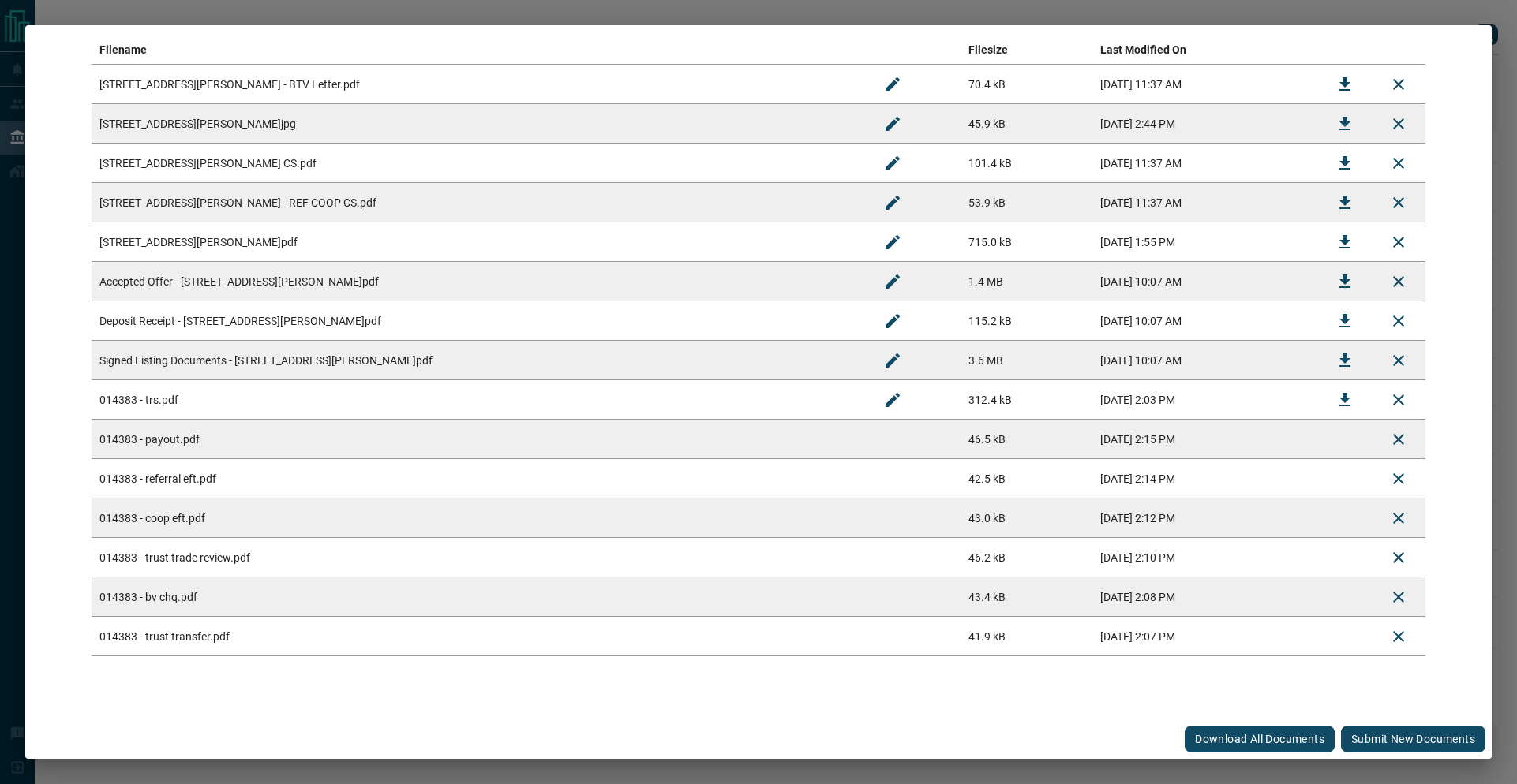
click at [1364, 736] on button "Submit new documents" at bounding box center [1413, 739] width 145 height 27
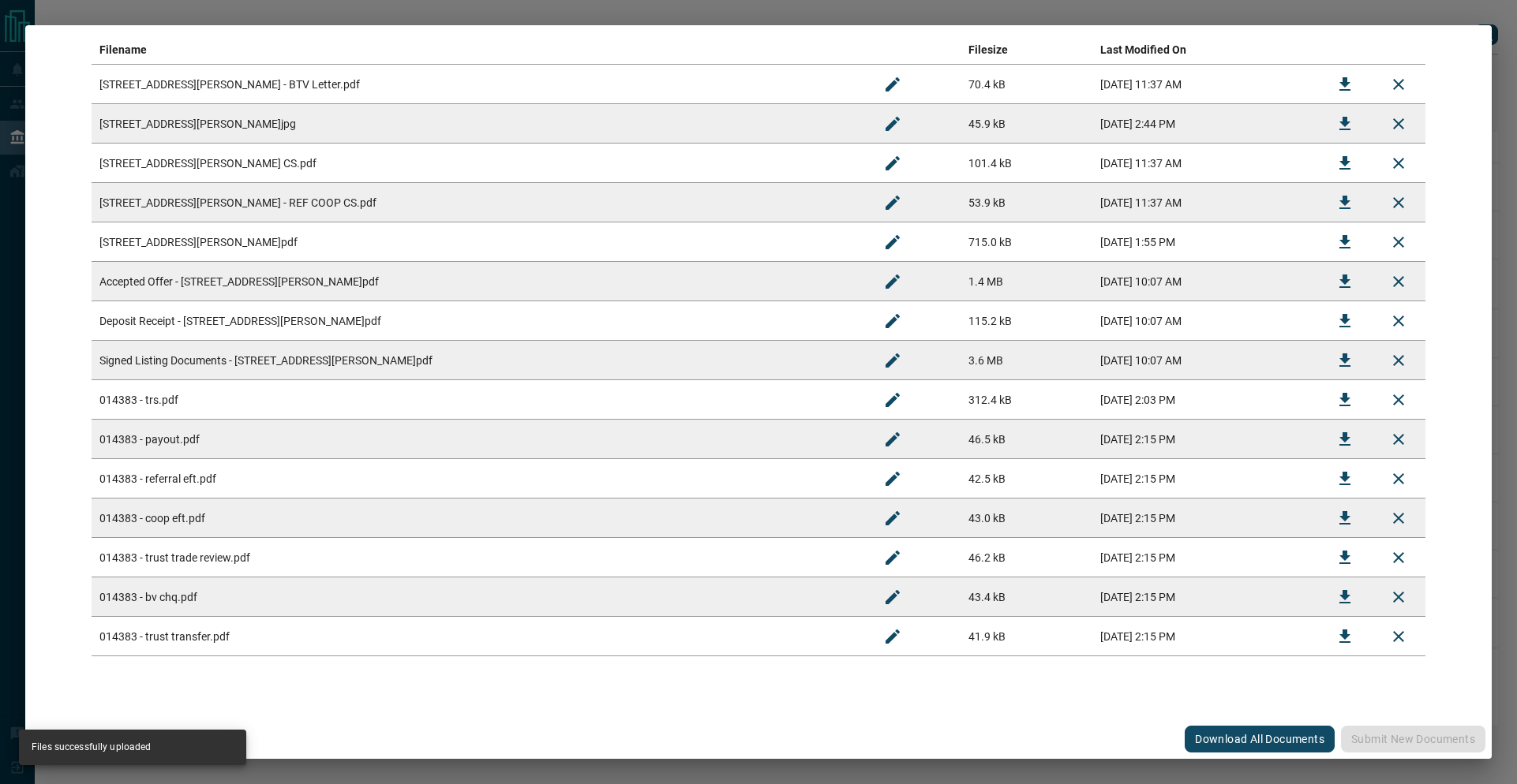
scroll to position [0, 0]
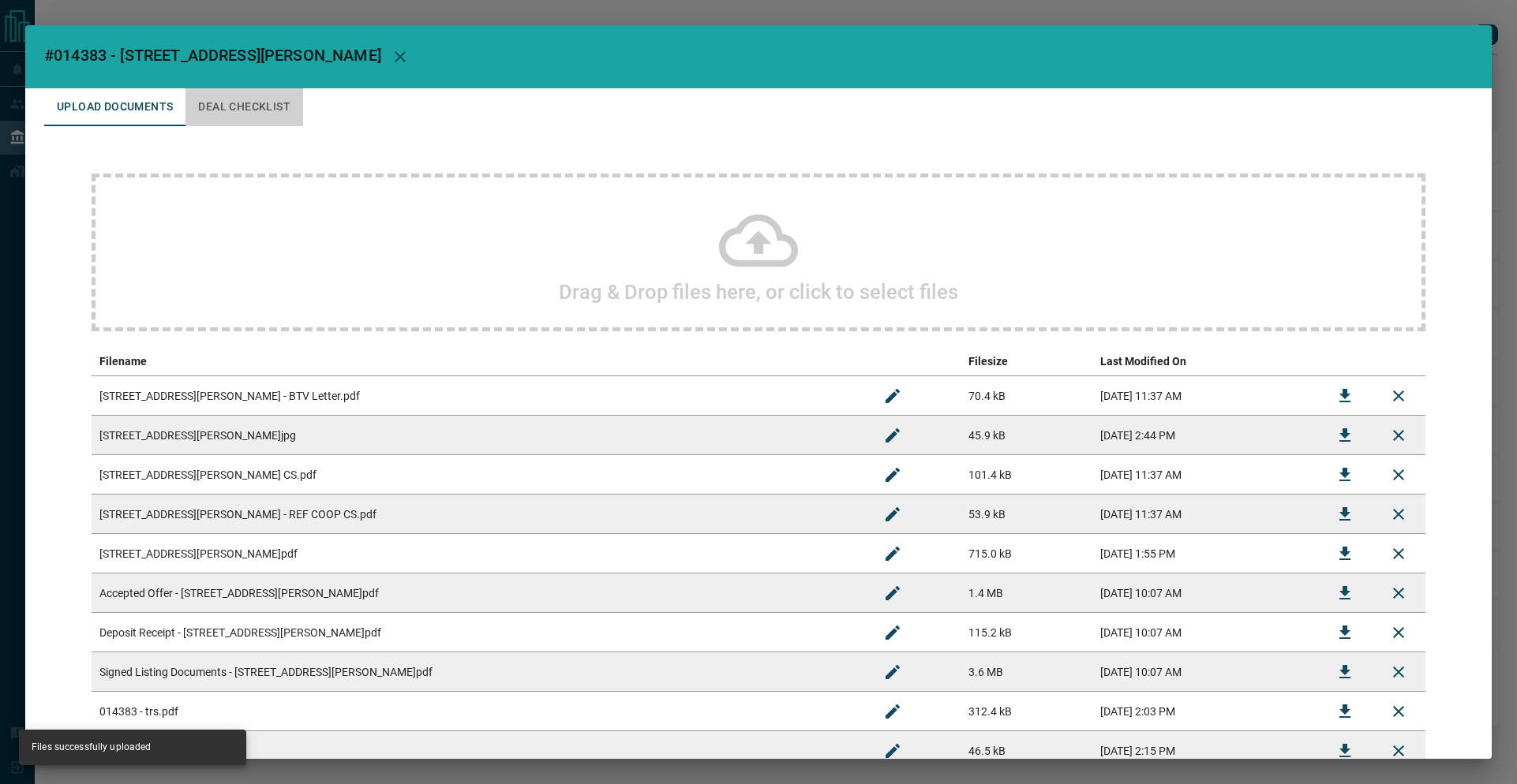
click at [282, 112] on button "Deal Checklist" at bounding box center [244, 108] width 117 height 38
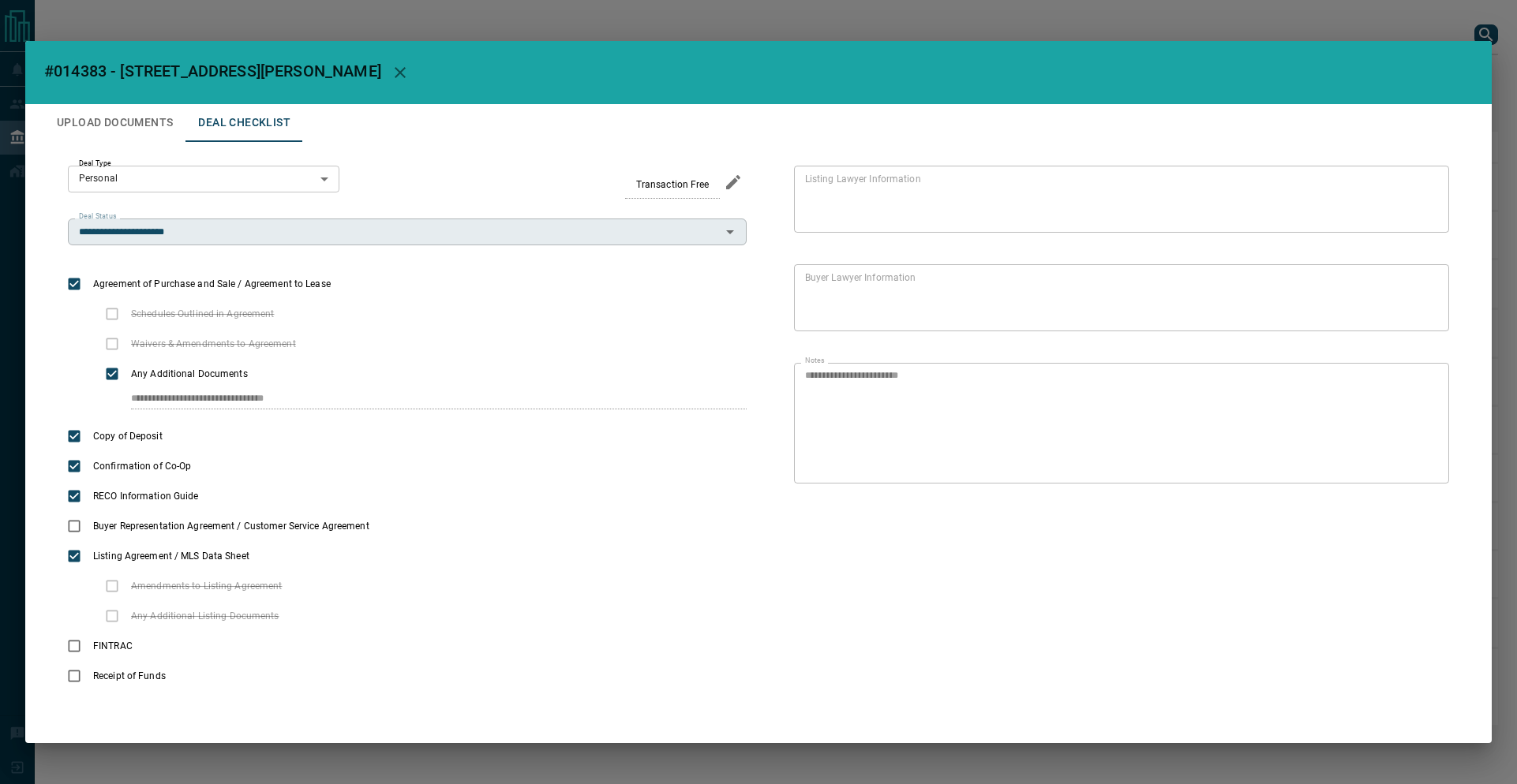
click at [275, 231] on input "**********" at bounding box center [394, 231] width 643 height 17
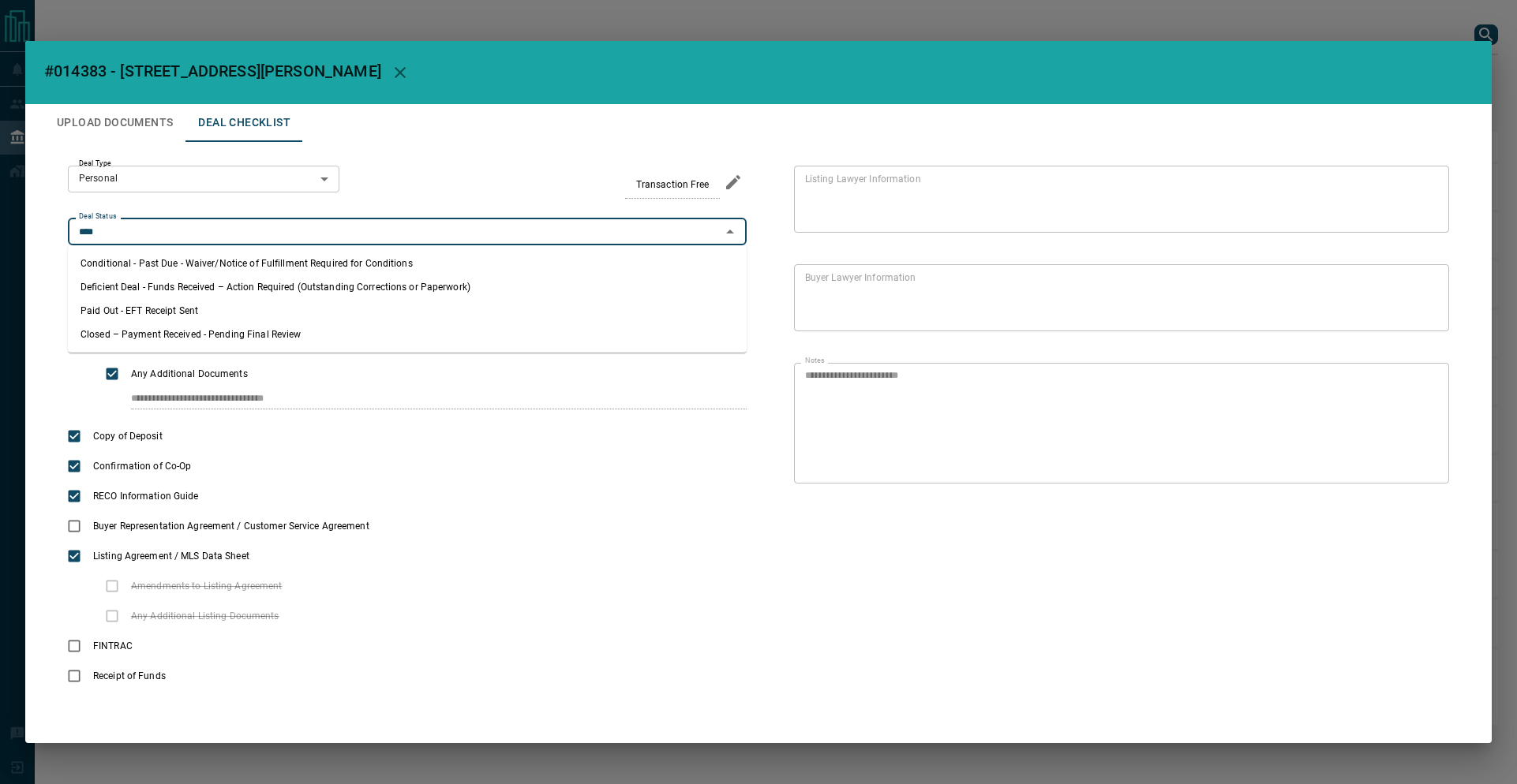
type input "**********"
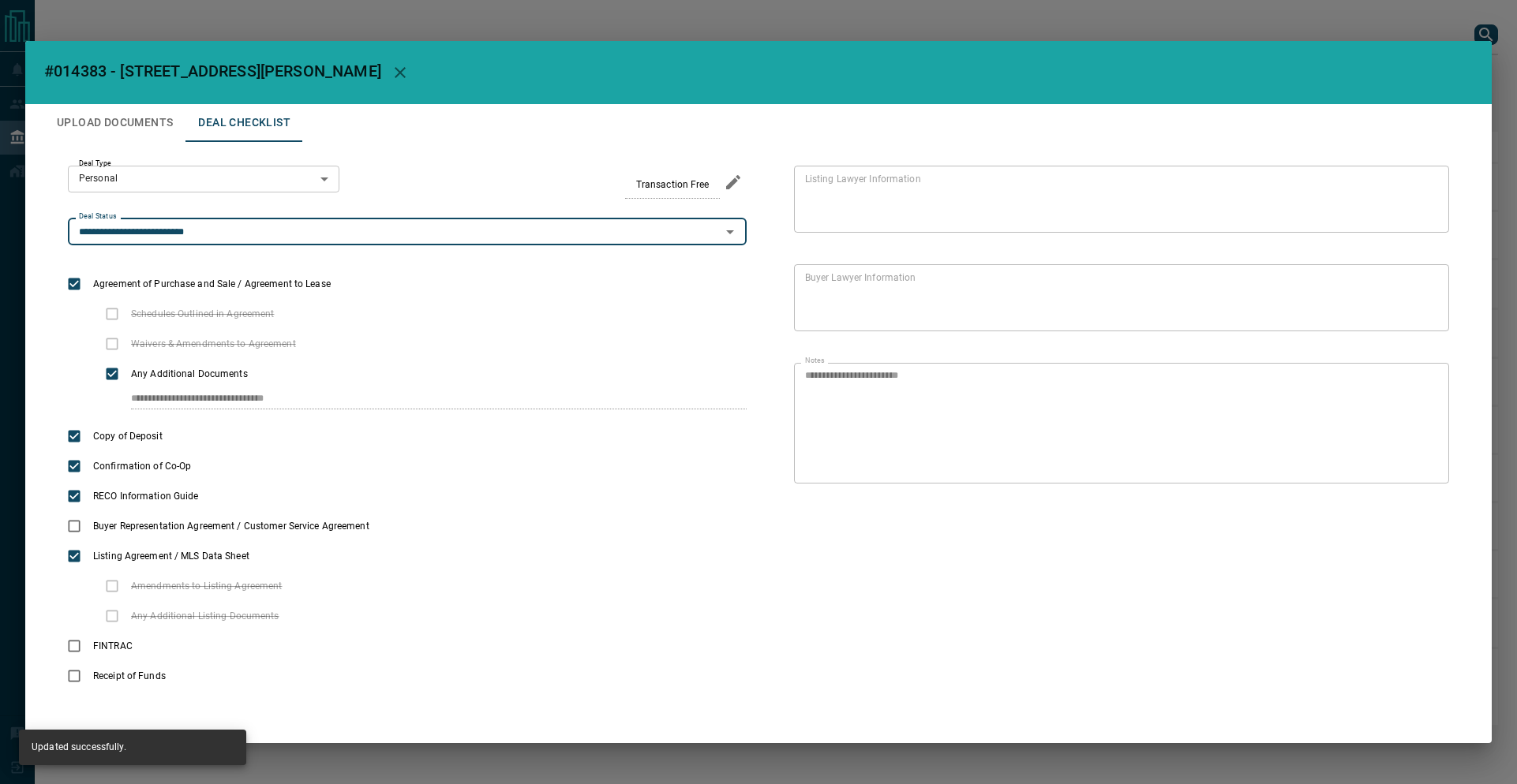
click at [131, 121] on button "Upload Documents" at bounding box center [114, 123] width 141 height 38
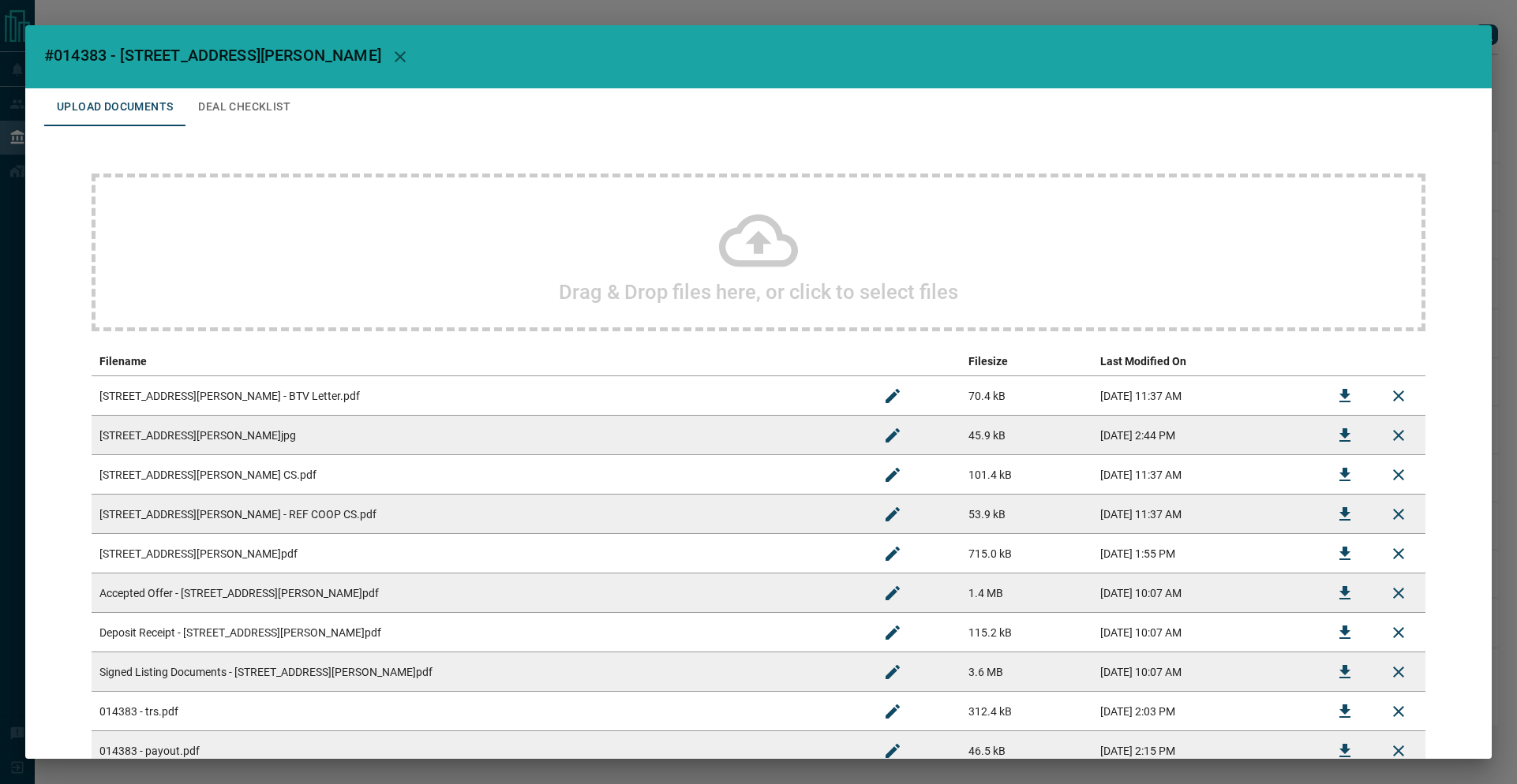
scroll to position [312, 0]
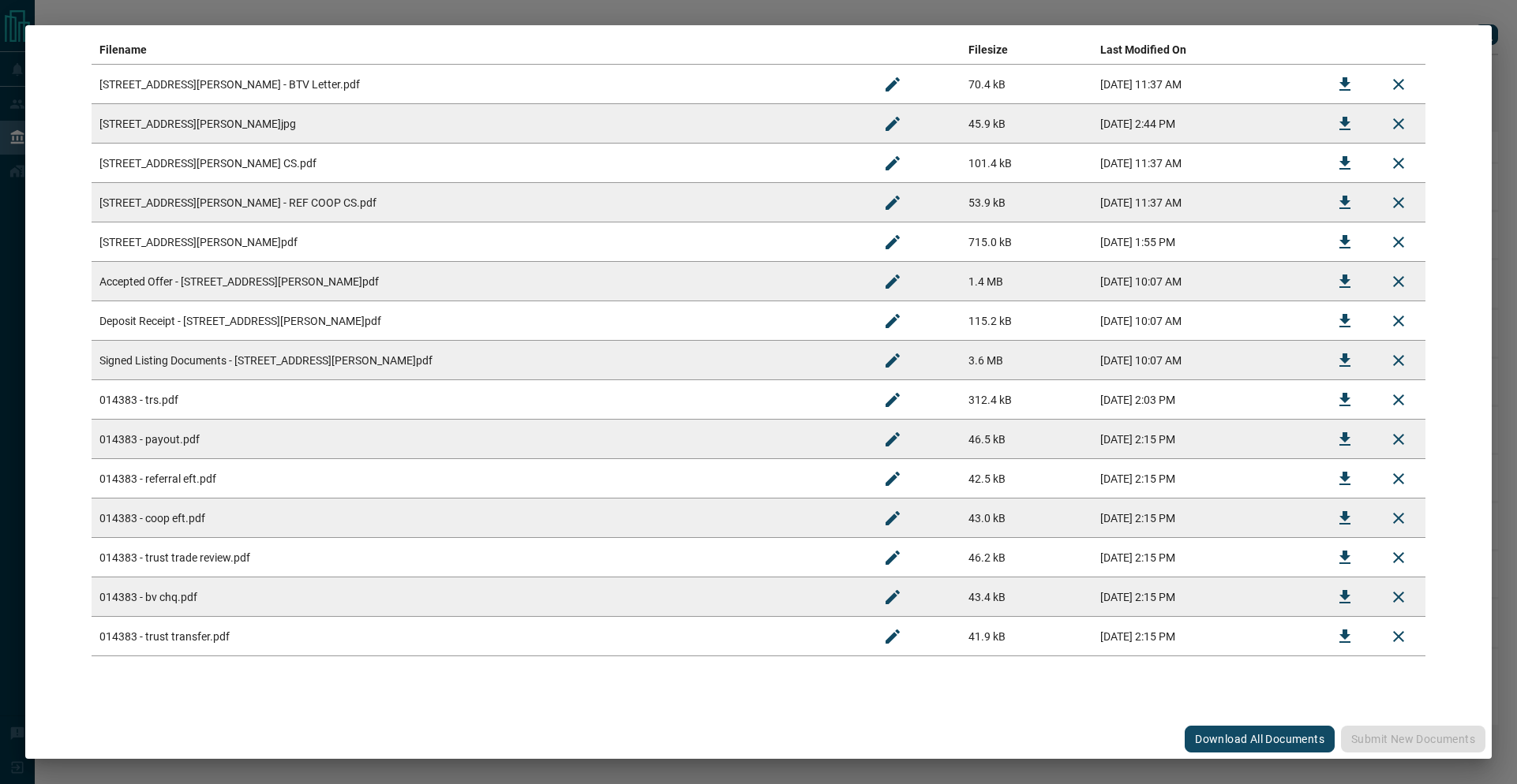
drag, startPoint x: 245, startPoint y: 17, endPoint x: 228, endPoint y: 4, distance: 21.4
click at [245, 17] on div "#014383 - [STREET_ADDRESS][PERSON_NAME] Upload Documents Deal Checklist Drag & …" at bounding box center [758, 392] width 1517 height 784
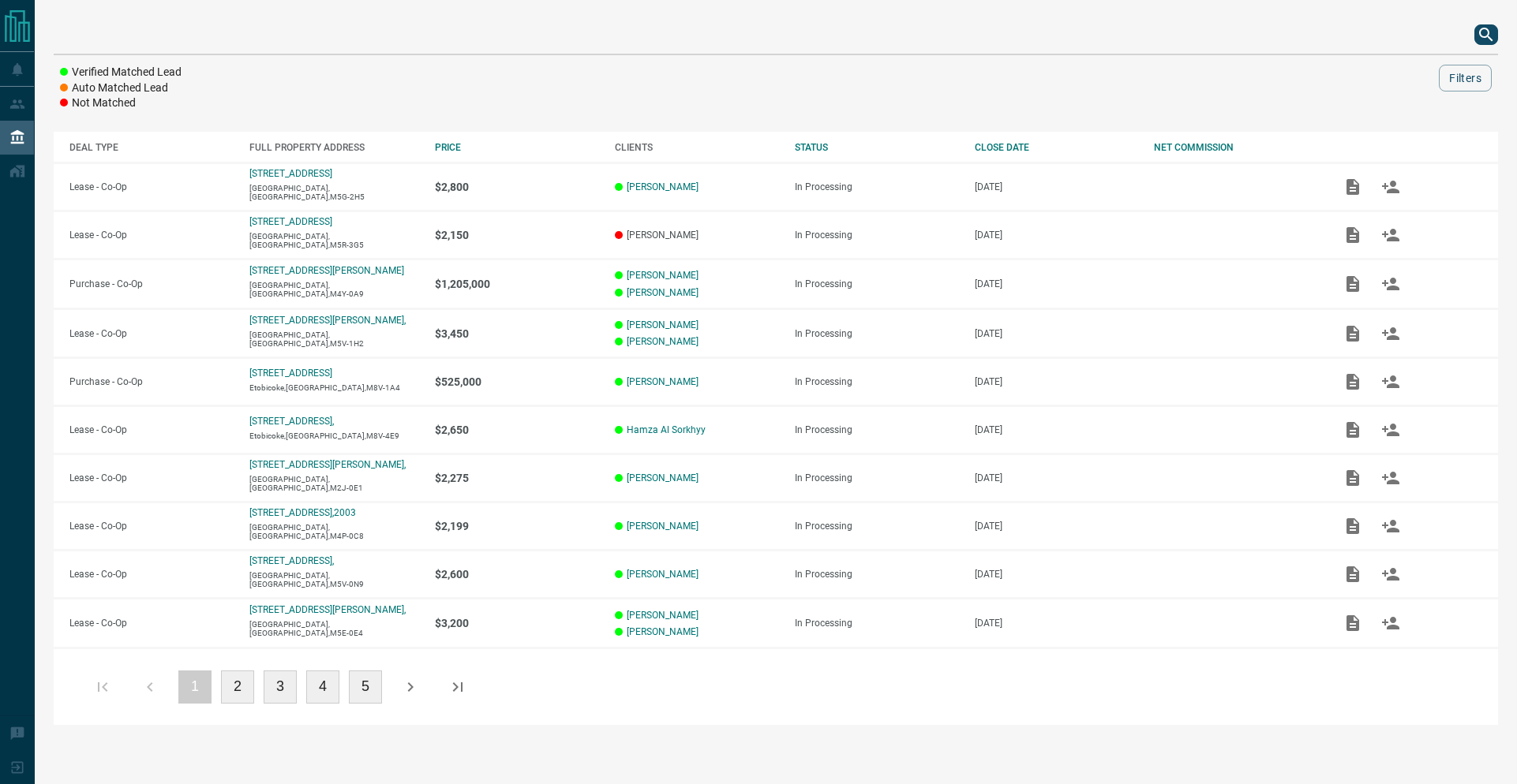
click at [1490, 36] on icon "search button" at bounding box center [1486, 34] width 19 height 19
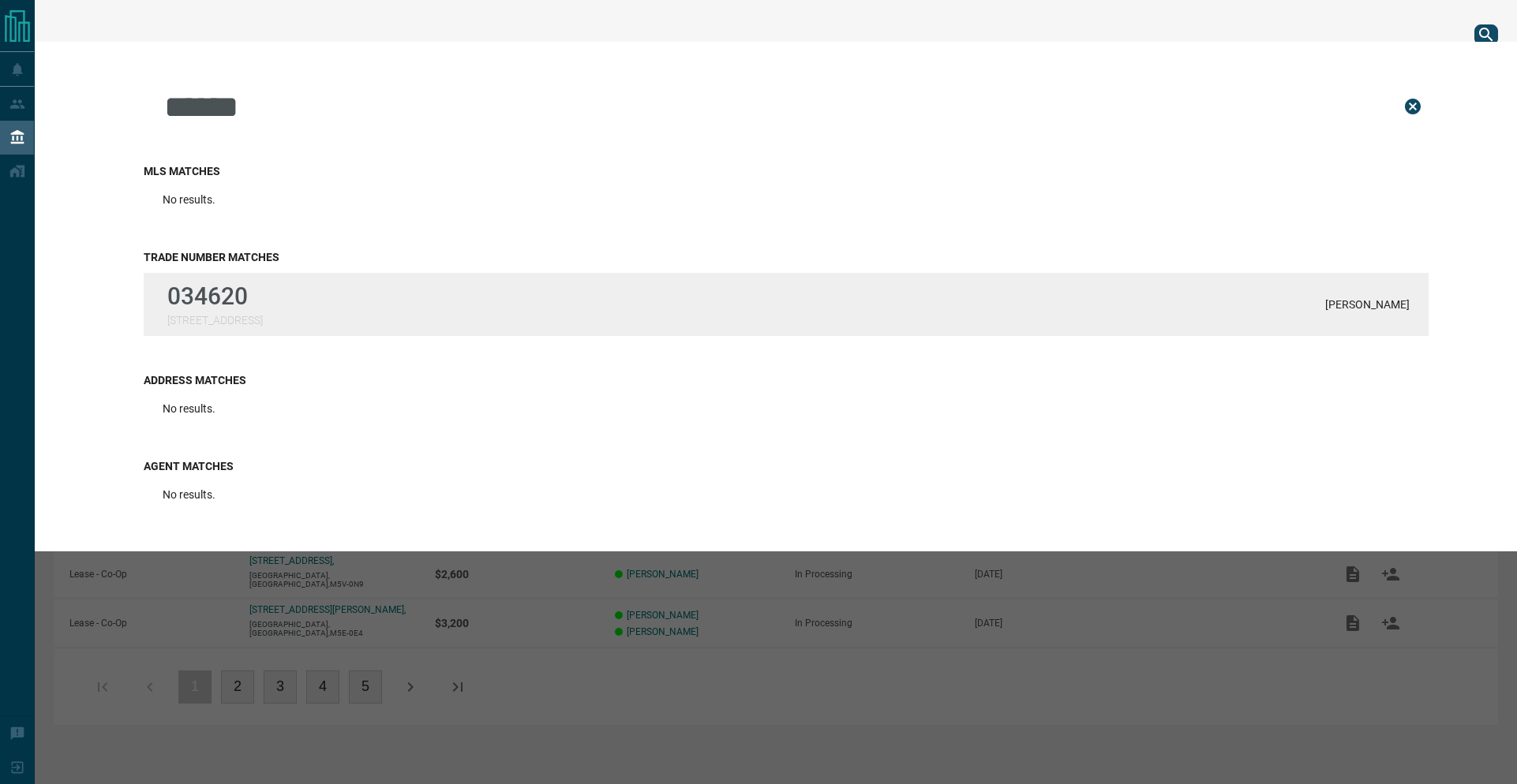
type input "******"
click at [308, 296] on div "034620 [STREET_ADDRESS], [GEOGRAPHIC_DATA][PERSON_NAME]" at bounding box center [786, 305] width 1284 height 63
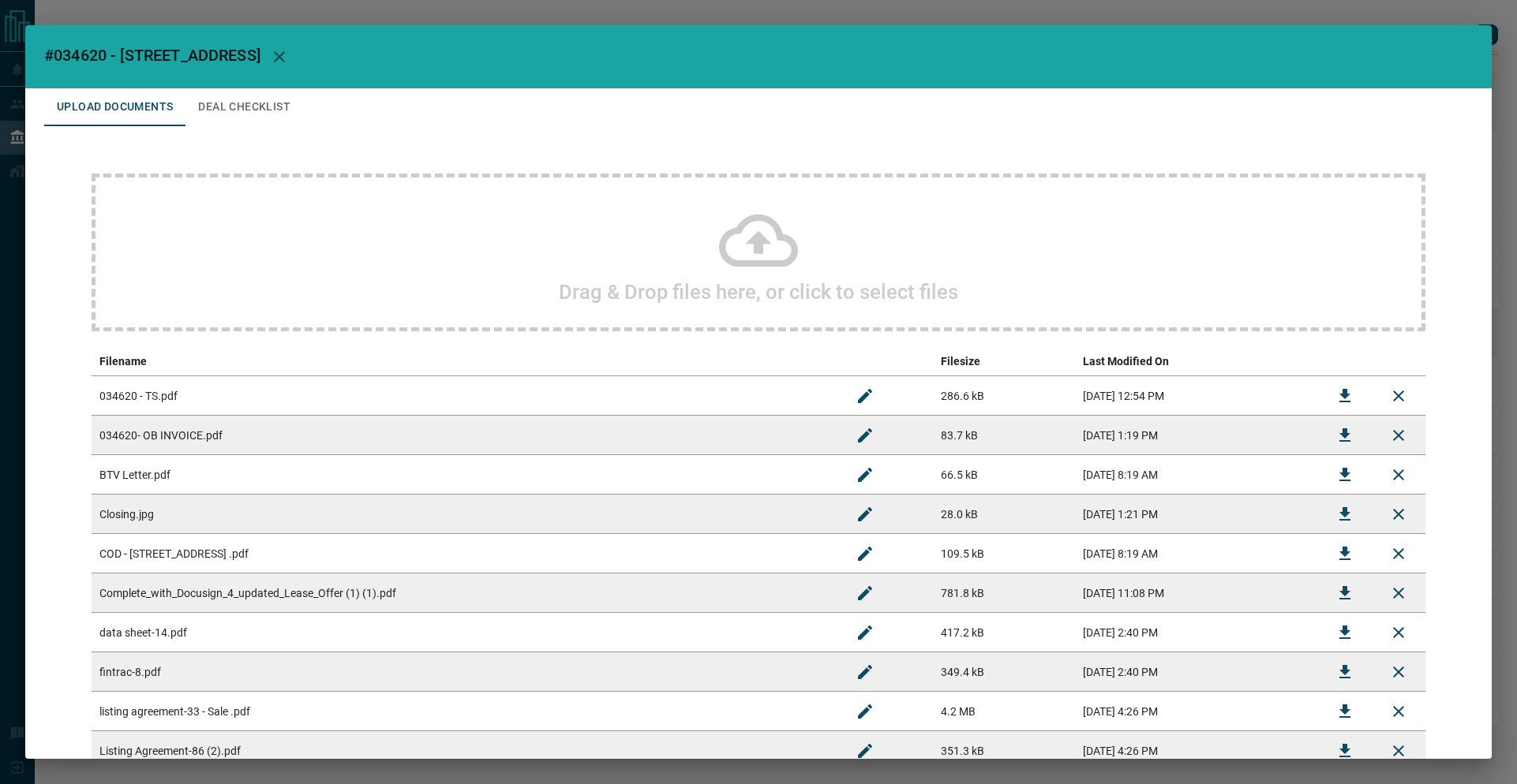
scroll to position [118, 0]
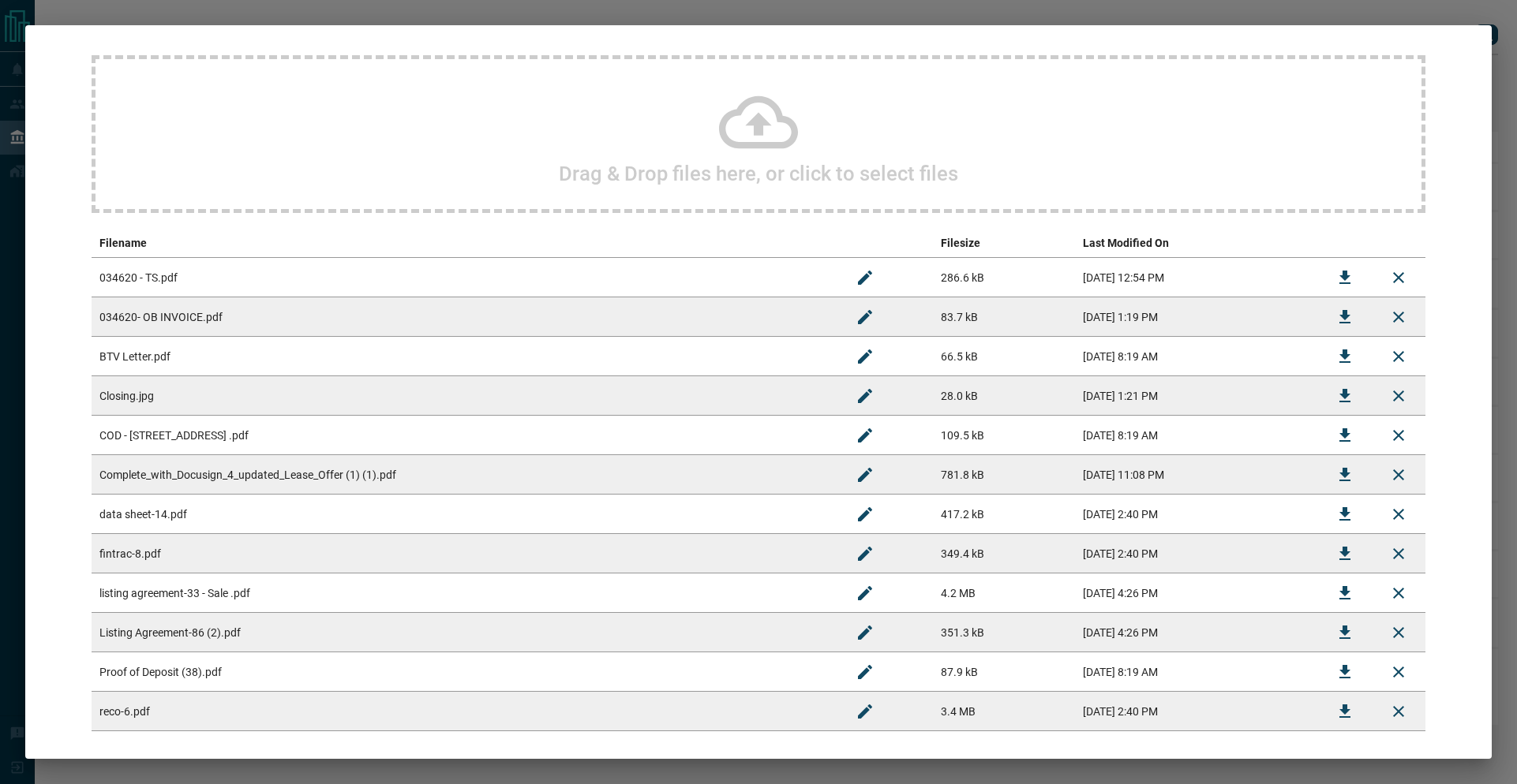
click at [1335, 273] on icon "Download" at bounding box center [1345, 278] width 19 height 19
click at [1339, 311] on icon "Download" at bounding box center [1345, 316] width 11 height 13
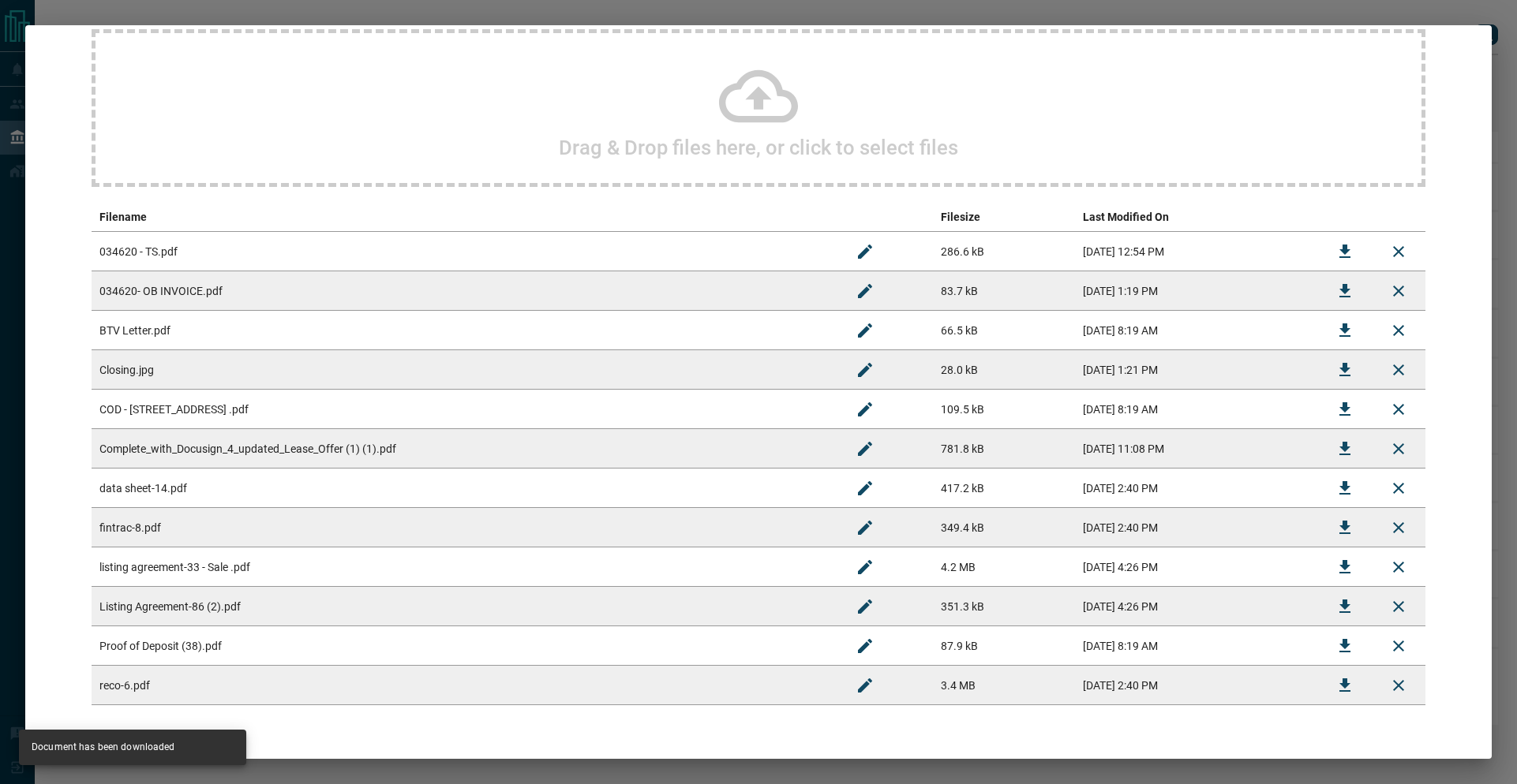
scroll to position [187, 0]
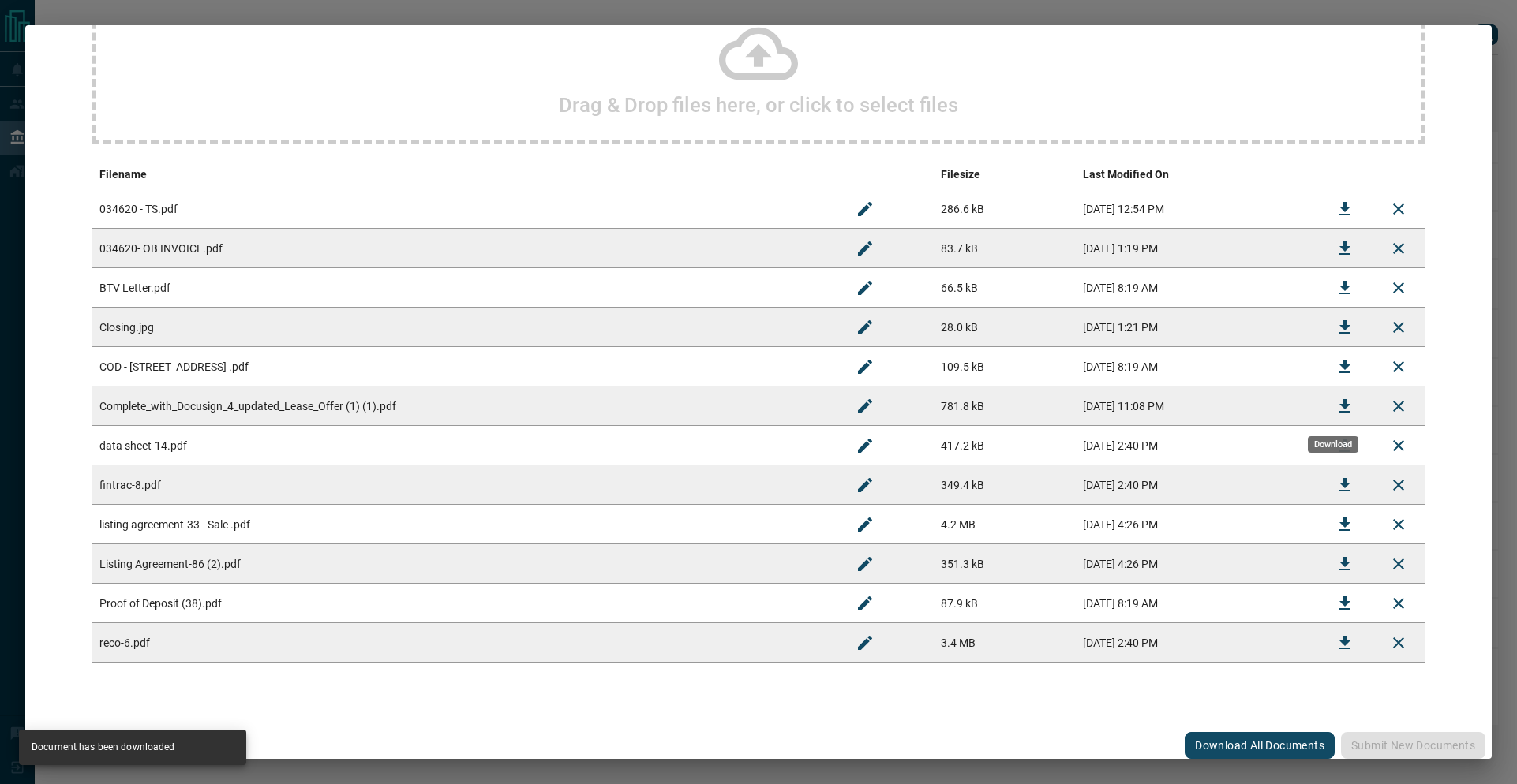
click at [1339, 406] on icon "Download" at bounding box center [1345, 406] width 11 height 13
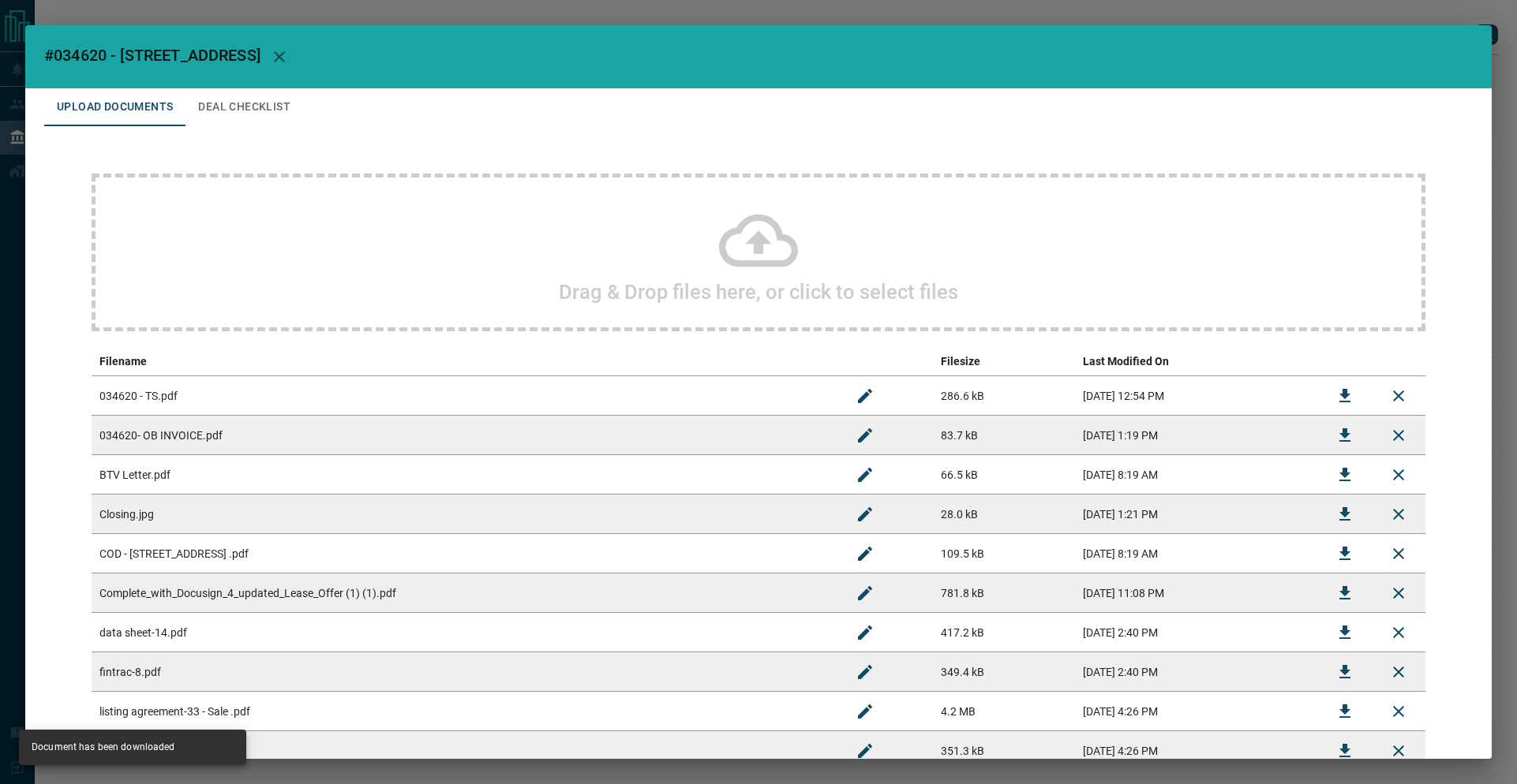
scroll to position [391, 0]
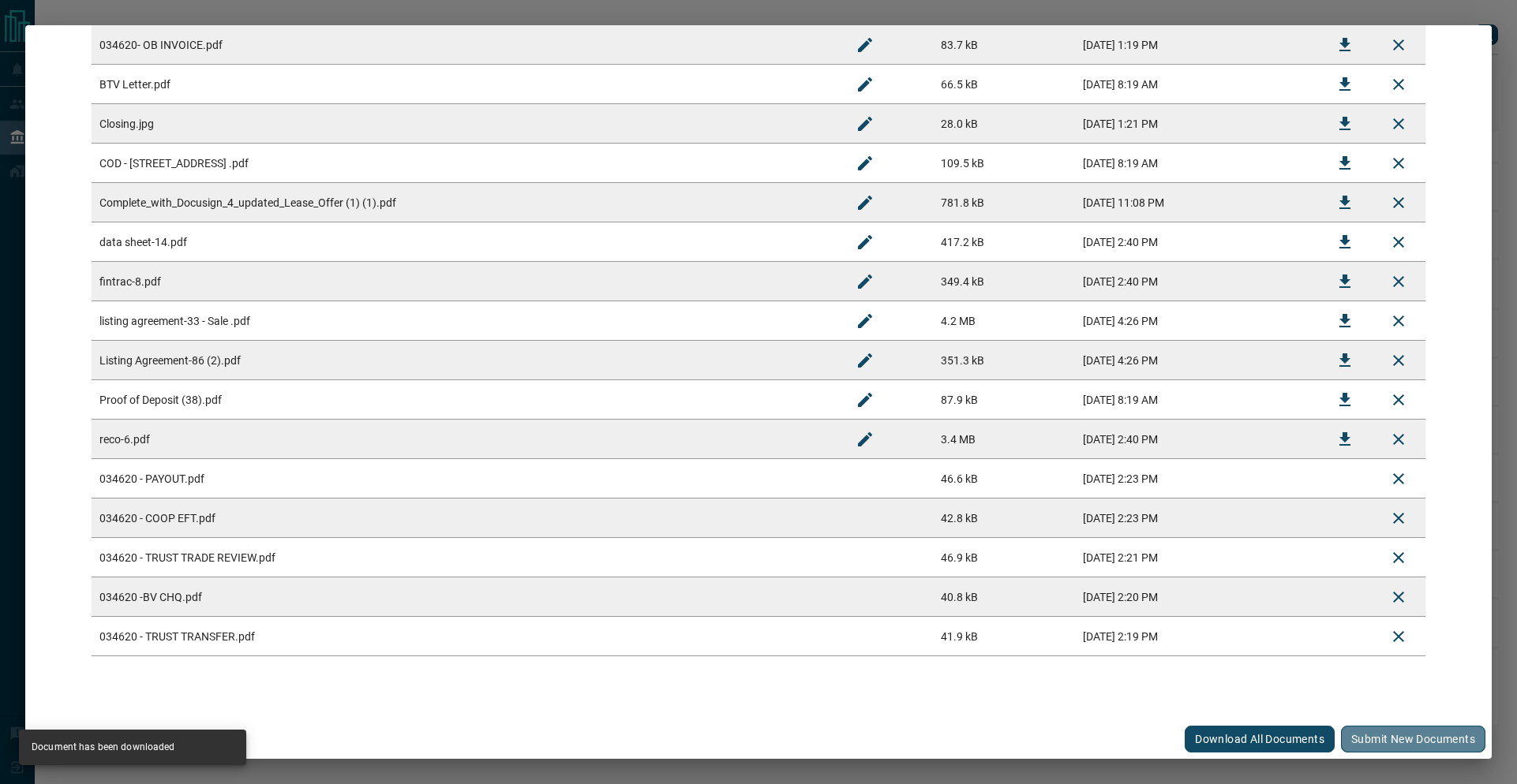
drag, startPoint x: 1356, startPoint y: 737, endPoint x: 1145, endPoint y: 633, distance: 235.2
click at [1354, 738] on button "Submit new documents" at bounding box center [1413, 739] width 145 height 27
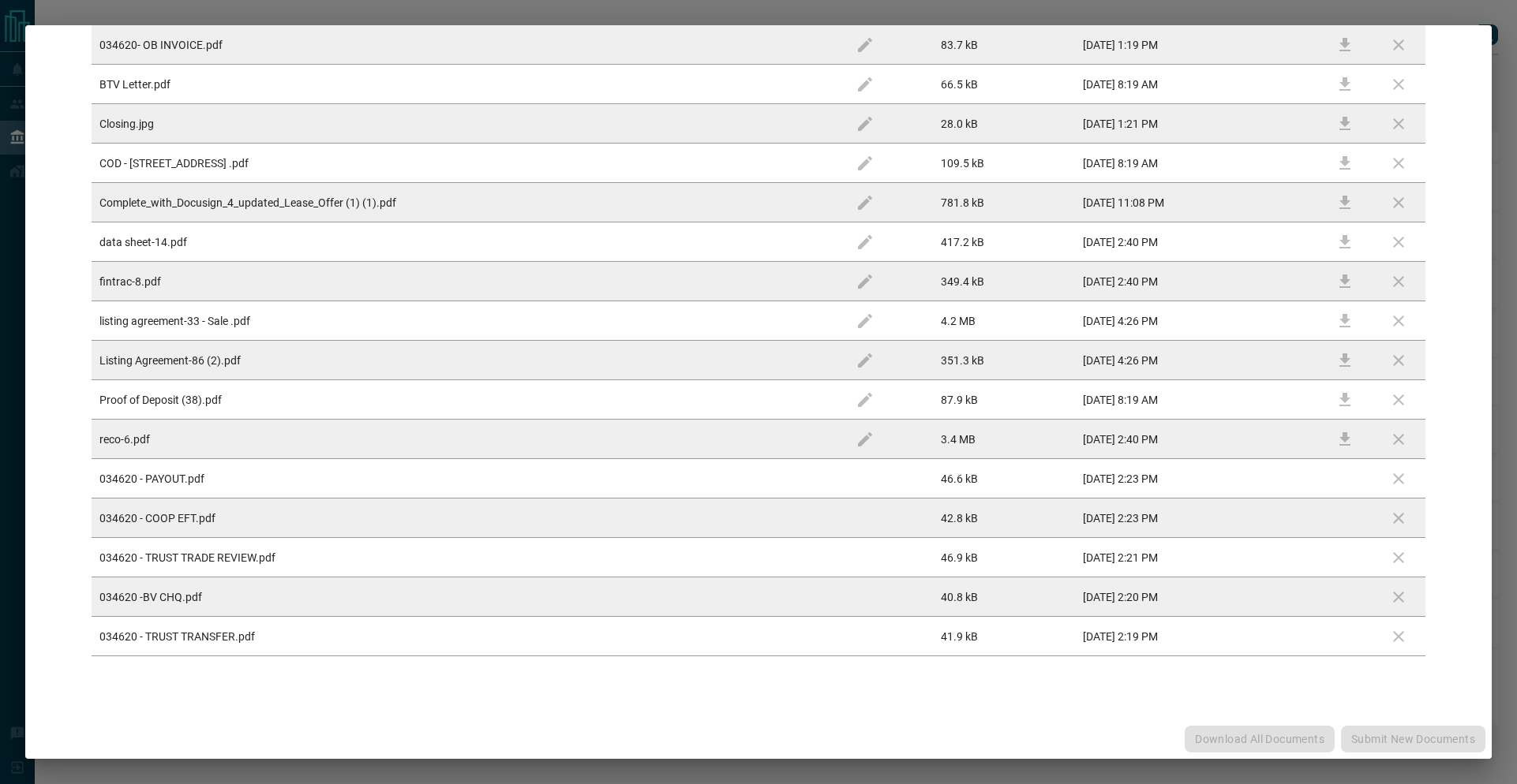
scroll to position [0, 0]
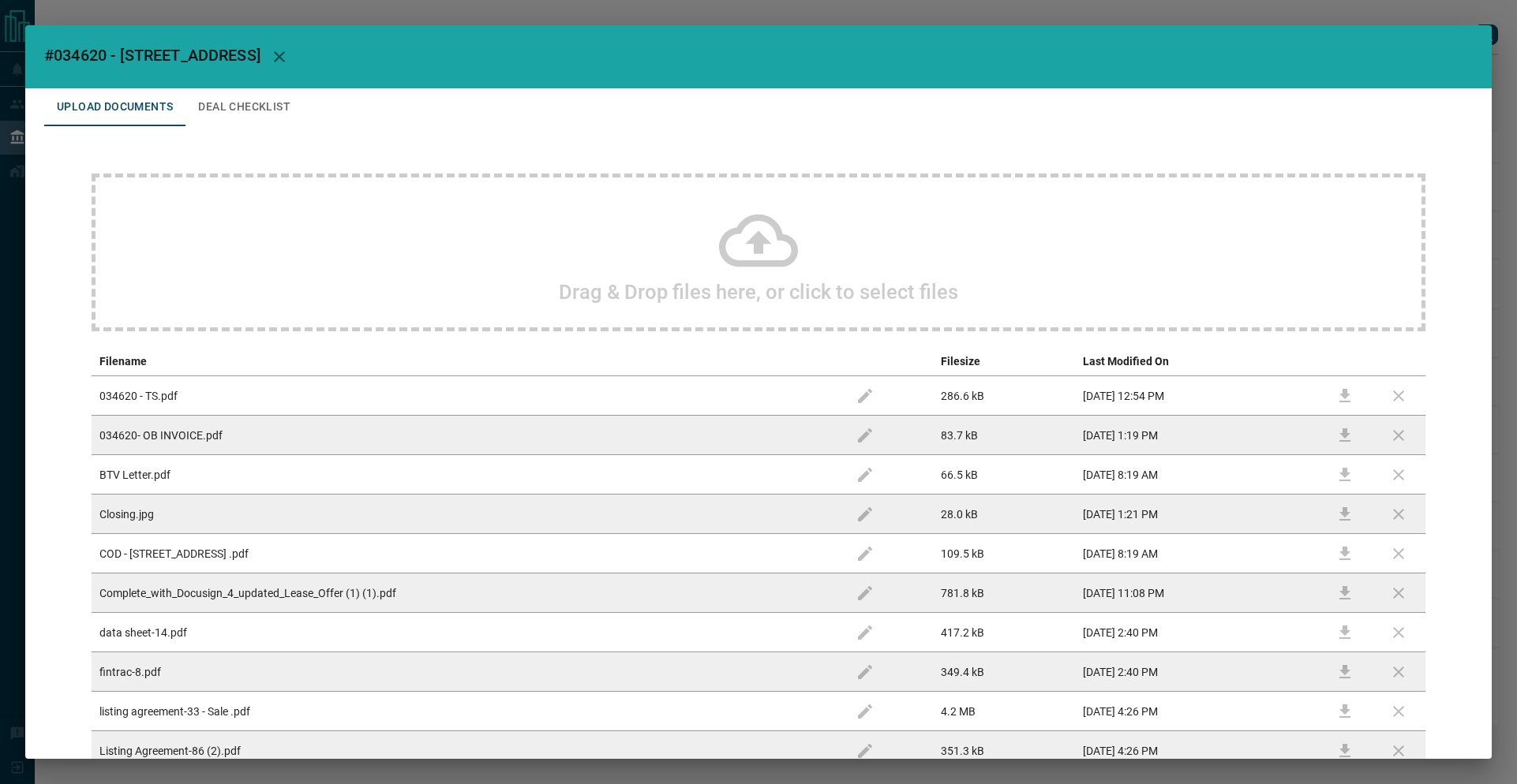
drag, startPoint x: 278, startPoint y: 126, endPoint x: 258, endPoint y: 126, distance: 20.0
click at [276, 127] on div "Drag & Drop files here, or click to select files Filename Filesize Last Modifie…" at bounding box center [758, 610] width 1428 height 968
click at [259, 120] on button "Deal Checklist" at bounding box center [244, 108] width 117 height 38
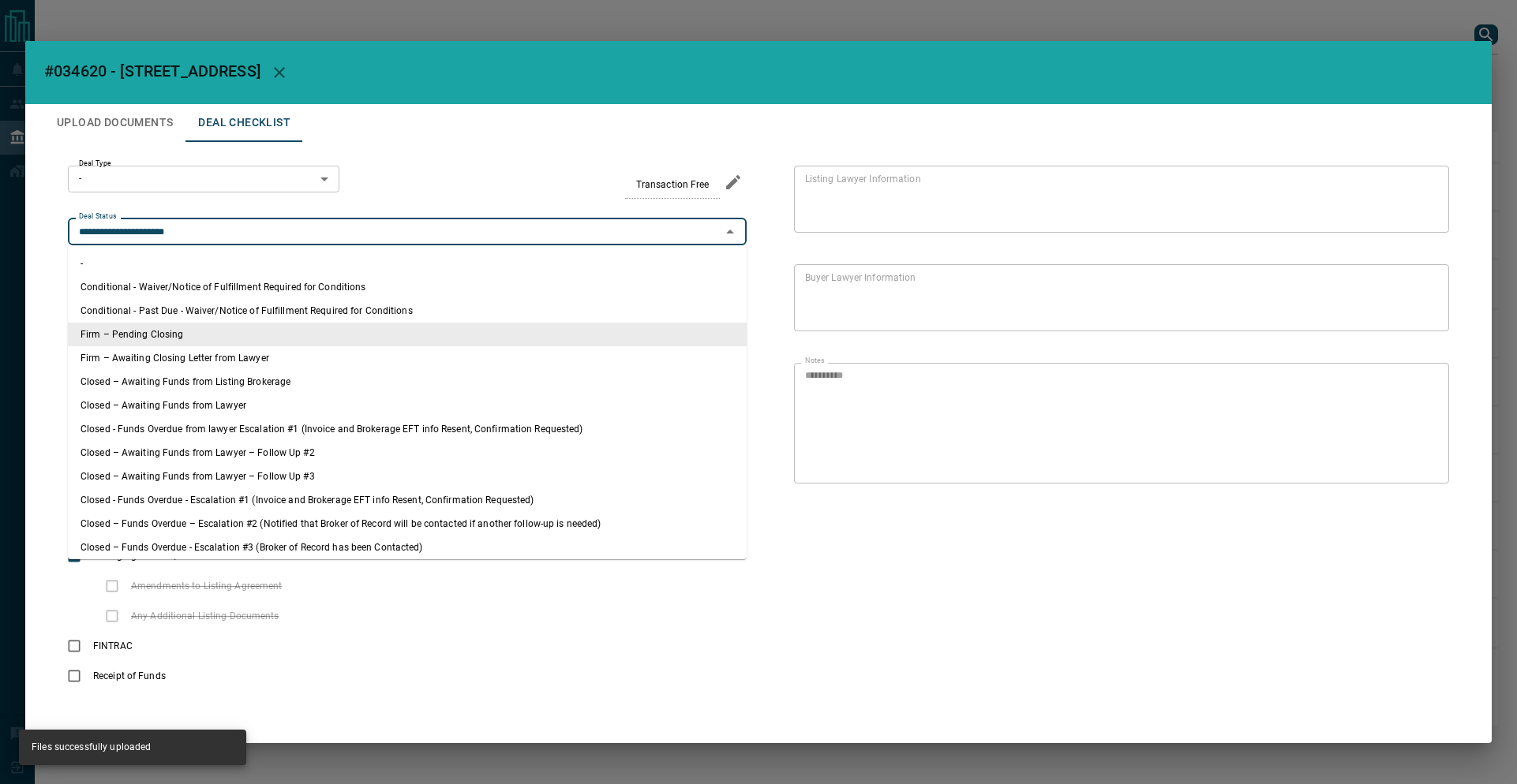
click at [238, 232] on input "**********" at bounding box center [394, 231] width 643 height 17
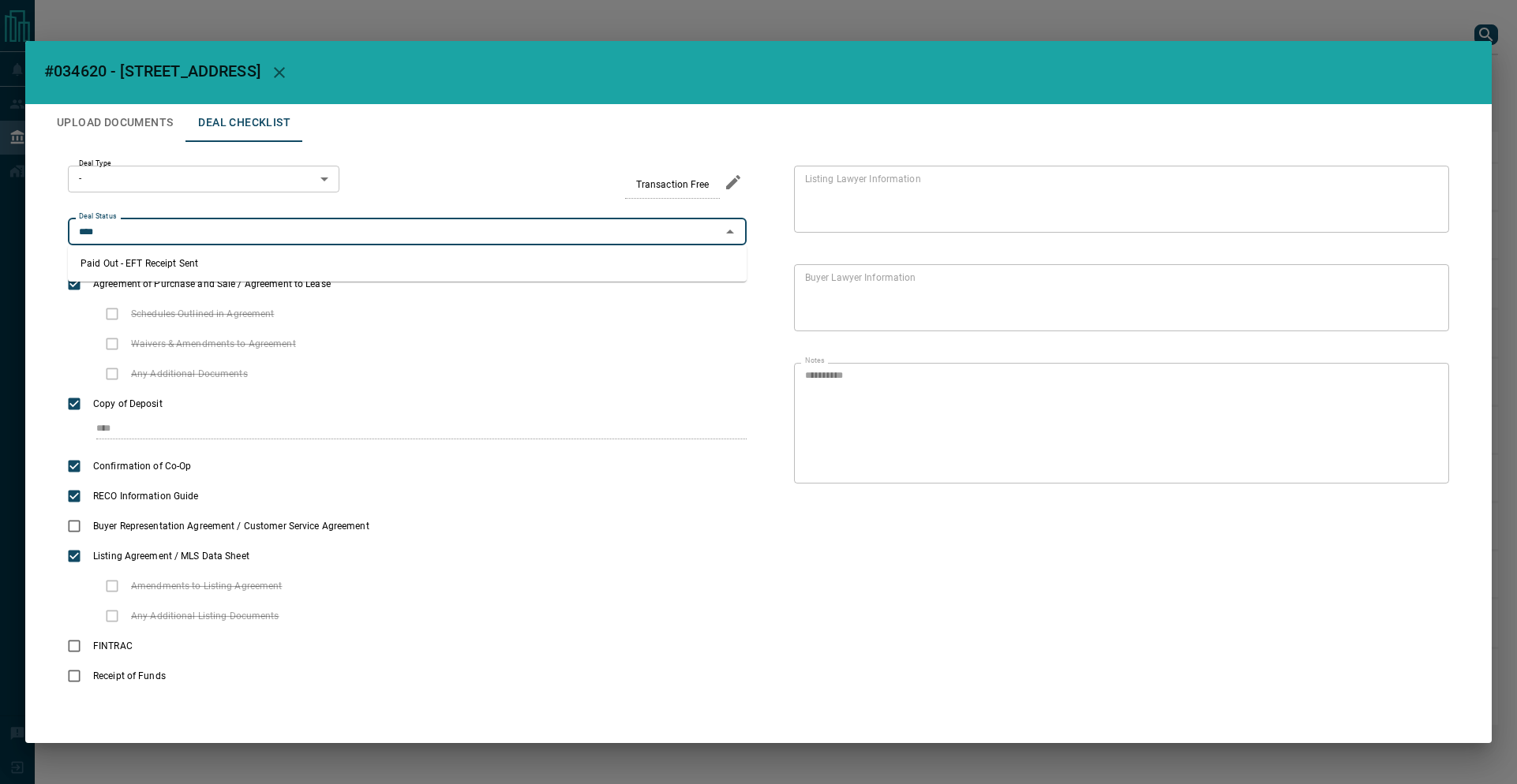
type input "**********"
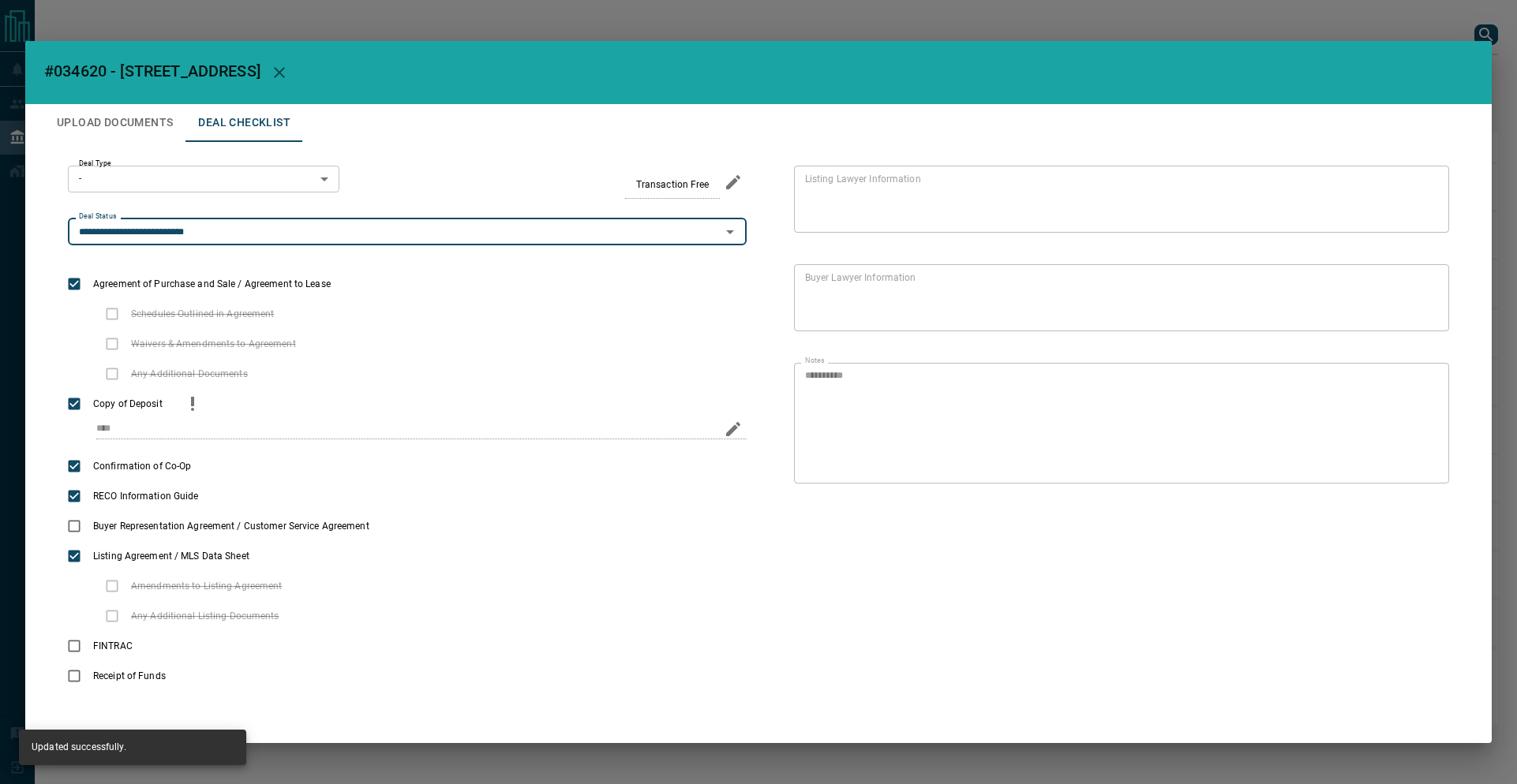
click at [506, 405] on div "Copy of Deposit" at bounding box center [407, 403] width 678 height 30
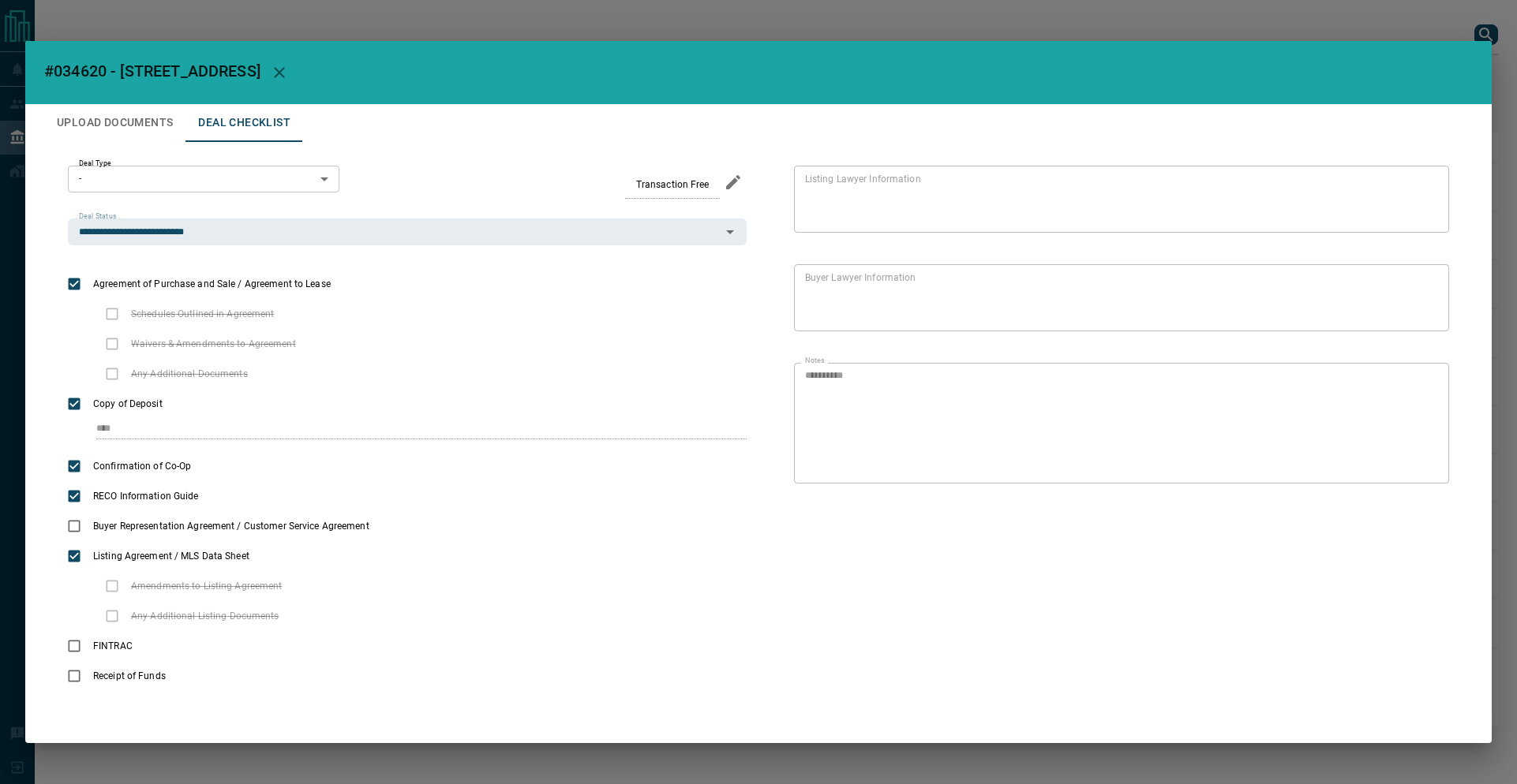
click at [119, 108] on button "Upload Documents" at bounding box center [114, 123] width 141 height 38
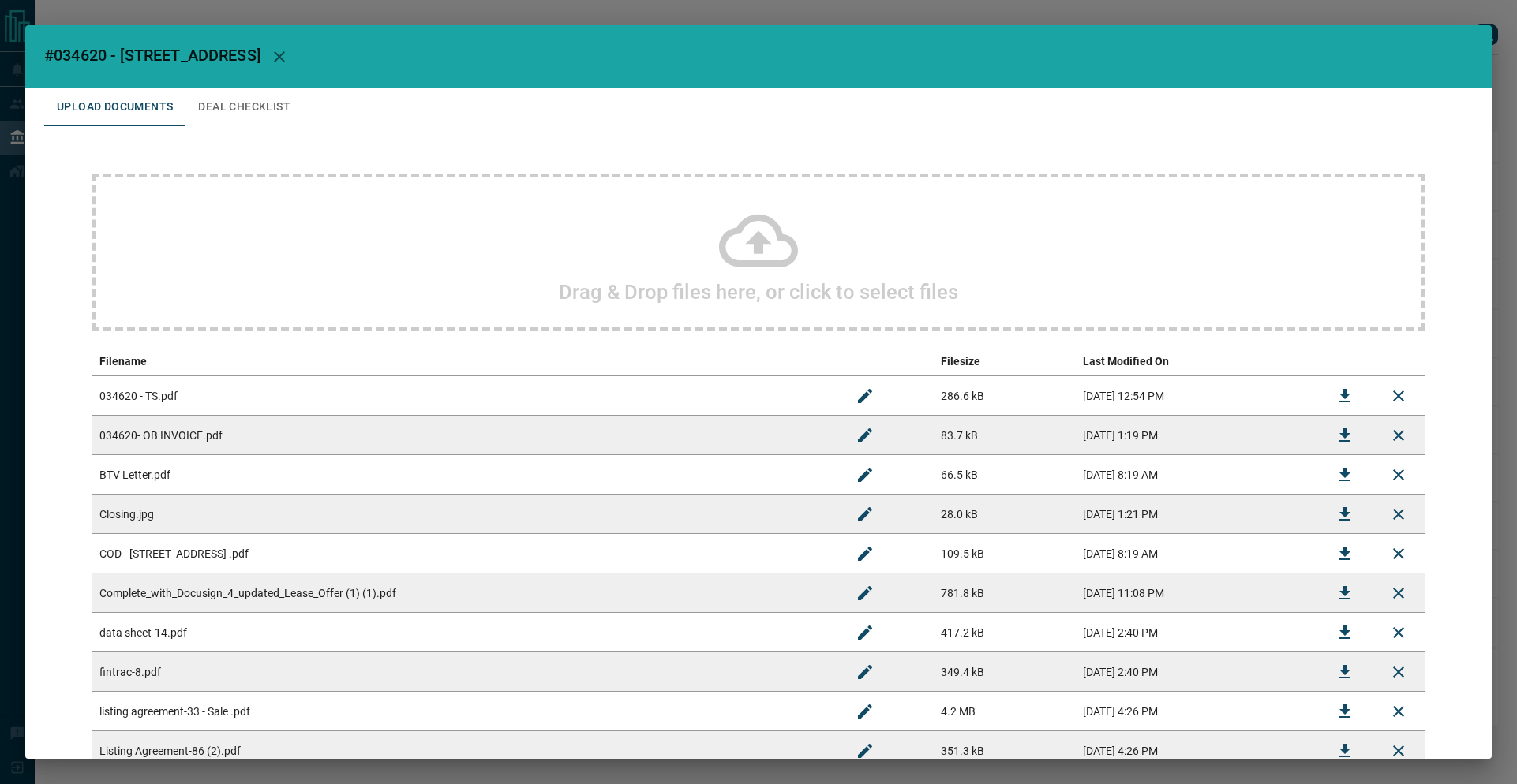
scroll to position [391, 0]
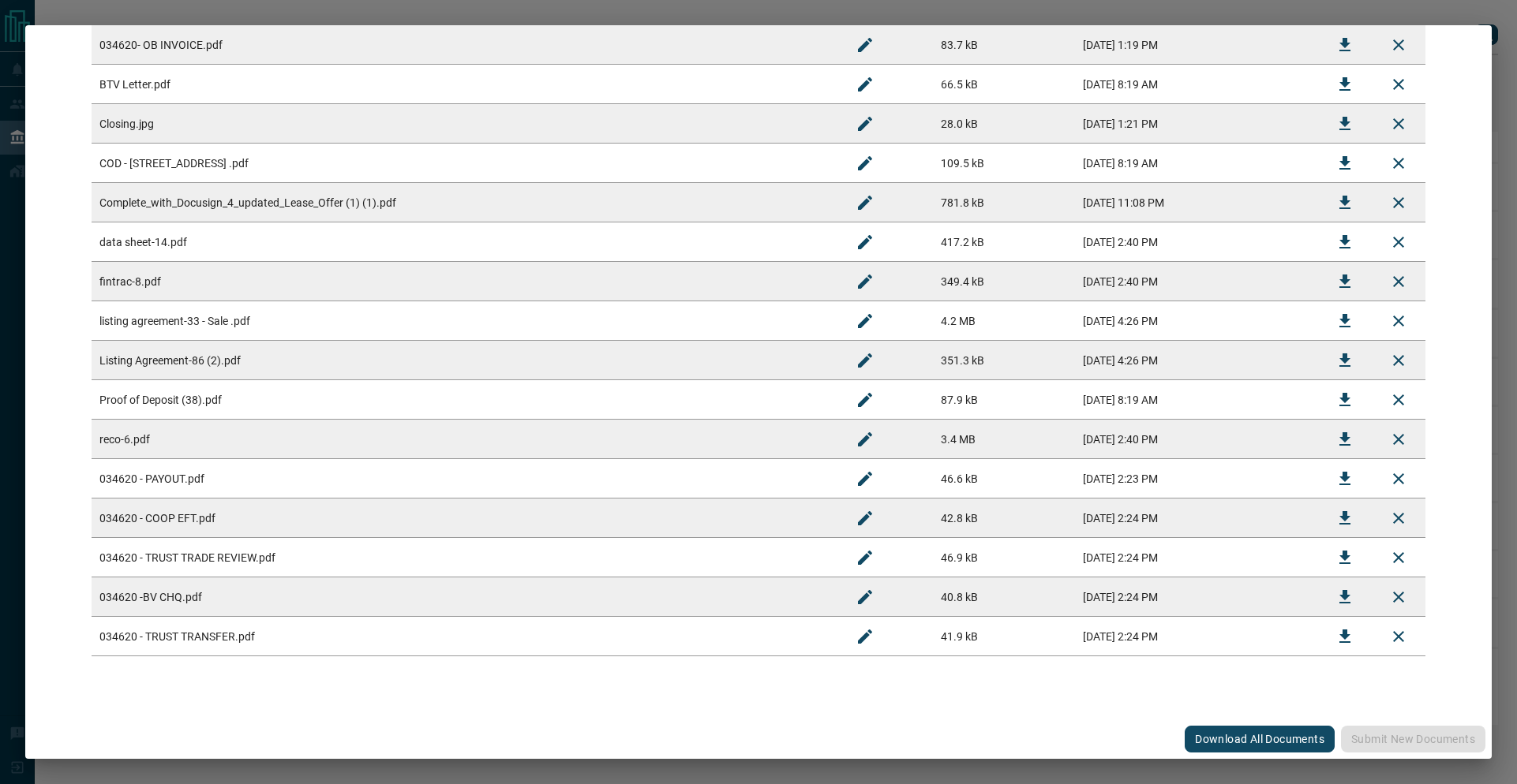
click at [223, 651] on td "034620 - TRUST TRANSFER.pdf" at bounding box center [464, 636] width 746 height 39
click at [212, 564] on td "034620 - TRUST TRADE REVIEW.pdf" at bounding box center [464, 557] width 746 height 39
click at [209, 604] on td "034620 -BV CHQ.pdf" at bounding box center [464, 596] width 746 height 39
click at [198, 529] on td "034620 - COOP EFT.pdf" at bounding box center [464, 517] width 746 height 39
drag, startPoint x: 180, startPoint y: 496, endPoint x: 174, endPoint y: 525, distance: 29.6
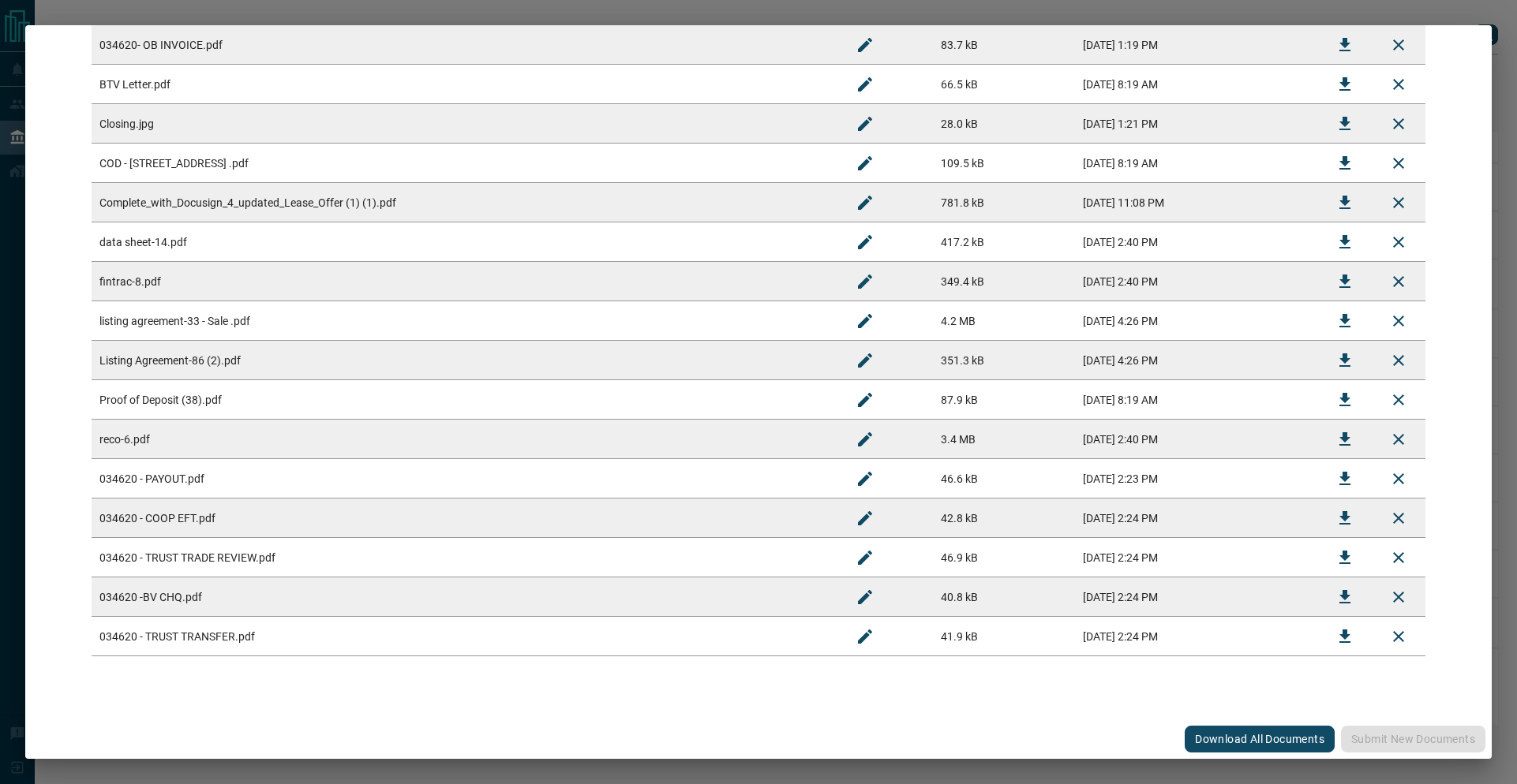
click at [178, 507] on tbody "034620 - TS.pdf 286.6 kB [DATE] 12:54 PM 034620- OB INVOICE.pdf 83.7 kB [DATE] …" at bounding box center [758, 321] width 1333 height 671
click at [172, 530] on td "034620 - COOP EFT.pdf" at bounding box center [464, 517] width 746 height 39
drag, startPoint x: 166, startPoint y: 571, endPoint x: 167, endPoint y: 600, distance: 29.0
click at [166, 571] on td "034620 - TRUST TRADE REVIEW.pdf" at bounding box center [464, 557] width 746 height 39
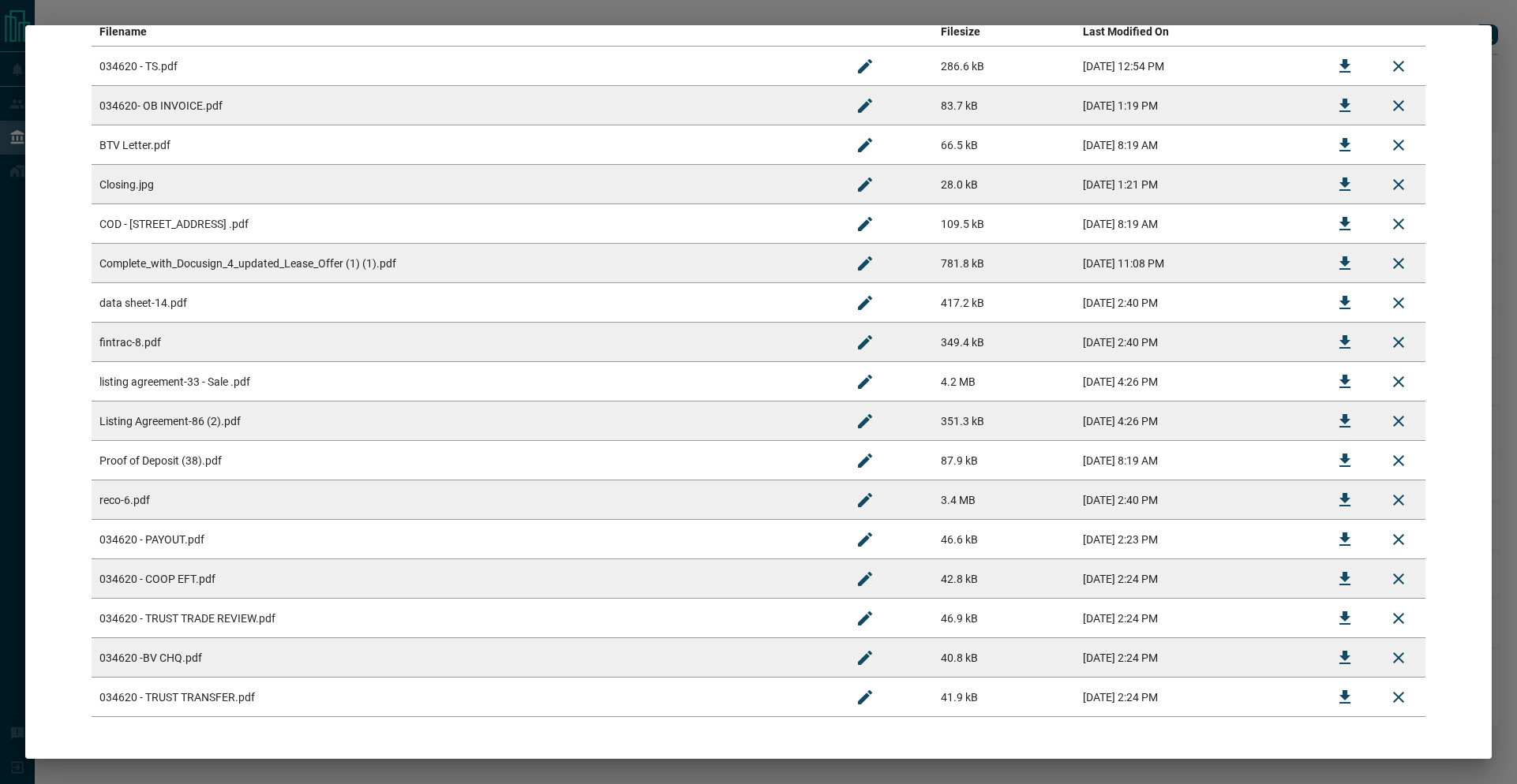
scroll to position [0, 0]
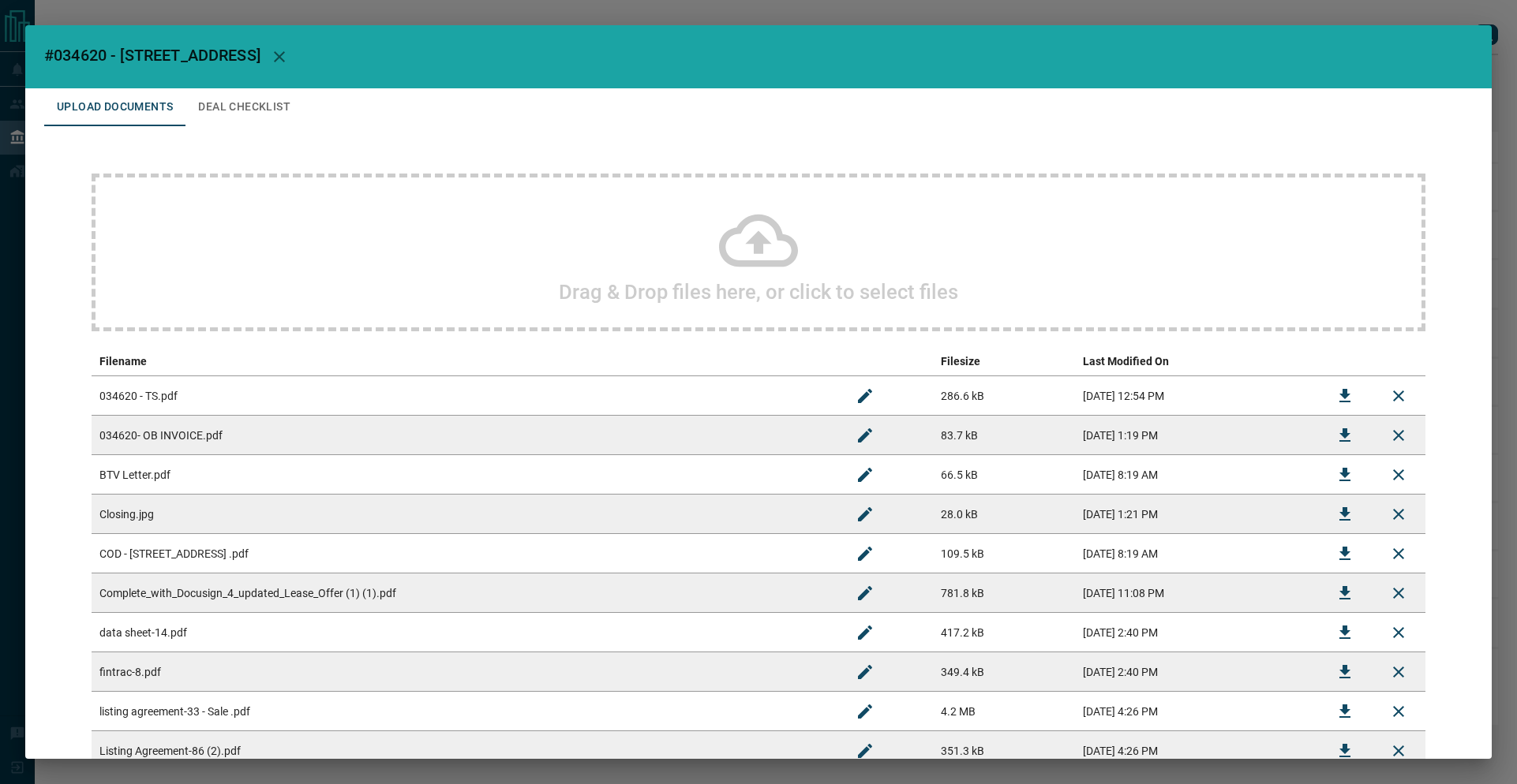
click at [239, 115] on button "Deal Checklist" at bounding box center [244, 108] width 117 height 38
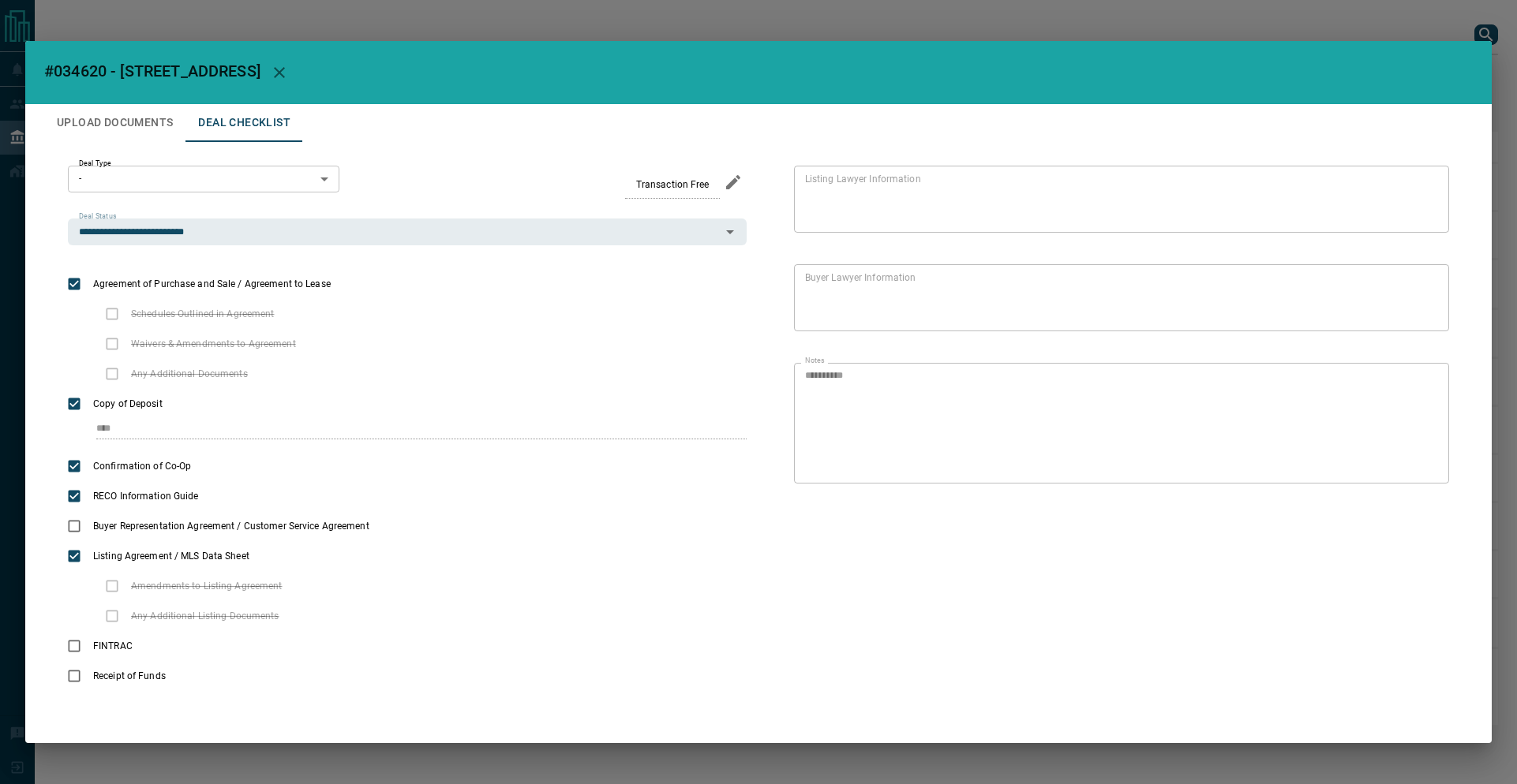
click at [206, 30] on div "**********" at bounding box center [758, 392] width 1517 height 784
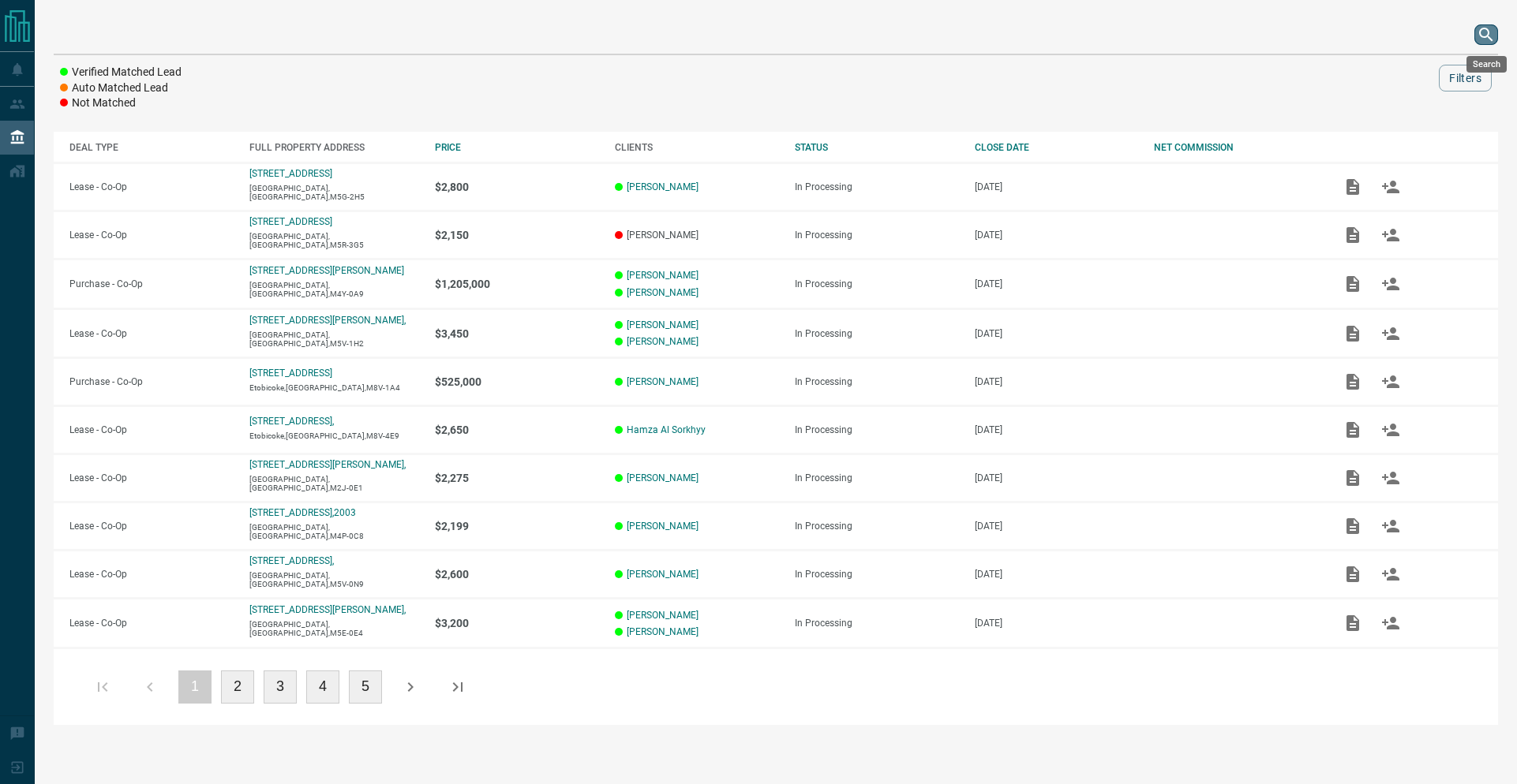
click at [1487, 43] on icon "search button" at bounding box center [1486, 34] width 19 height 19
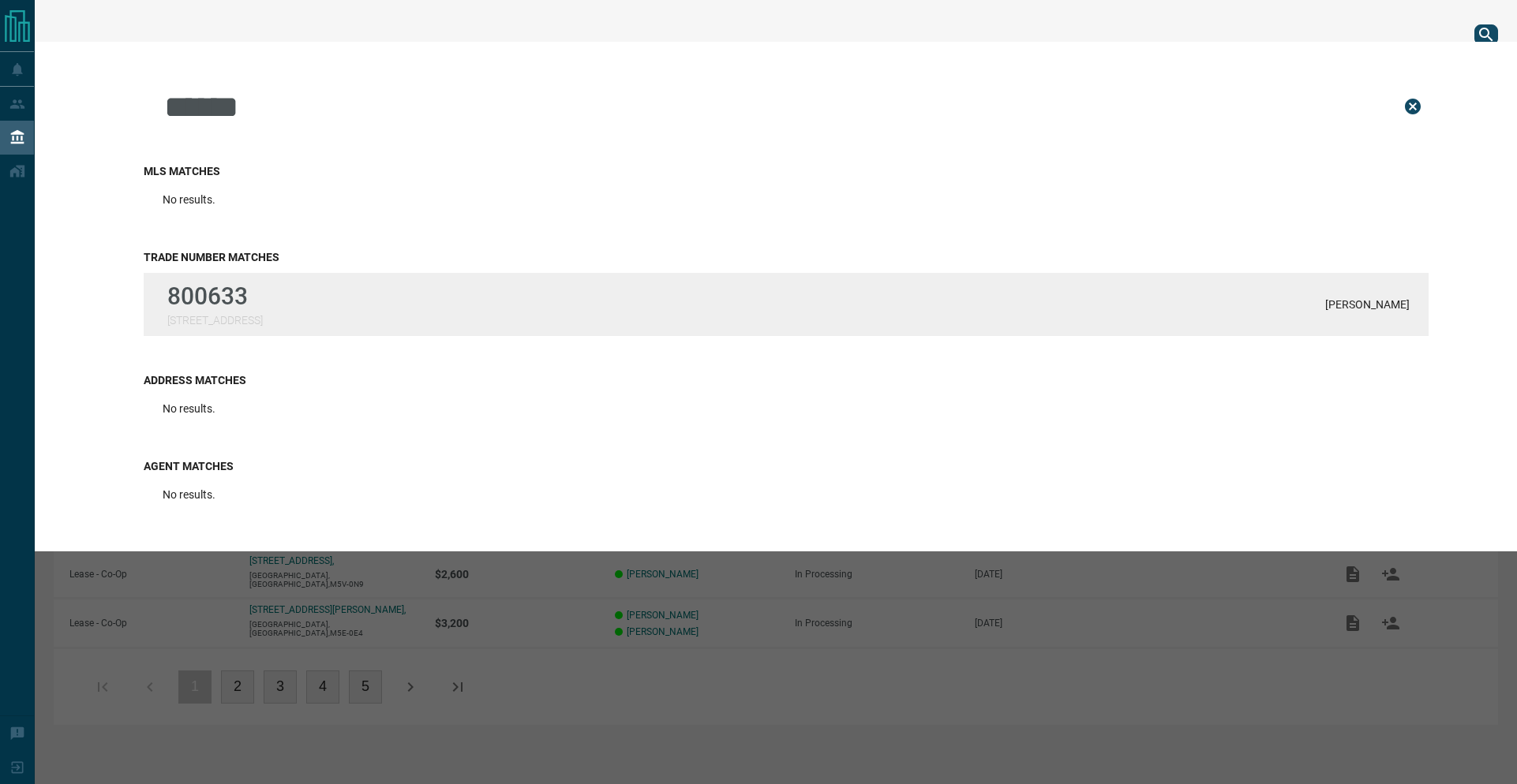
type input "******"
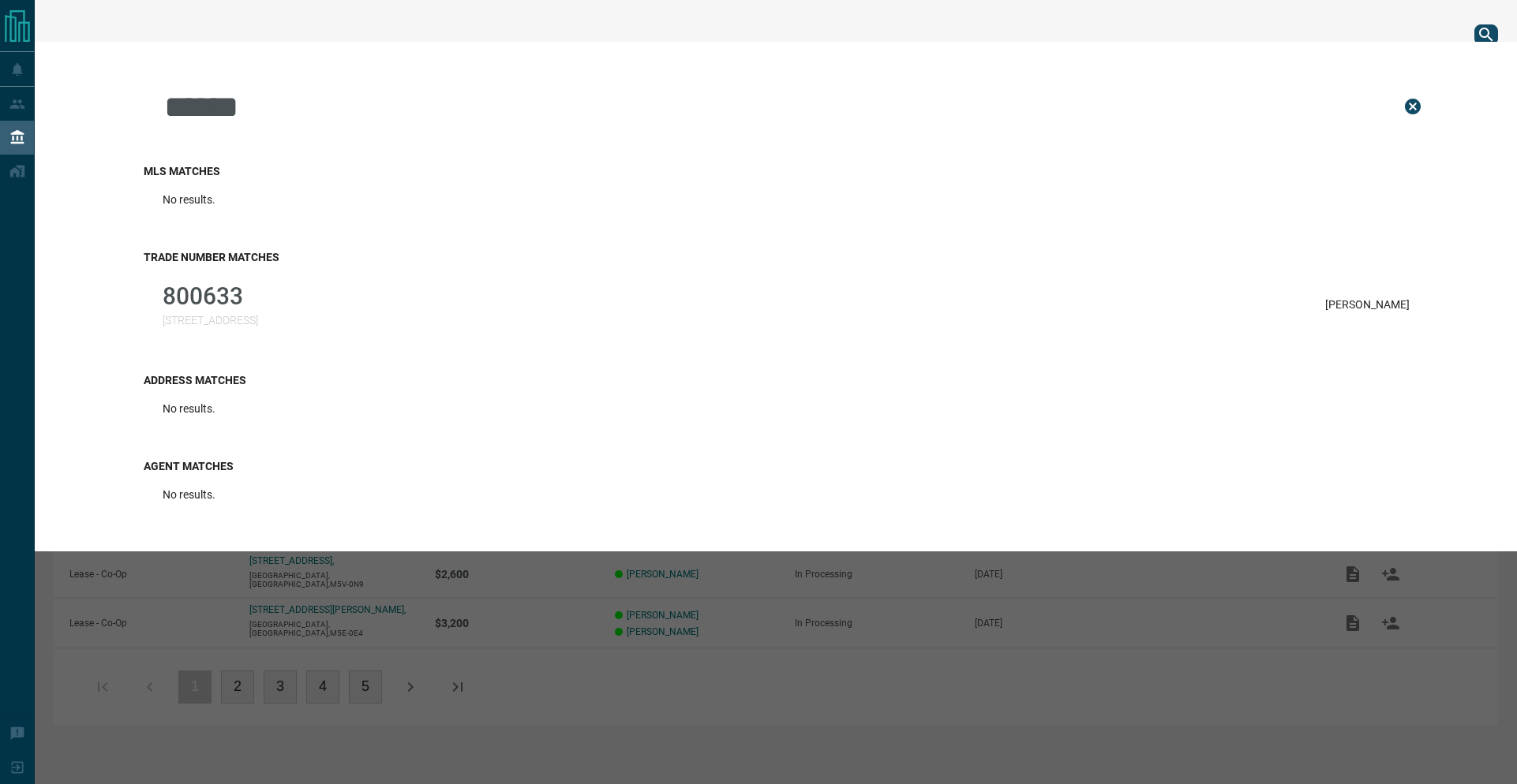
drag, startPoint x: 241, startPoint y: 310, endPoint x: 240, endPoint y: 298, distance: 12.0
click at [241, 306] on p "800633" at bounding box center [211, 295] width 95 height 28
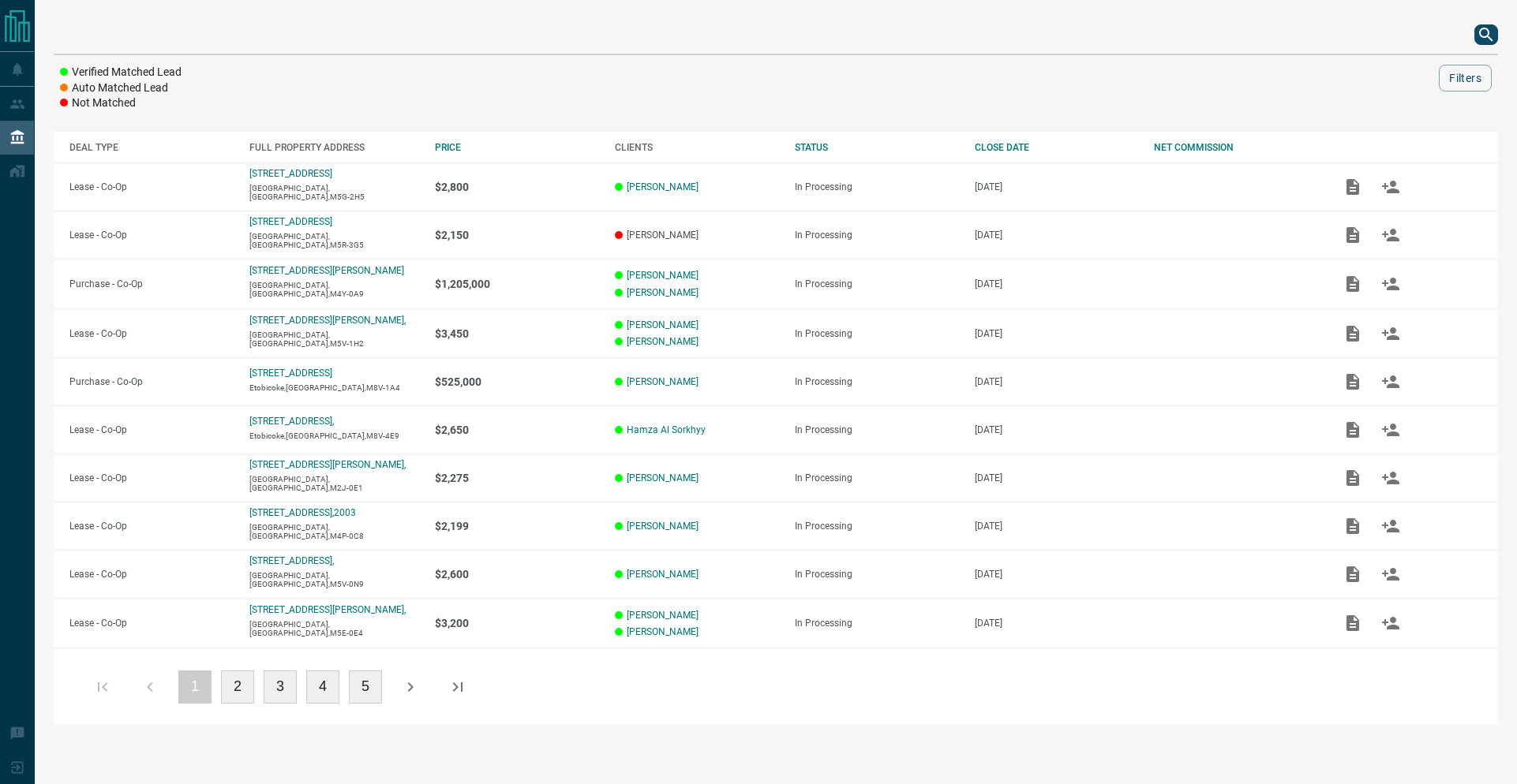
click at [866, 0] on div "Verified Matched Lead Auto Matched Lead Not Matched Filters DEAL TYPE FULL PROP…" at bounding box center [775, 371] width 1482 height 741
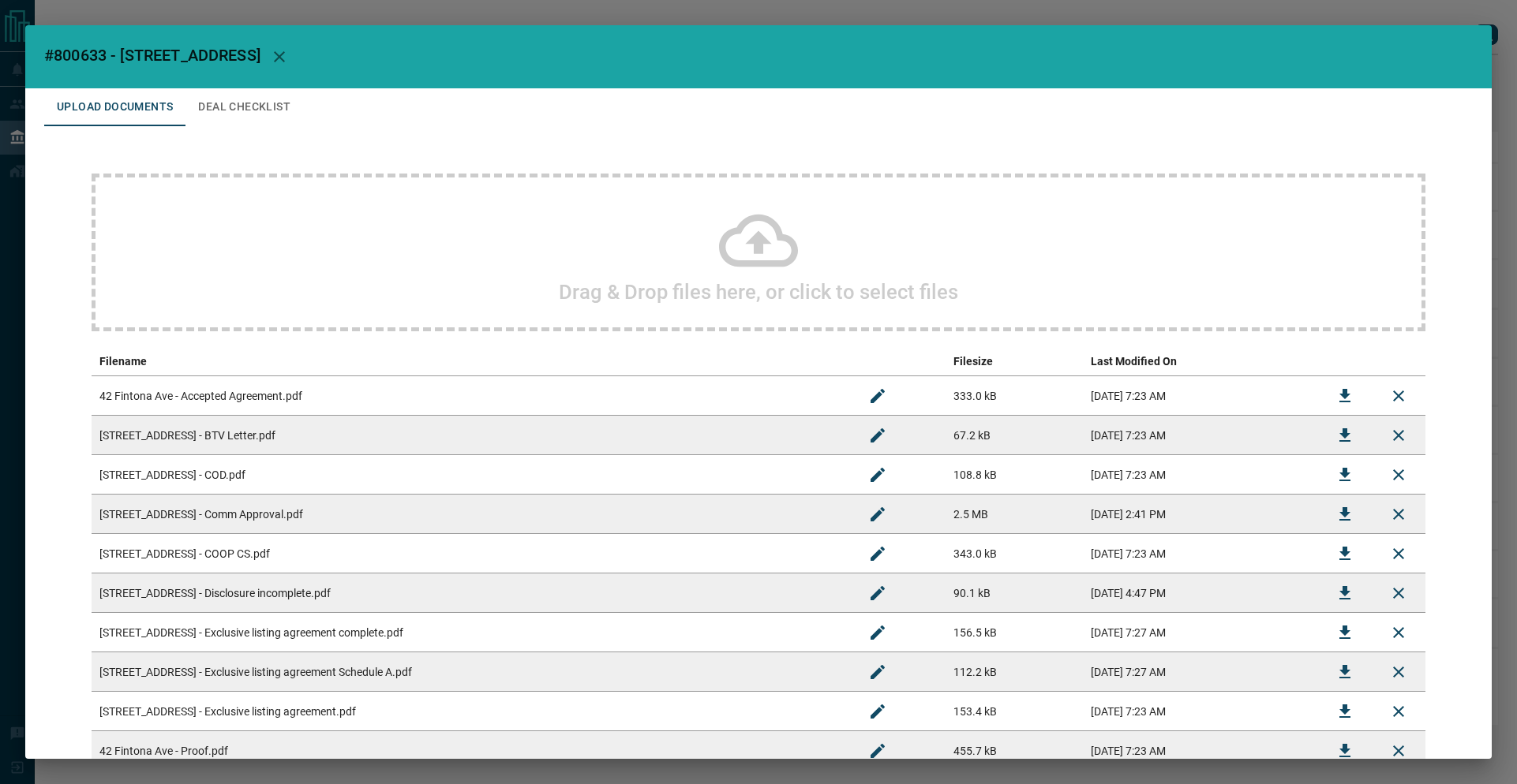
scroll to position [232, 0]
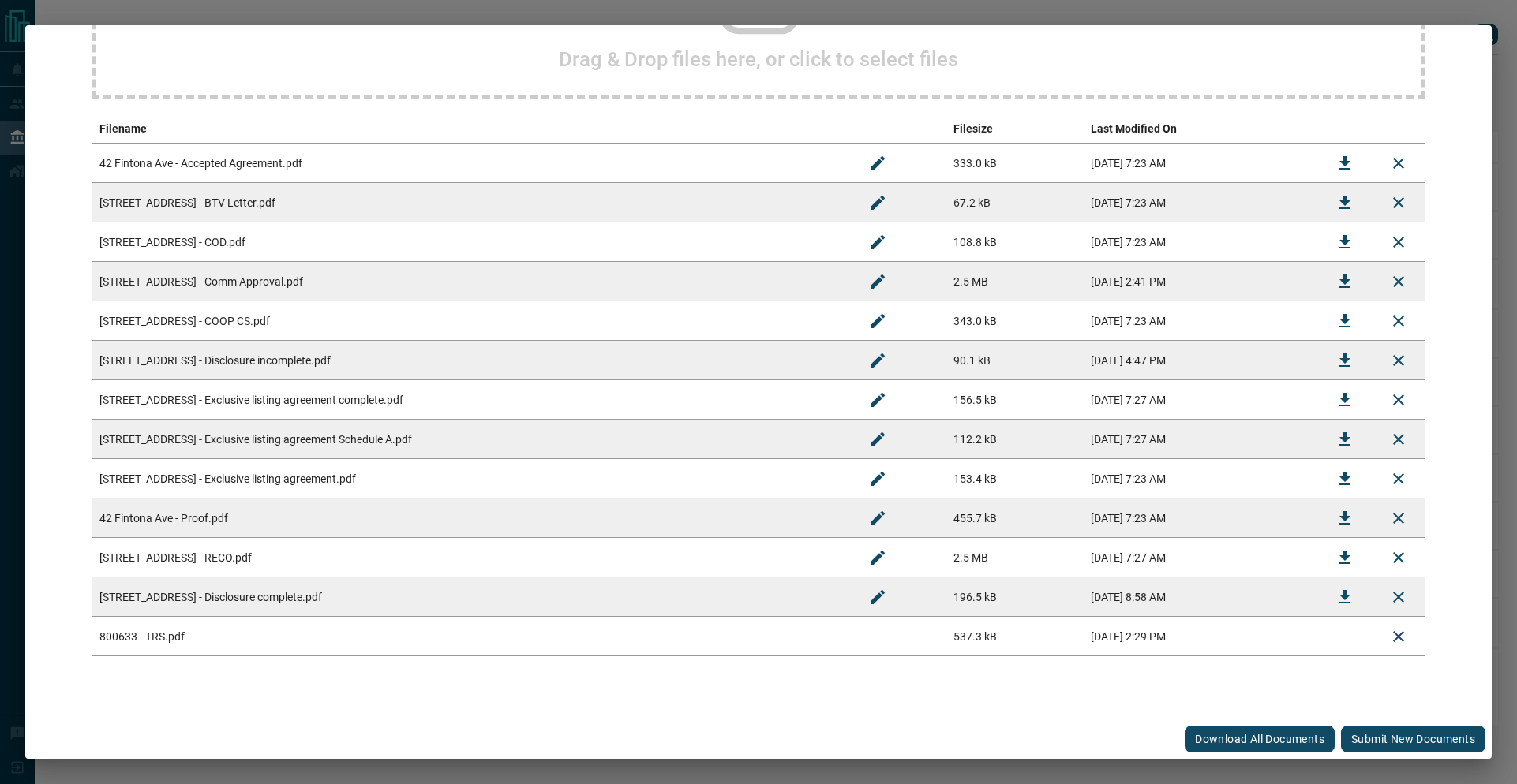
click at [1374, 729] on div "Download All Documents Submit new documents" at bounding box center [758, 738] width 1466 height 39
drag, startPoint x: 1379, startPoint y: 737, endPoint x: 1397, endPoint y: 743, distance: 19.0
click at [1379, 737] on button "Submit new documents" at bounding box center [1413, 739] width 145 height 27
drag, startPoint x: 1158, startPoint y: 158, endPoint x: 1234, endPoint y: 160, distance: 76.0
click at [1159, 158] on td "[DATE] 7:23 AM" at bounding box center [1200, 163] width 235 height 39
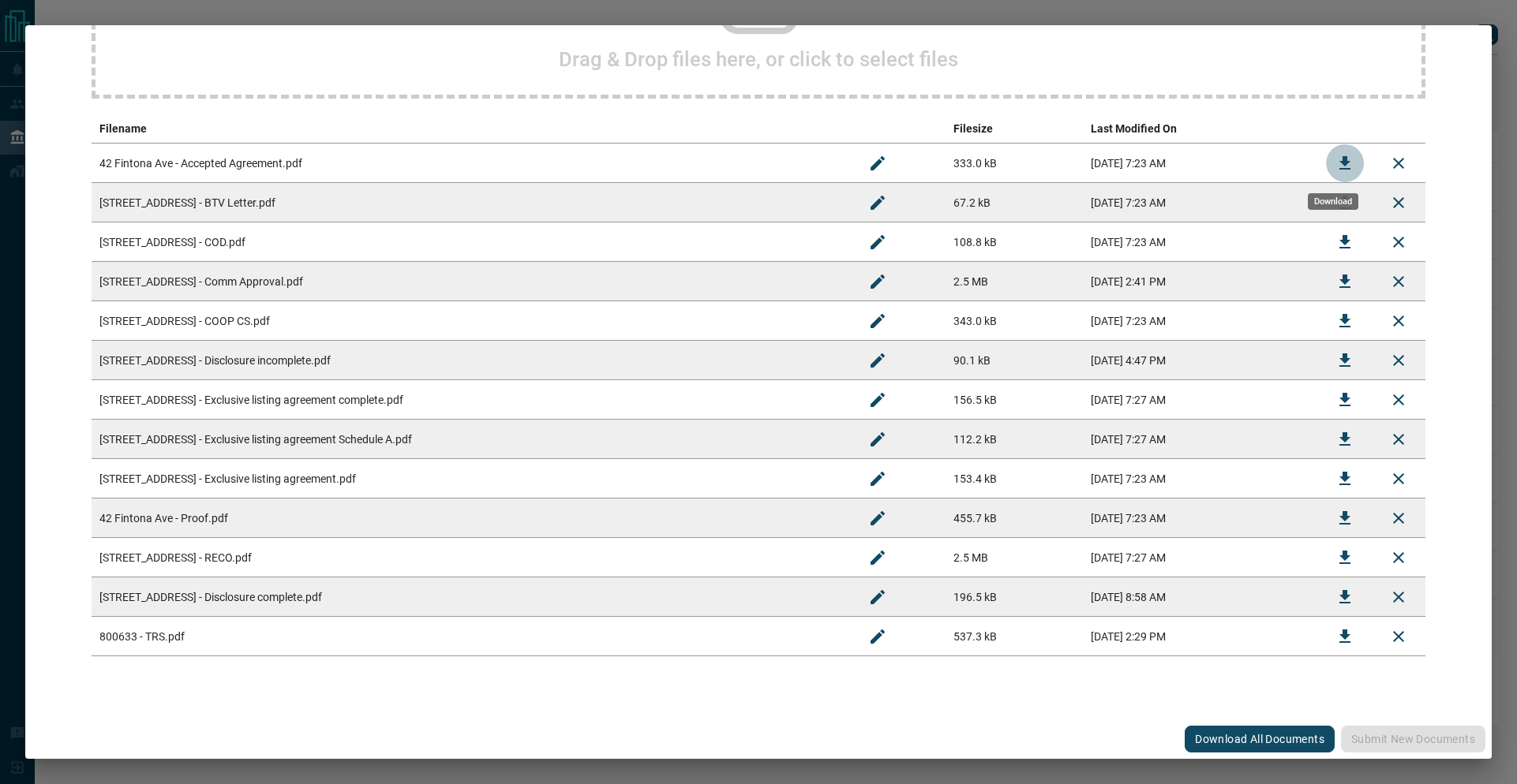
click at [1335, 159] on icon "Download" at bounding box center [1345, 163] width 19 height 19
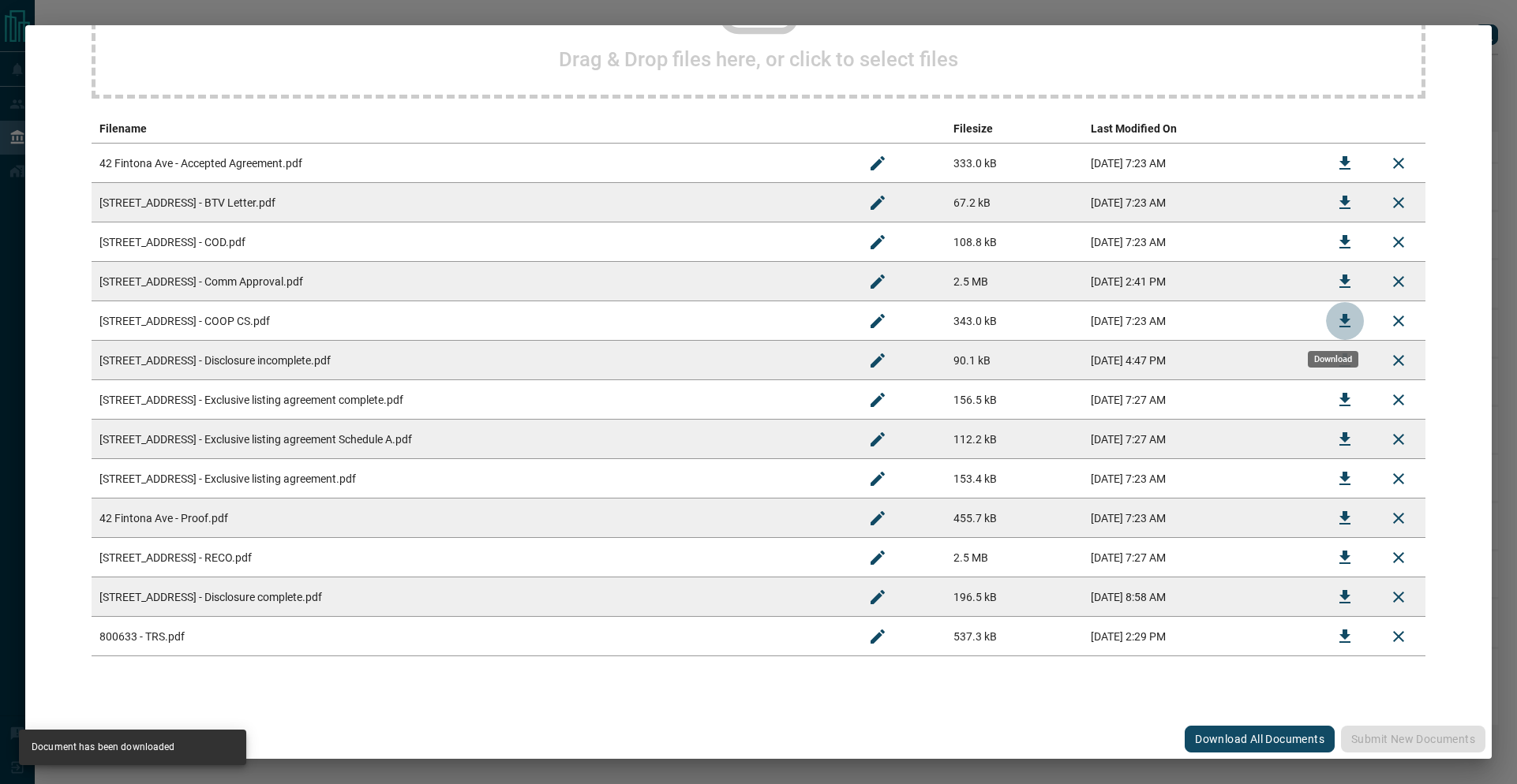
click at [1335, 324] on icon "Download" at bounding box center [1345, 321] width 19 height 19
click at [1335, 643] on icon "Download" at bounding box center [1345, 636] width 19 height 19
drag, startPoint x: 282, startPoint y: 204, endPoint x: 277, endPoint y: 168, distance: 36.3
click at [282, 204] on td "[STREET_ADDRESS] - BTV Letter.pdf" at bounding box center [471, 202] width 759 height 39
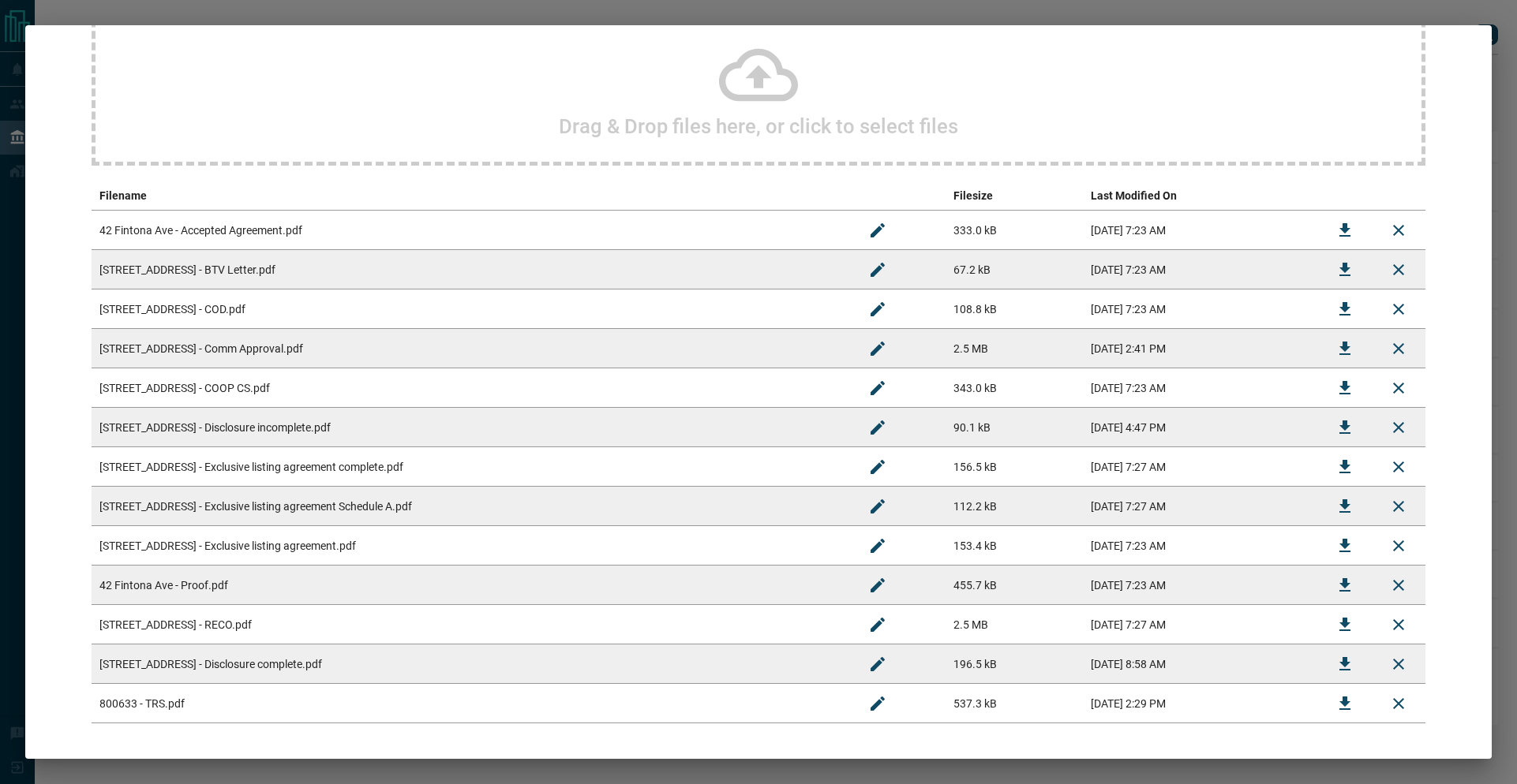
scroll to position [223, 0]
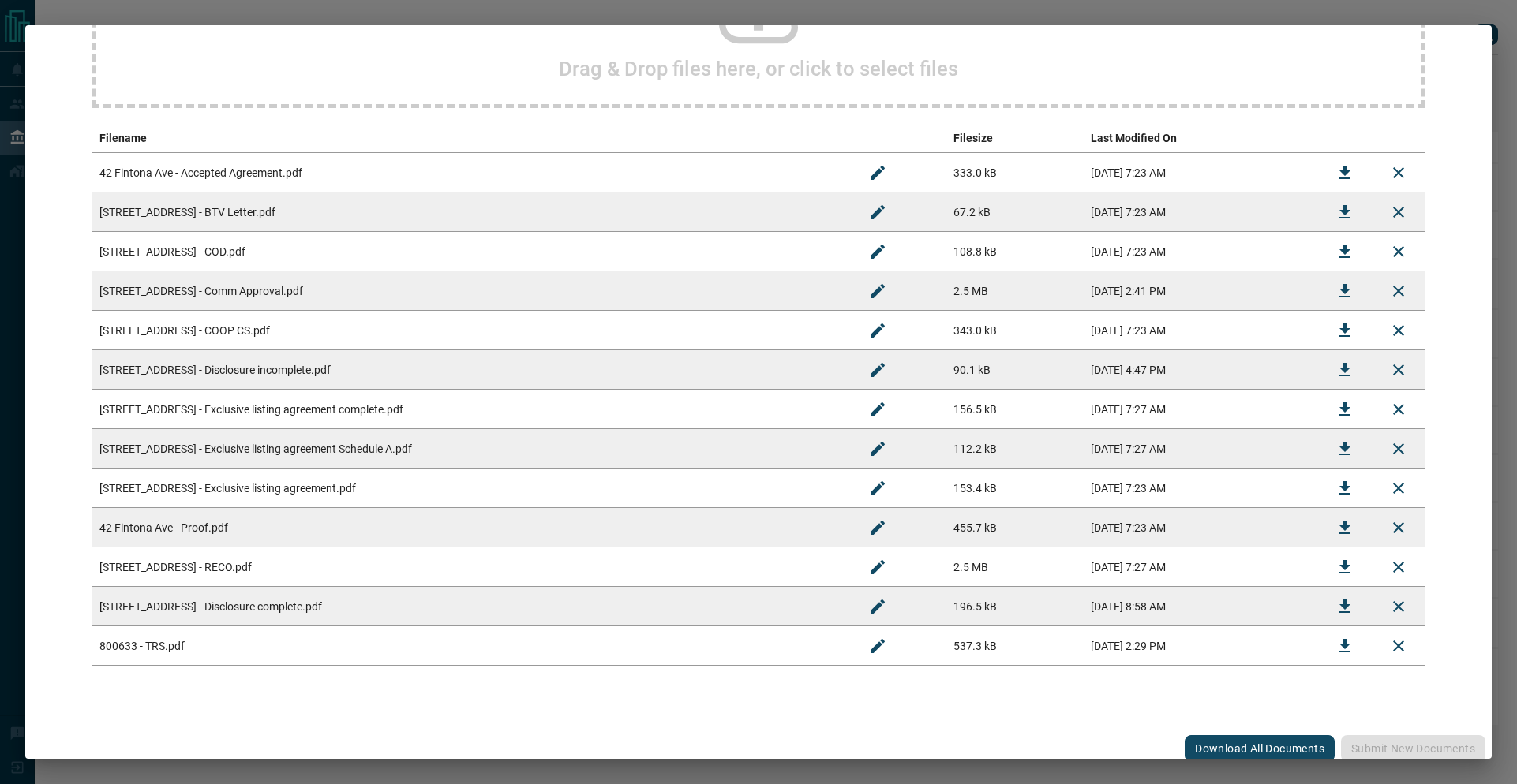
click at [246, 646] on td "800633 - TRS.pdf" at bounding box center [471, 646] width 759 height 39
drag, startPoint x: 1216, startPoint y: 746, endPoint x: 1219, endPoint y: 736, distance: 10.4
click at [1216, 746] on button "Download All Documents" at bounding box center [1259, 749] width 150 height 27
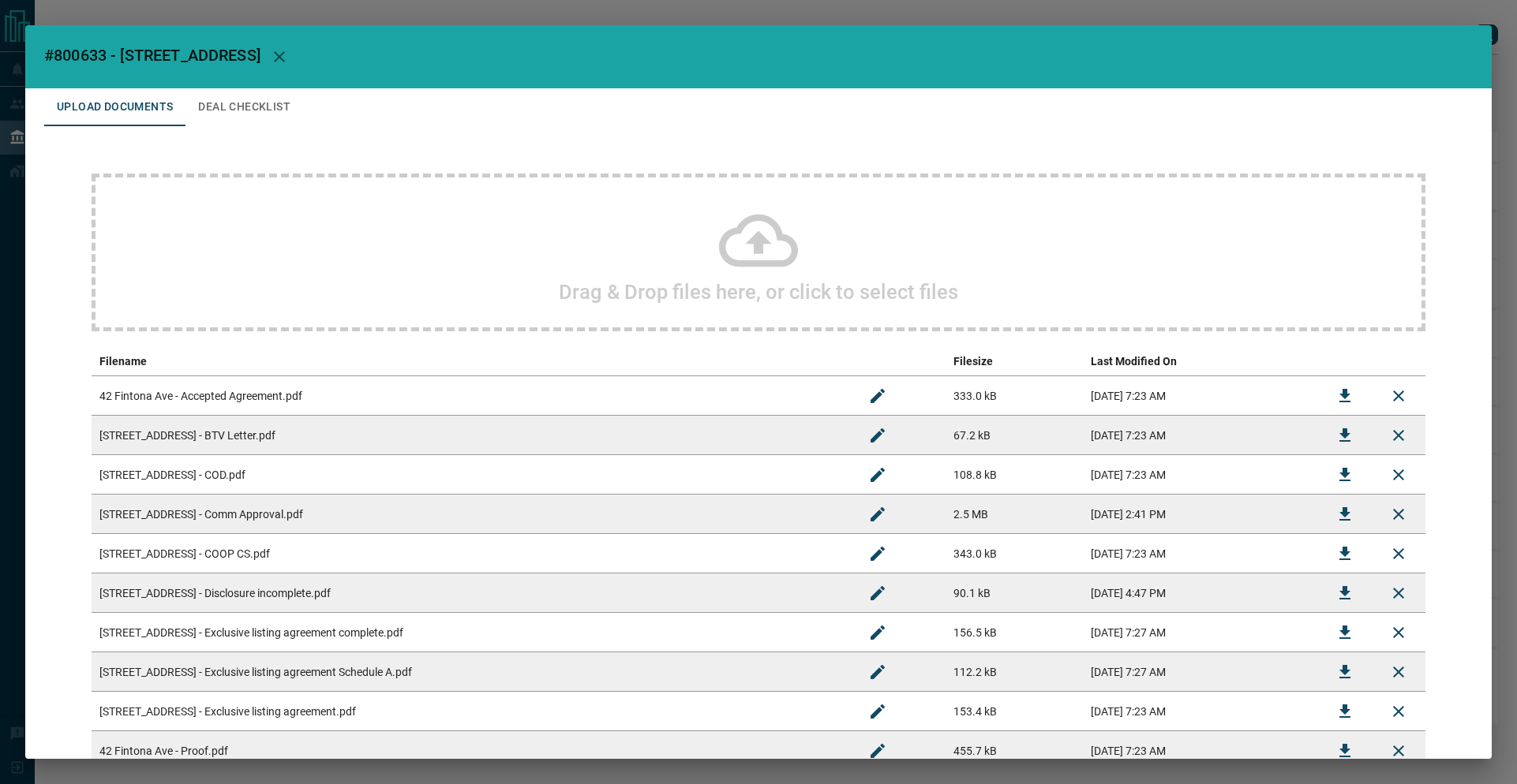
scroll to position [272, 0]
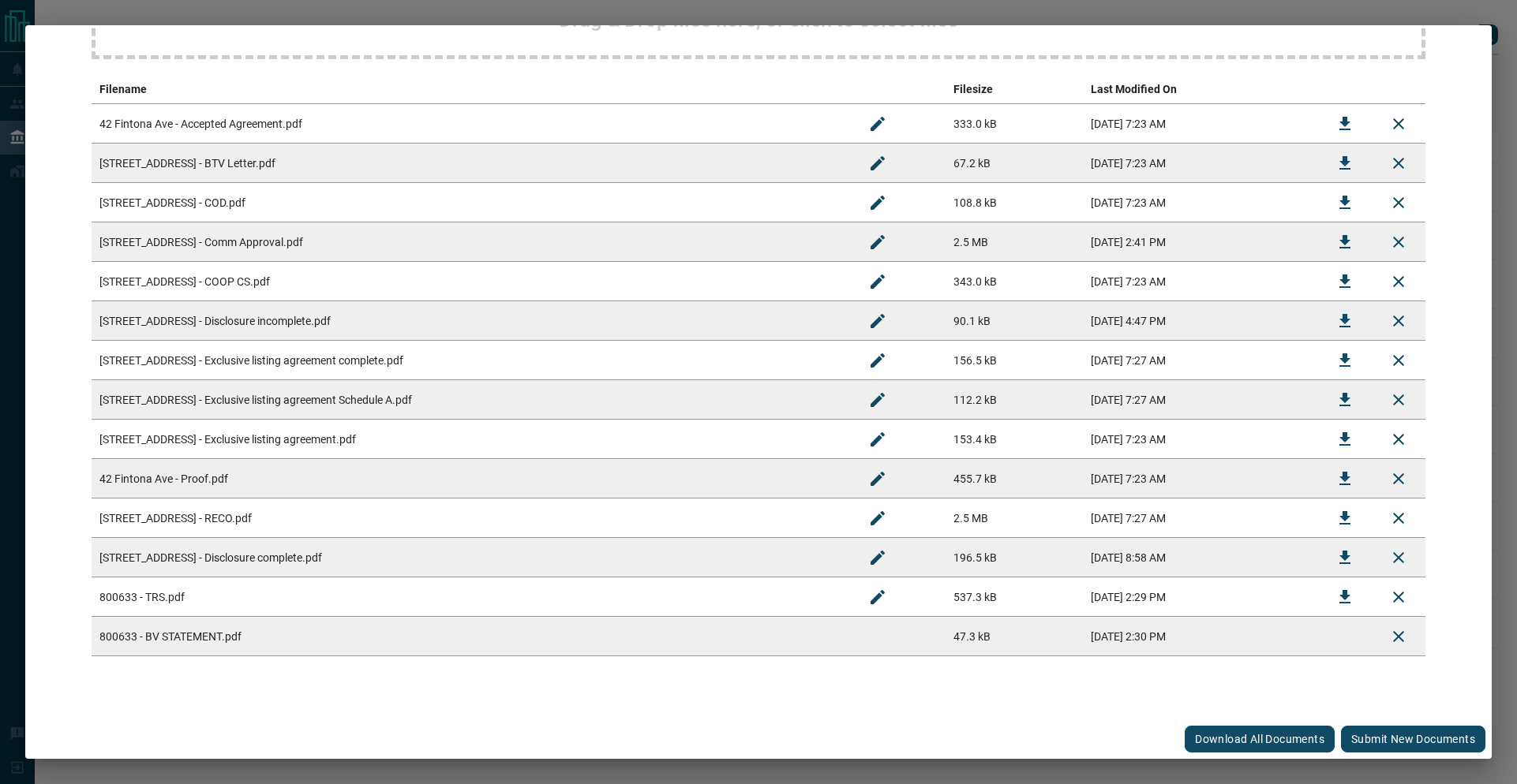
drag, startPoint x: 1366, startPoint y: 716, endPoint x: 1373, endPoint y: 727, distance: 13.0
click at [1370, 720] on div "#800633 - 42 Fintona Ave Upload Documents Deal Checklist Drag & Drop files here…" at bounding box center [758, 392] width 1466 height 734
click at [1370, 746] on button "Submit new documents" at bounding box center [1413, 739] width 145 height 27
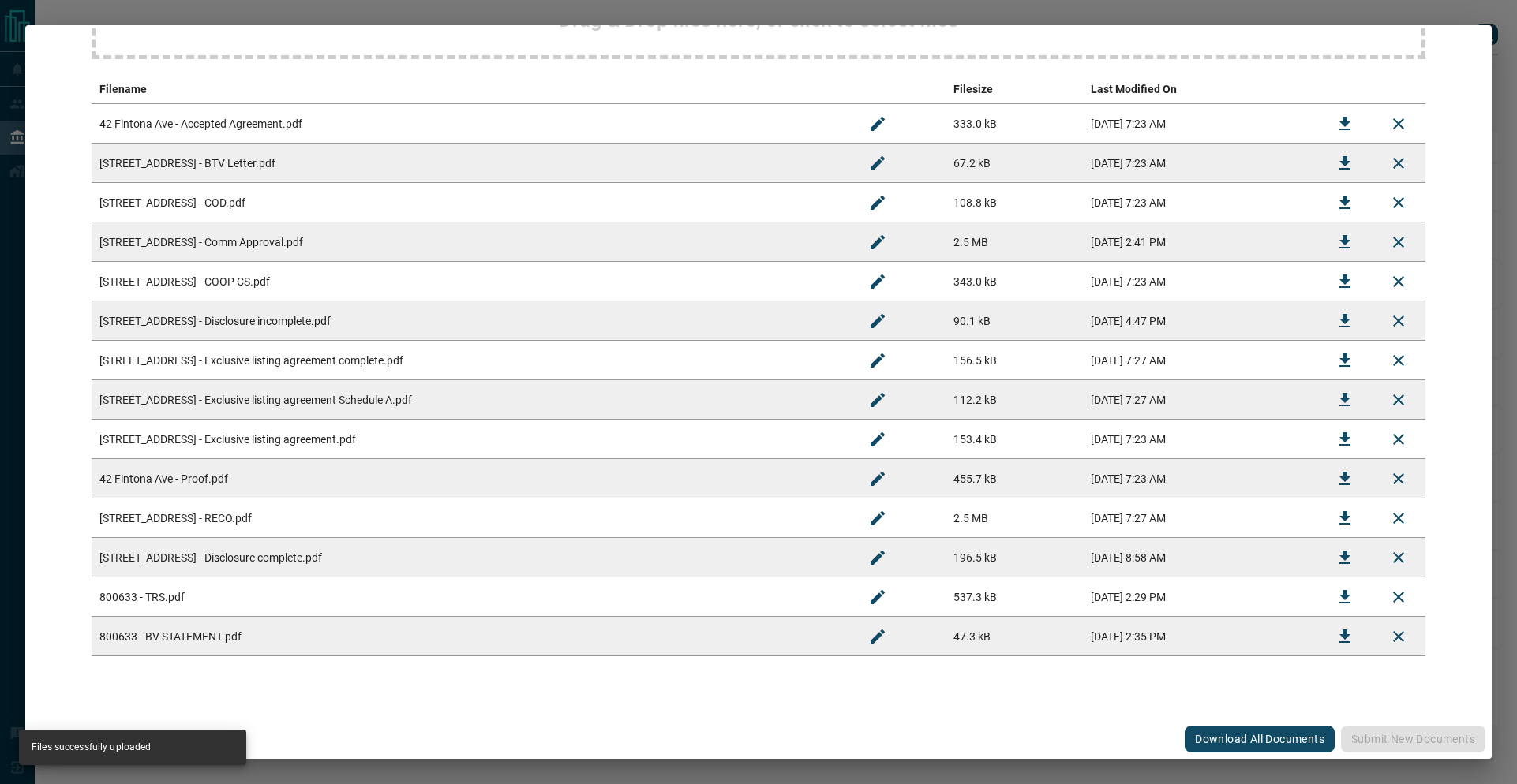
click at [444, 5] on div "#800633 - 42 Fintona Ave Upload Documents Deal Checklist Drag & Drop files here…" at bounding box center [758, 392] width 1517 height 784
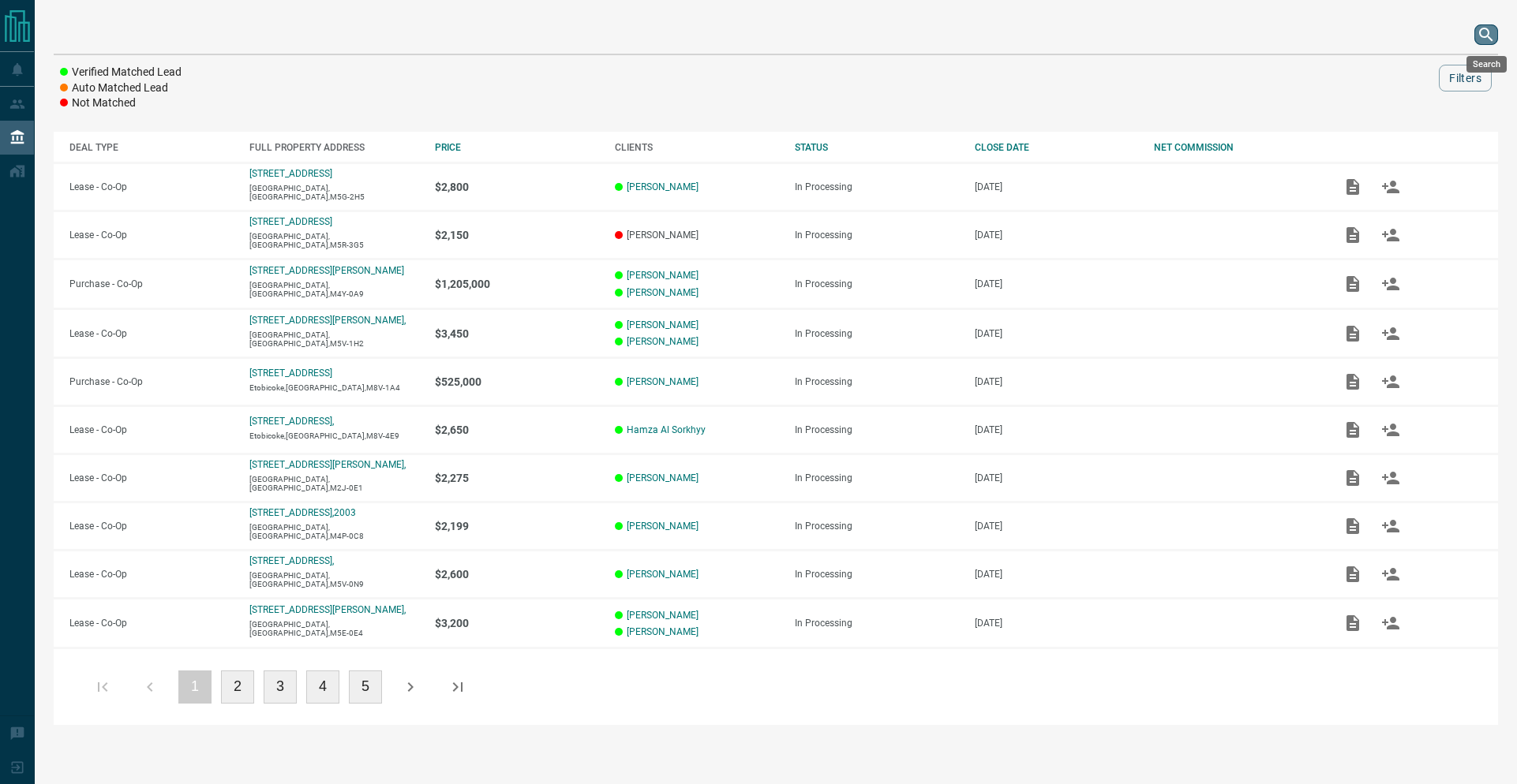
click at [1482, 33] on icon "search button" at bounding box center [1486, 34] width 19 height 19
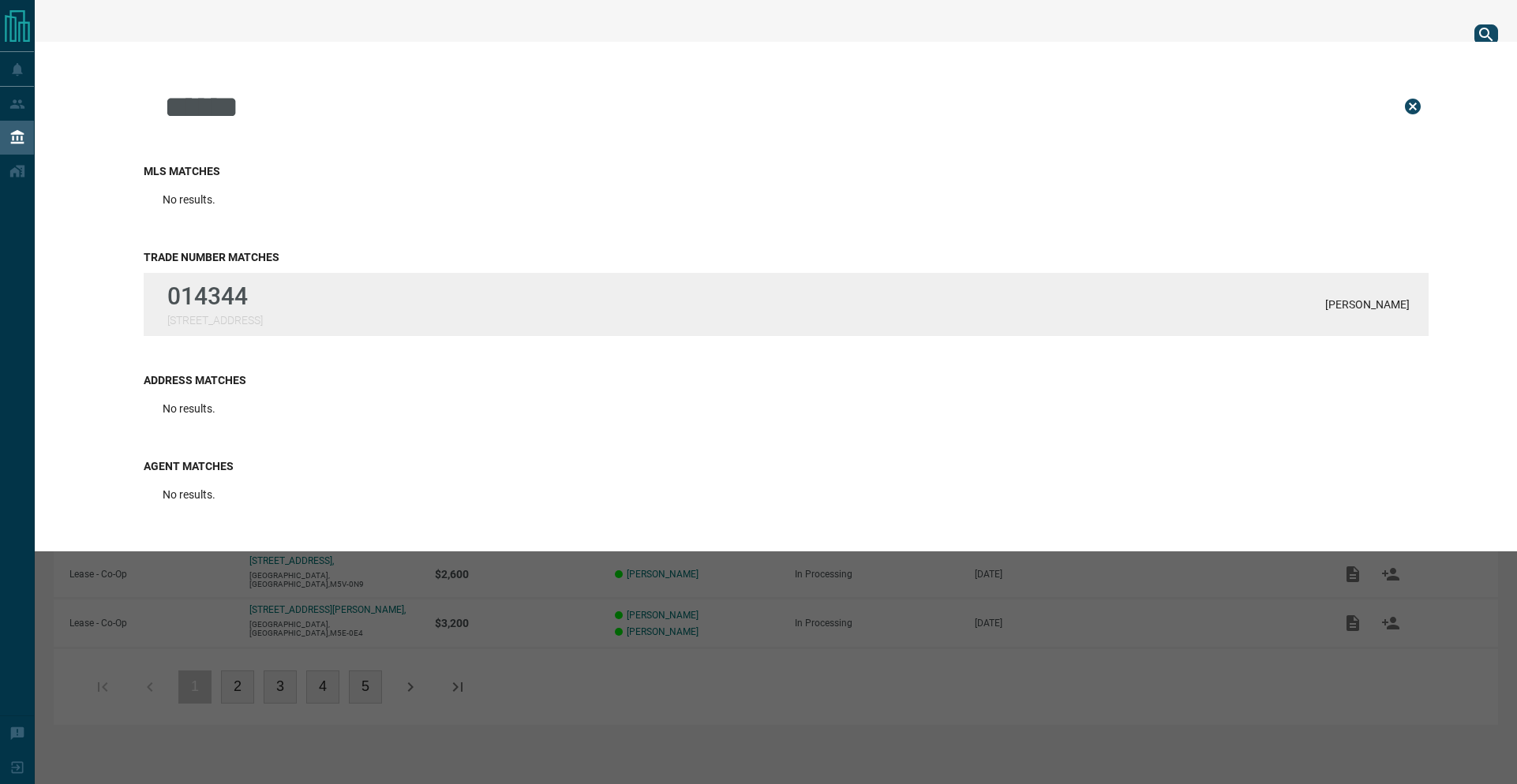
type input "******"
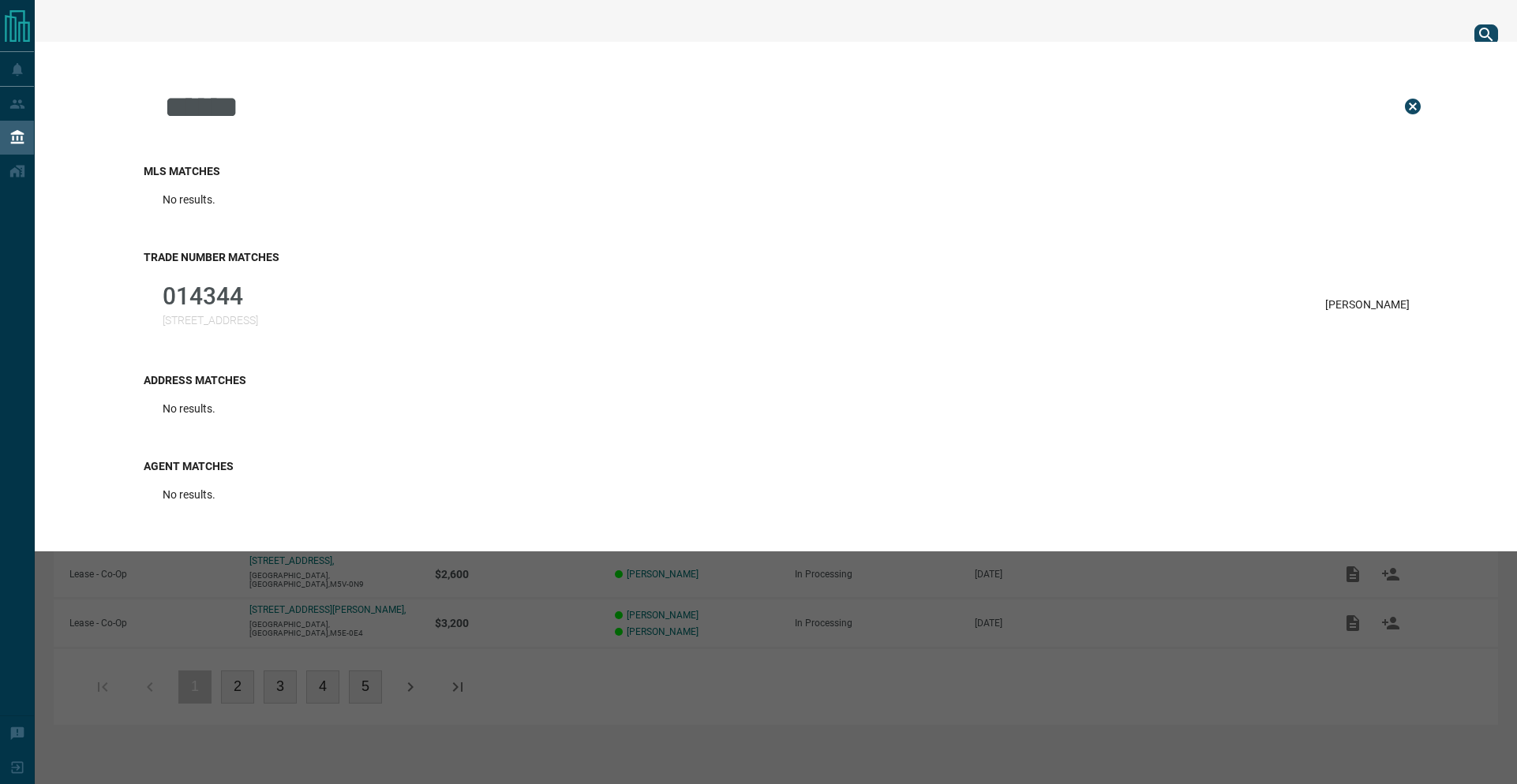
drag, startPoint x: 505, startPoint y: 334, endPoint x: 536, endPoint y: 325, distance: 32.3
click at [505, 334] on div "014344 [STREET_ADDRESS][PERSON_NAME]" at bounding box center [786, 305] width 1284 height 63
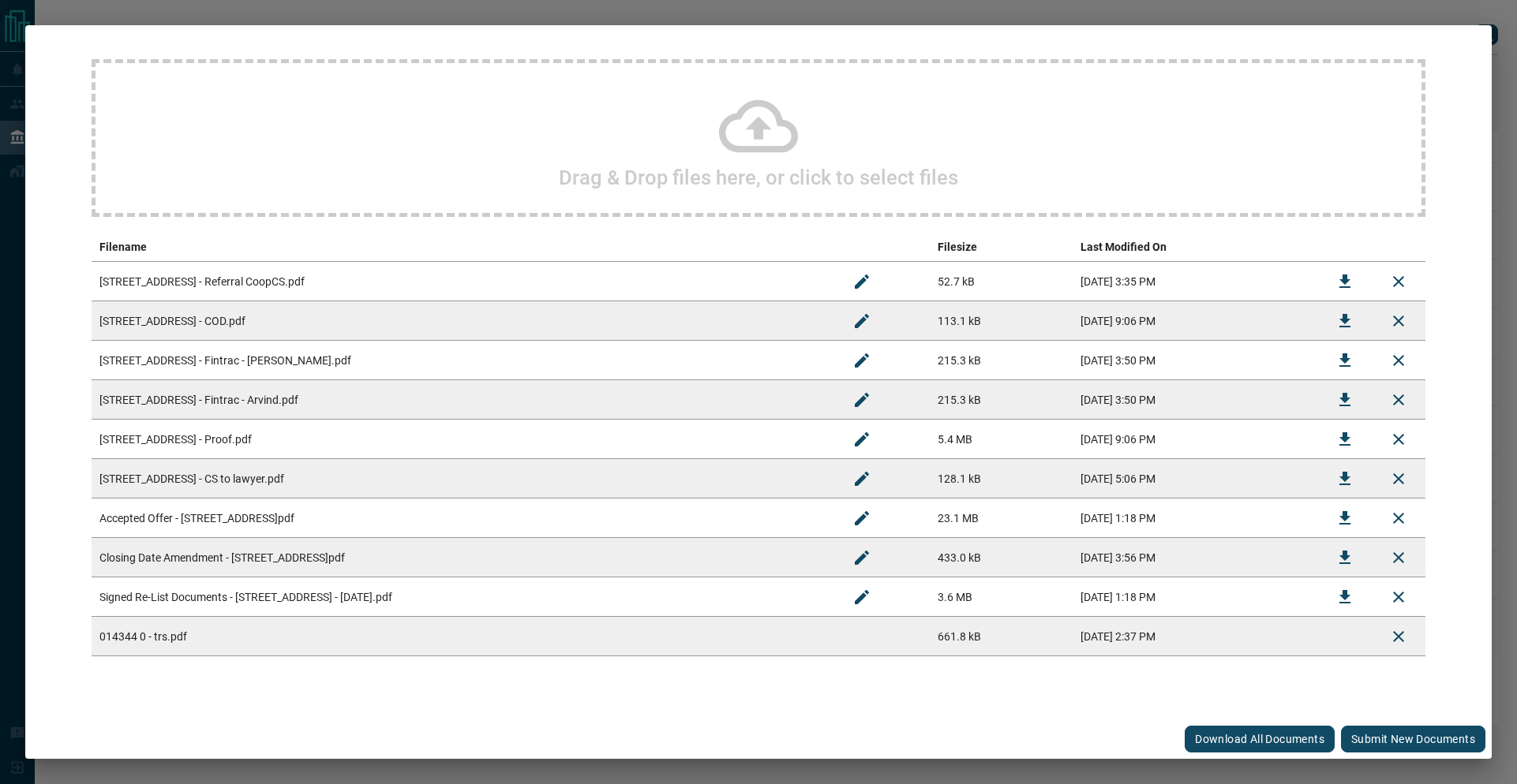
scroll to position [111, 0]
click at [1379, 746] on button "Submit new documents" at bounding box center [1413, 742] width 145 height 27
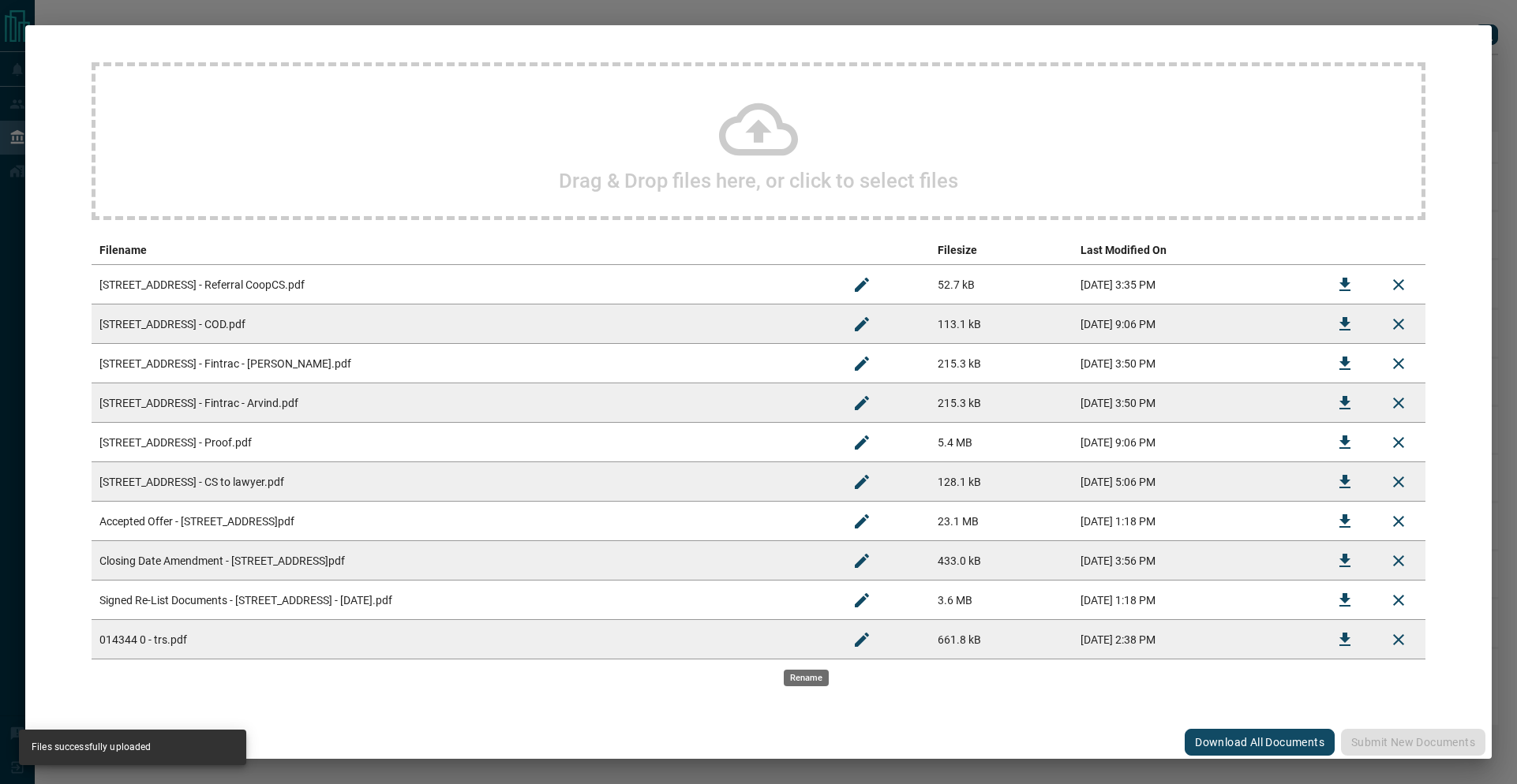
click at [855, 639] on icon "Rename" at bounding box center [861, 638] width 14 height 14
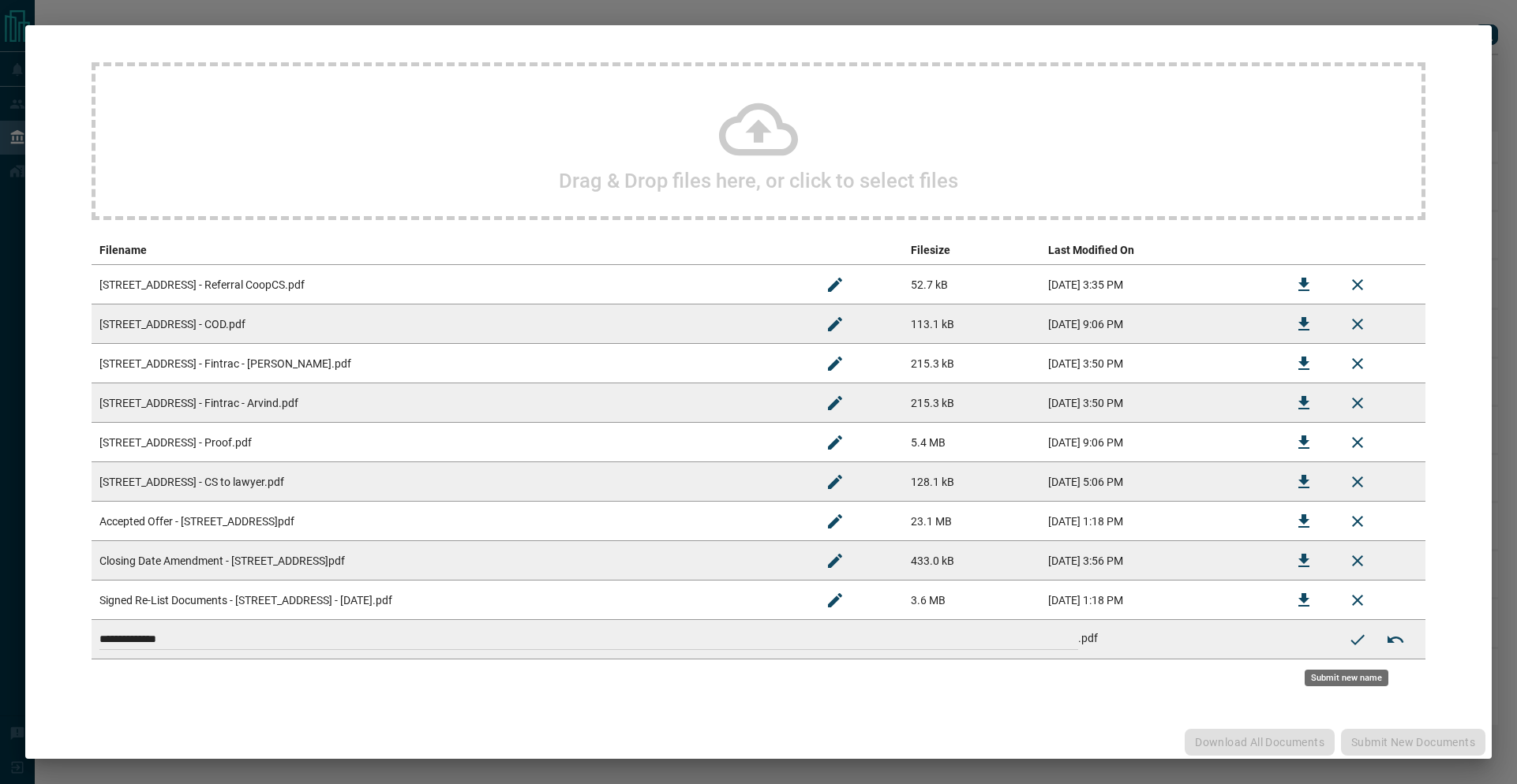
click at [148, 640] on input "**********" at bounding box center [588, 640] width 979 height 21
type input "**********"
click at [1347, 640] on icon "Submit new name" at bounding box center [1357, 640] width 19 height 19
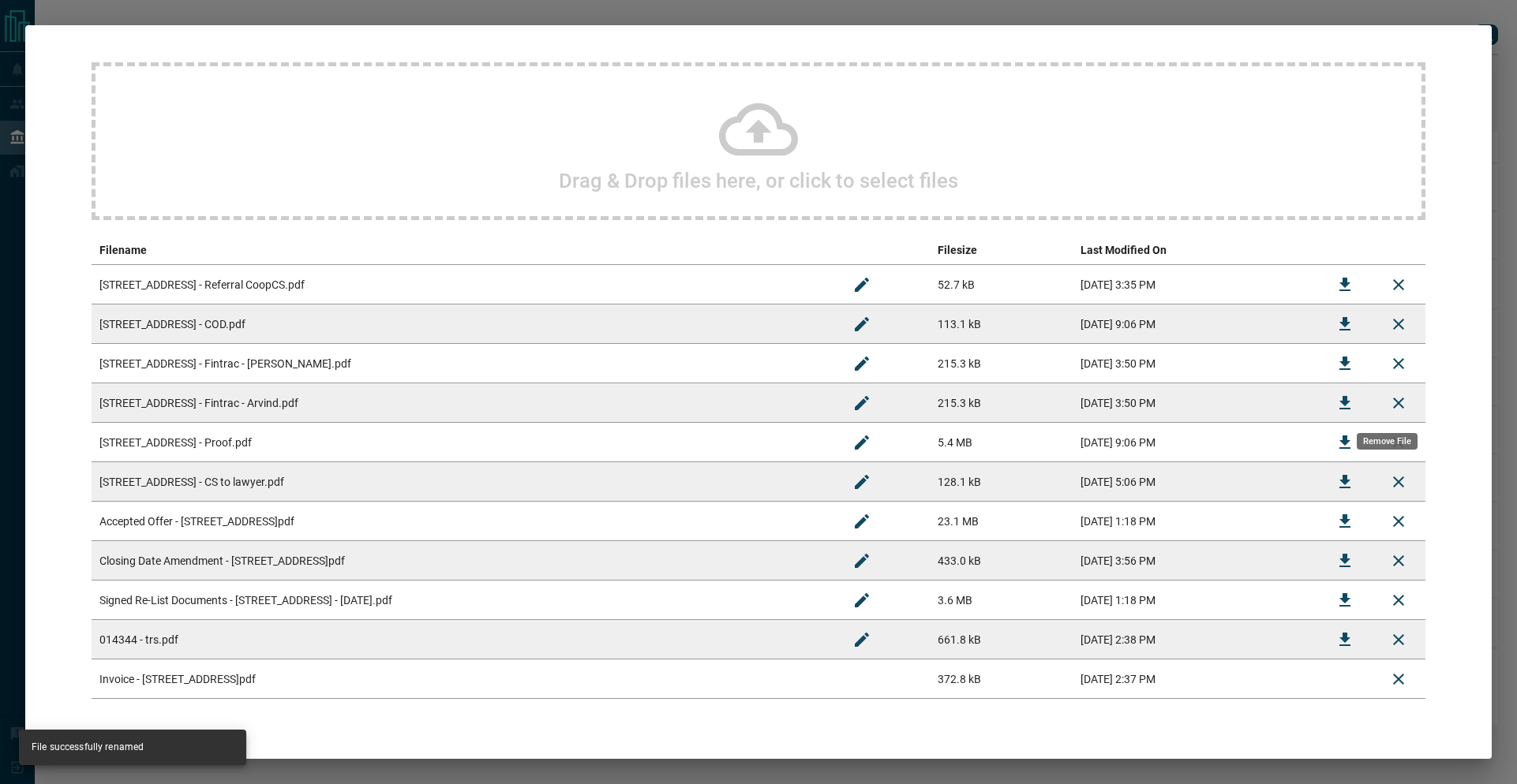
scroll to position [153, 0]
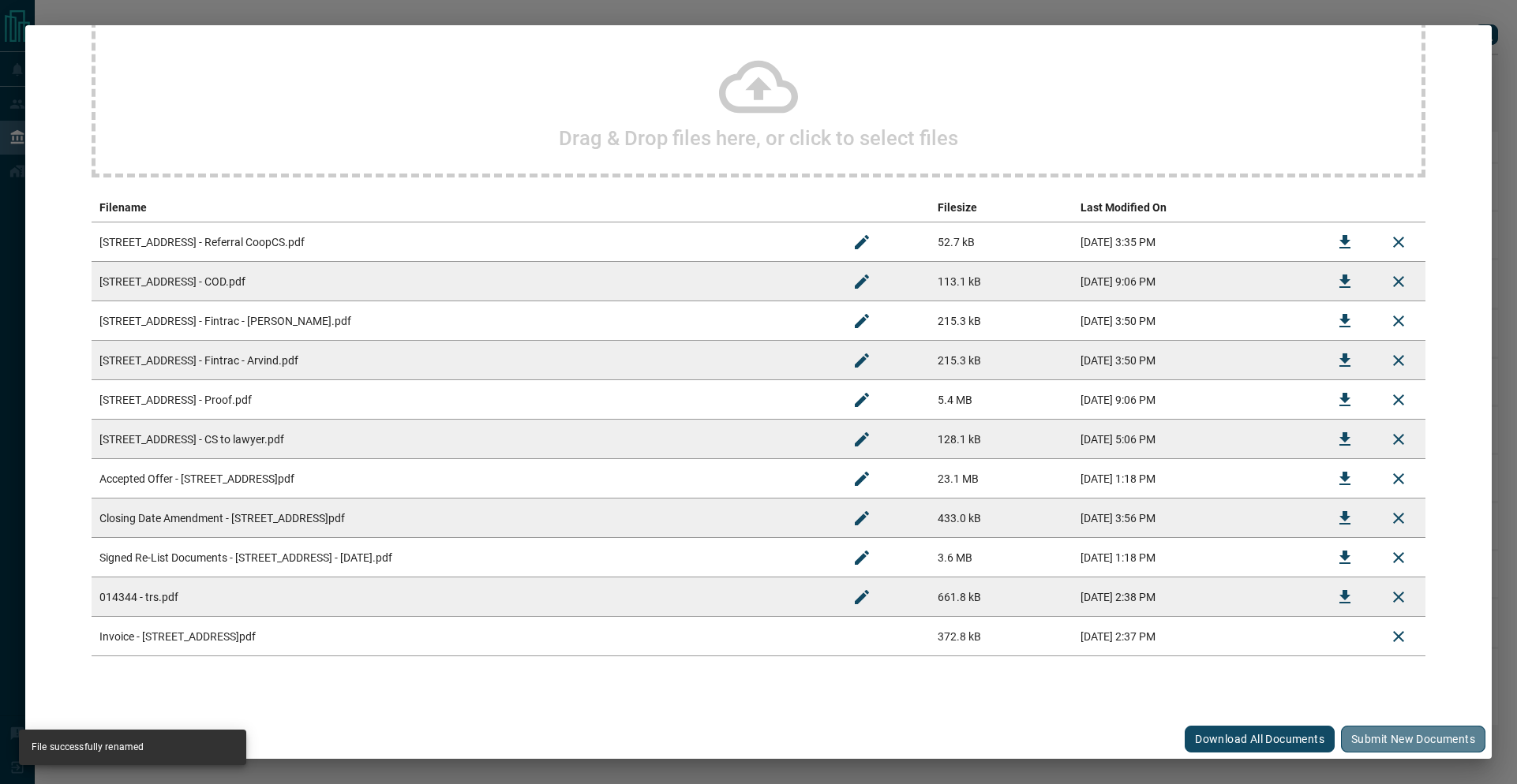
click at [1365, 734] on button "Submit new documents" at bounding box center [1413, 739] width 145 height 27
click at [835, 651] on td at bounding box center [881, 636] width 94 height 39
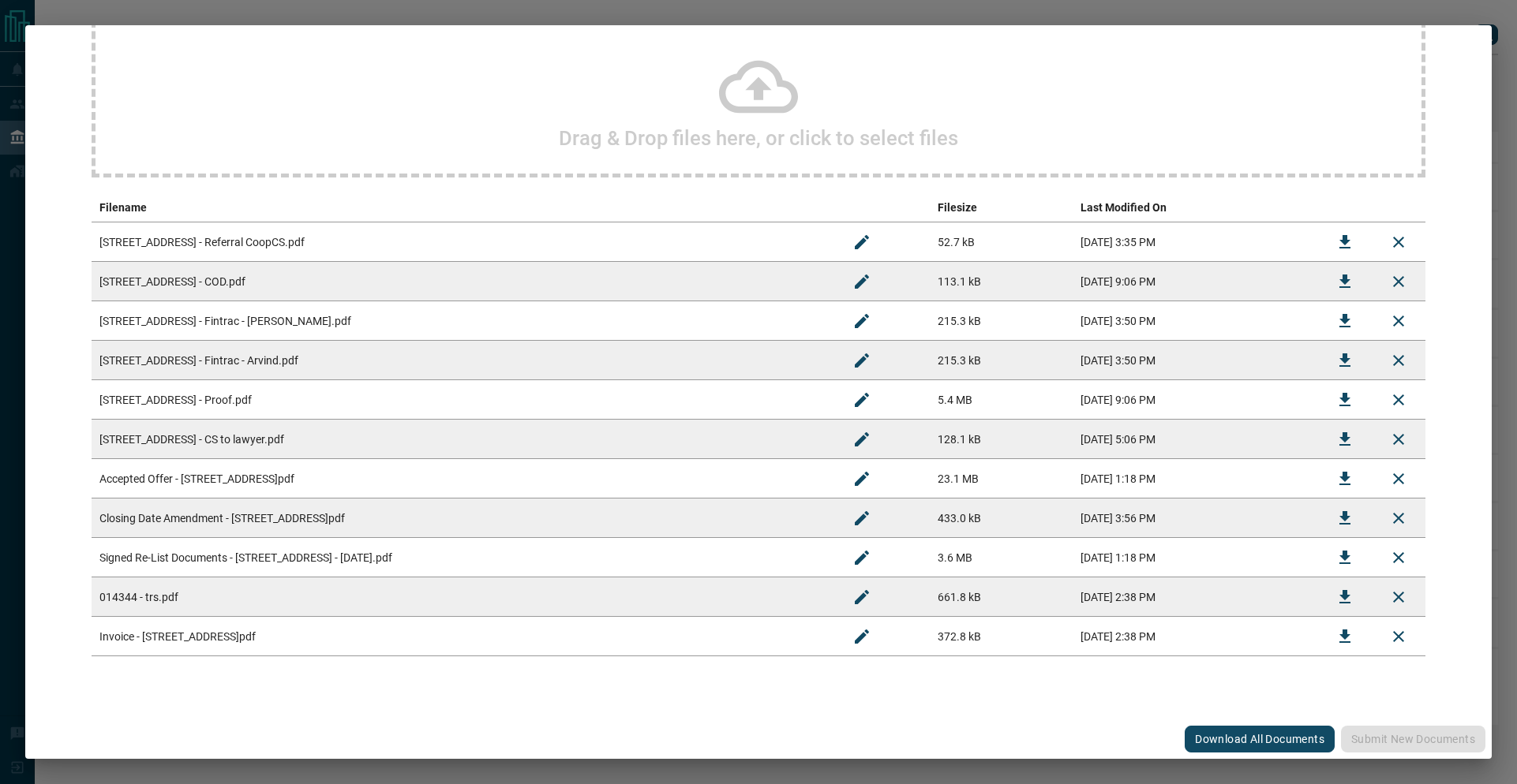
click at [842, 638] on button "Rename" at bounding box center [861, 636] width 38 height 38
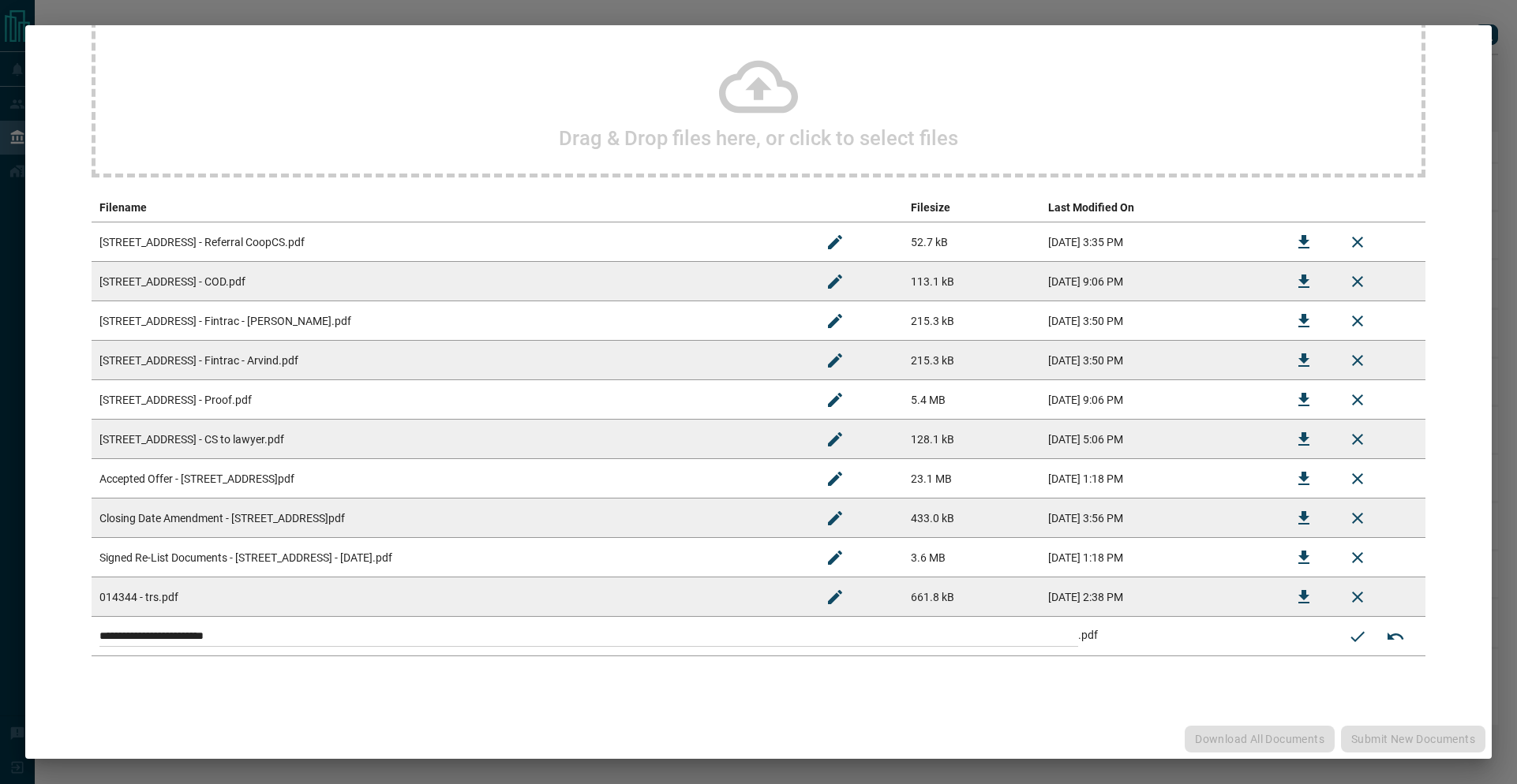
drag, startPoint x: 831, startPoint y: 641, endPoint x: 313, endPoint y: 464, distance: 547.4
click at [319, 483] on tbody "**********" at bounding box center [758, 439] width 1333 height 433
type input "**********"
click at [1350, 640] on icon "Submit new name" at bounding box center [1357, 635] width 14 height 10
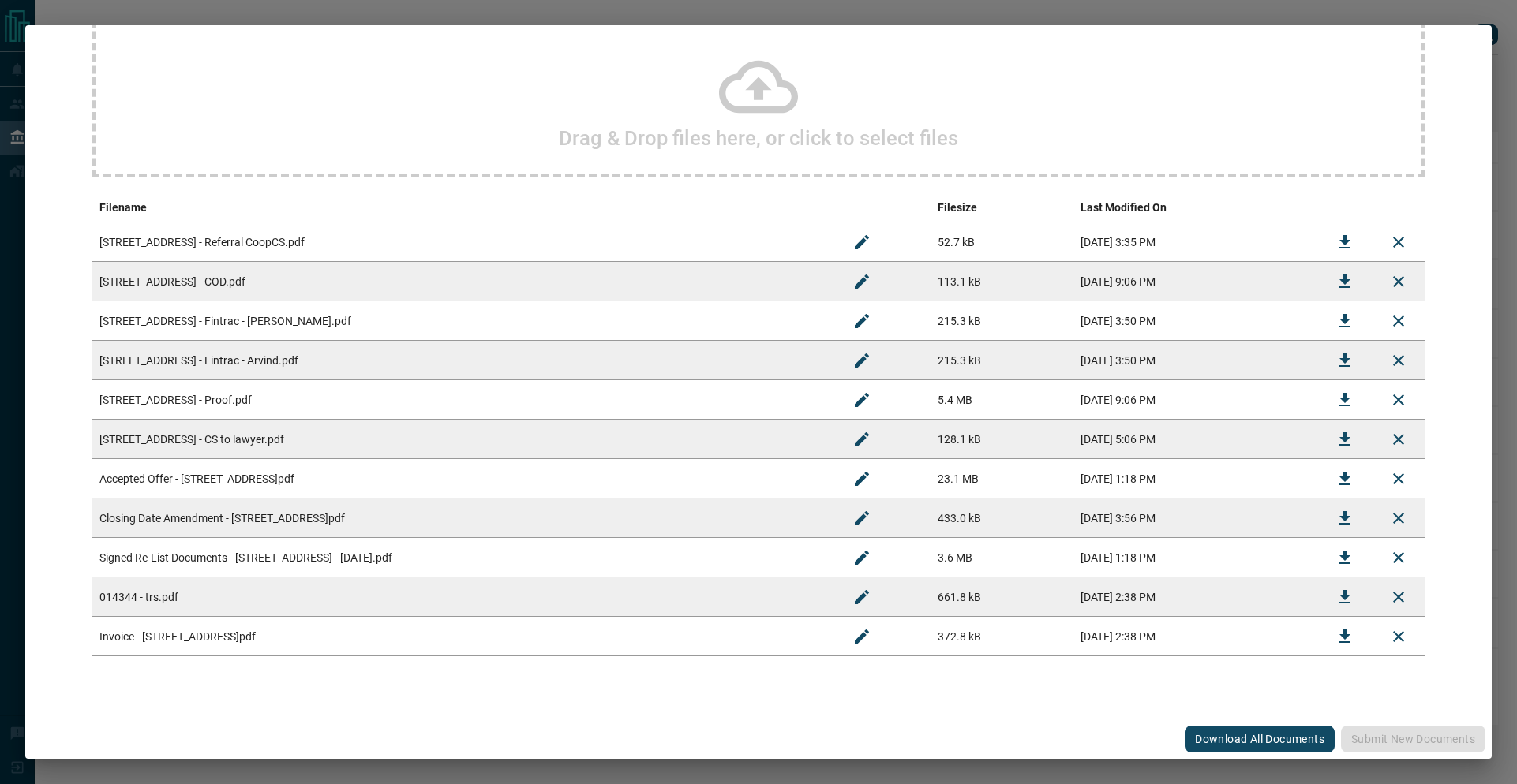
drag, startPoint x: 1135, startPoint y: 681, endPoint x: 1125, endPoint y: 672, distance: 13.5
click at [1134, 681] on div "Drag & Drop files here, or click to select files Filename Filesize Last Modifie…" at bounding box center [758, 338] width 1428 height 732
click at [1343, 635] on button "Download" at bounding box center [1345, 636] width 38 height 38
click at [1325, 586] on button "Download" at bounding box center [1345, 597] width 38 height 38
click at [1342, 233] on icon "Download" at bounding box center [1345, 242] width 19 height 19
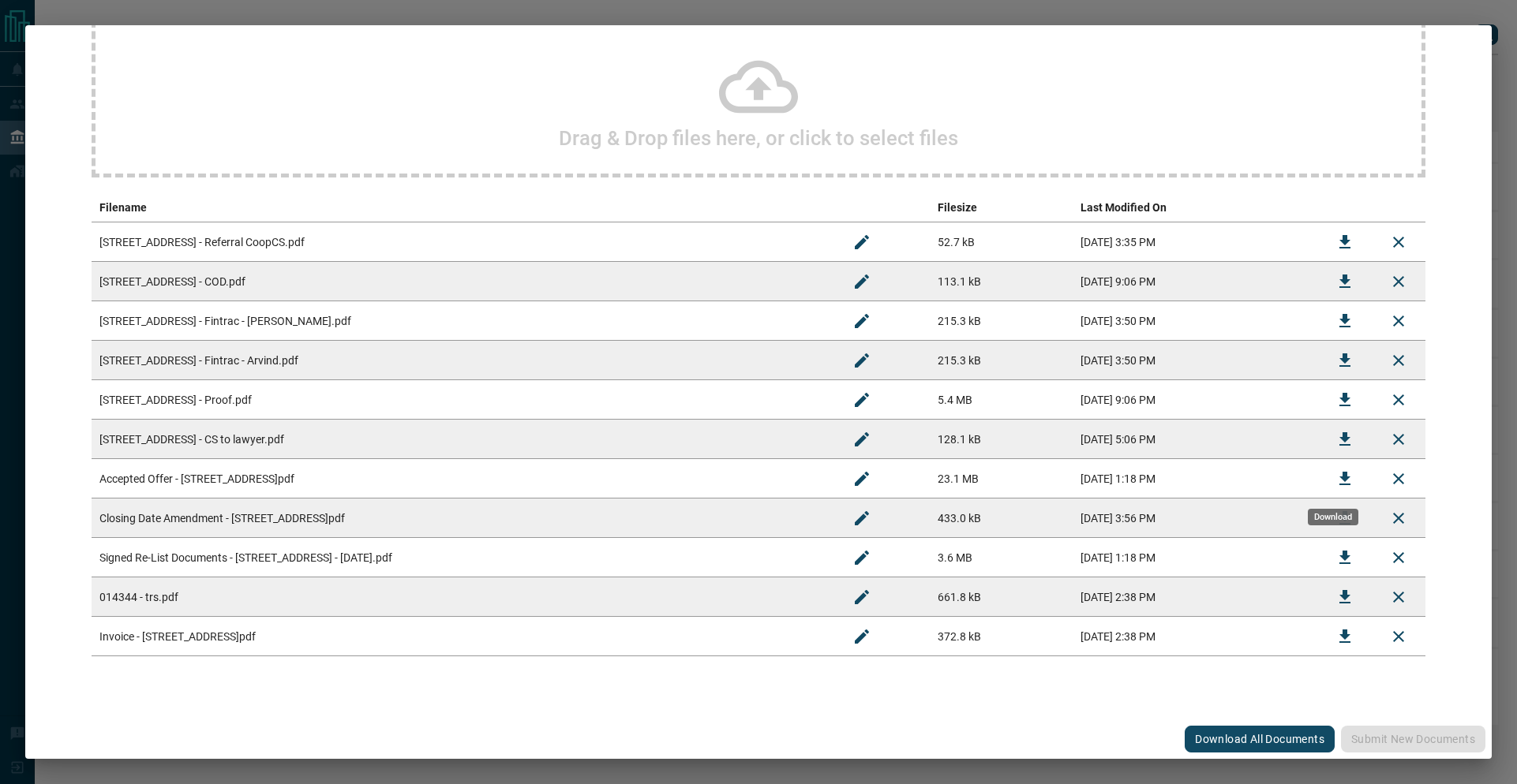
click at [1335, 477] on icon "Download" at bounding box center [1345, 479] width 19 height 19
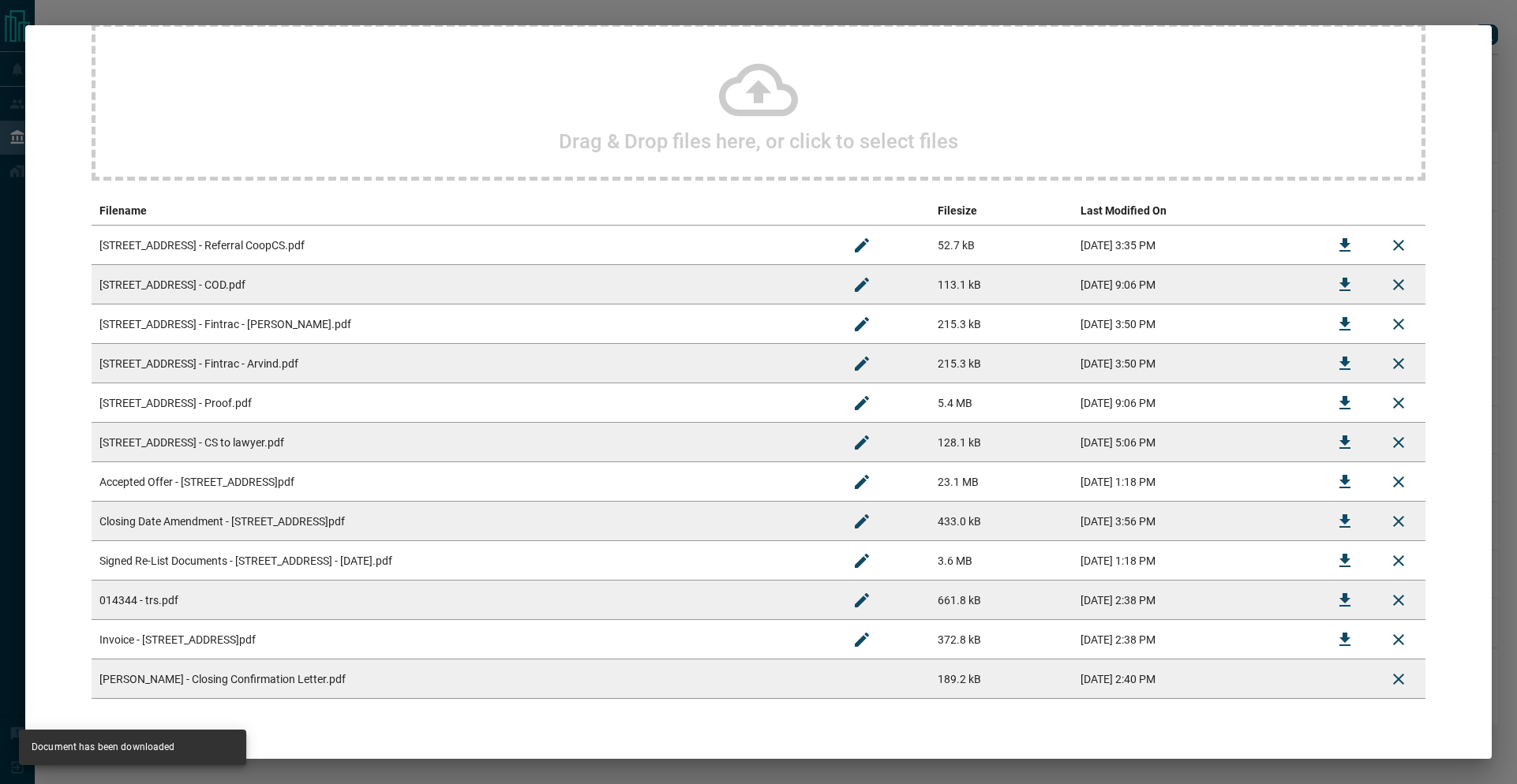
scroll to position [187, 0]
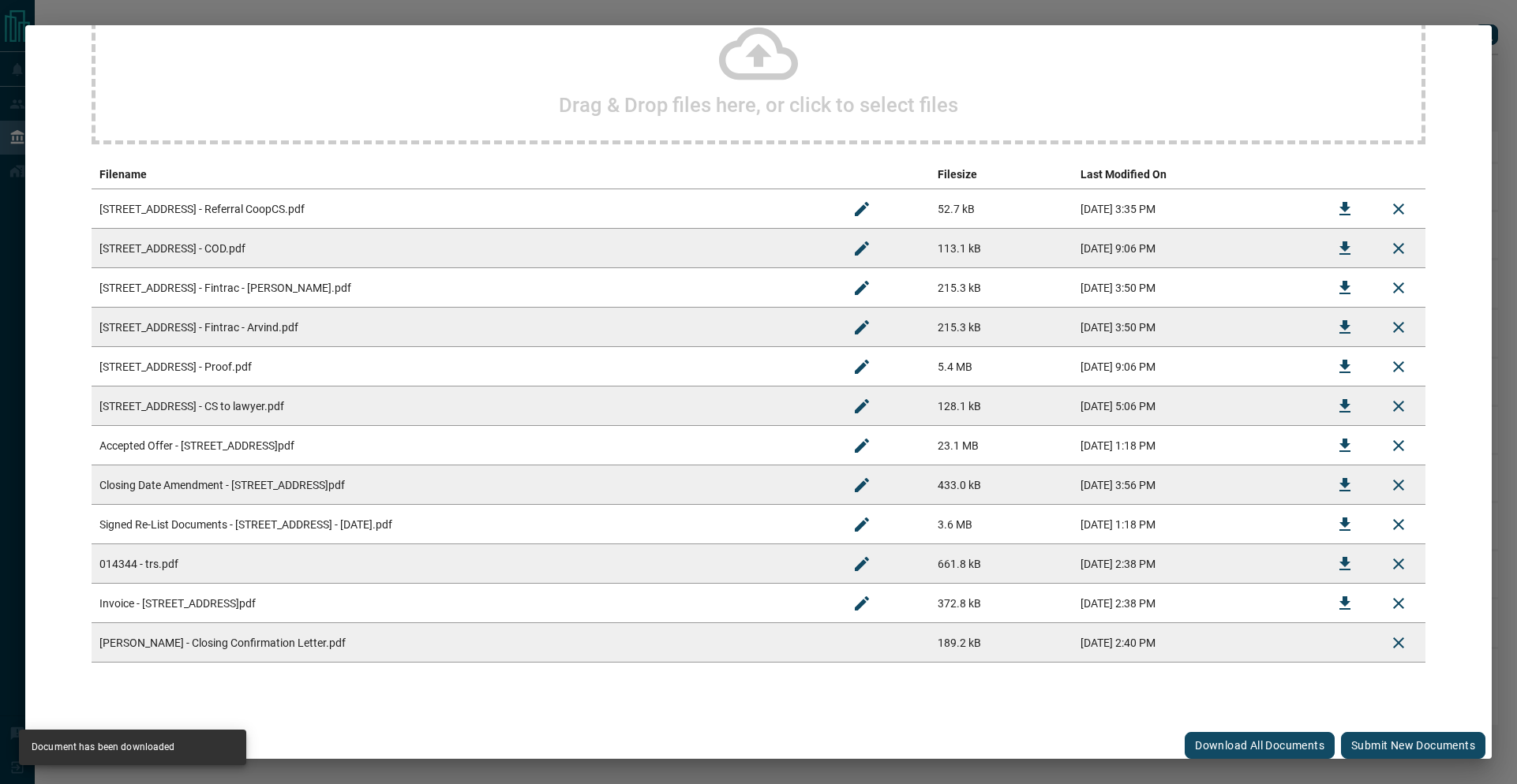
click at [1391, 750] on button "Submit new documents" at bounding box center [1413, 745] width 145 height 27
click at [1391, 750] on div "Download All Documents Submit new documents" at bounding box center [758, 745] width 1466 height 39
